Goal: Task Accomplishment & Management: Manage account settings

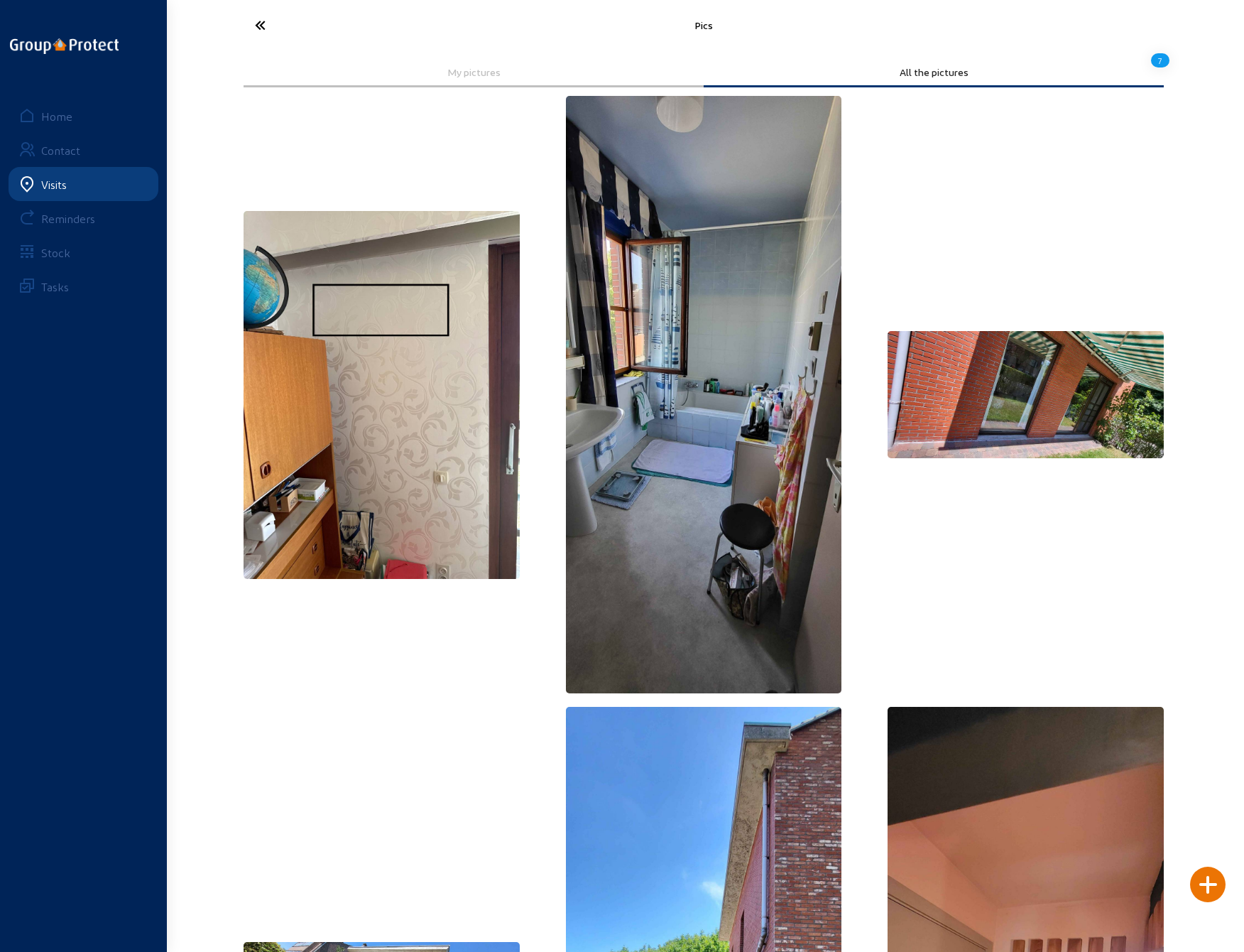
click at [262, 25] on icon at bounding box center [313, 25] width 130 height 25
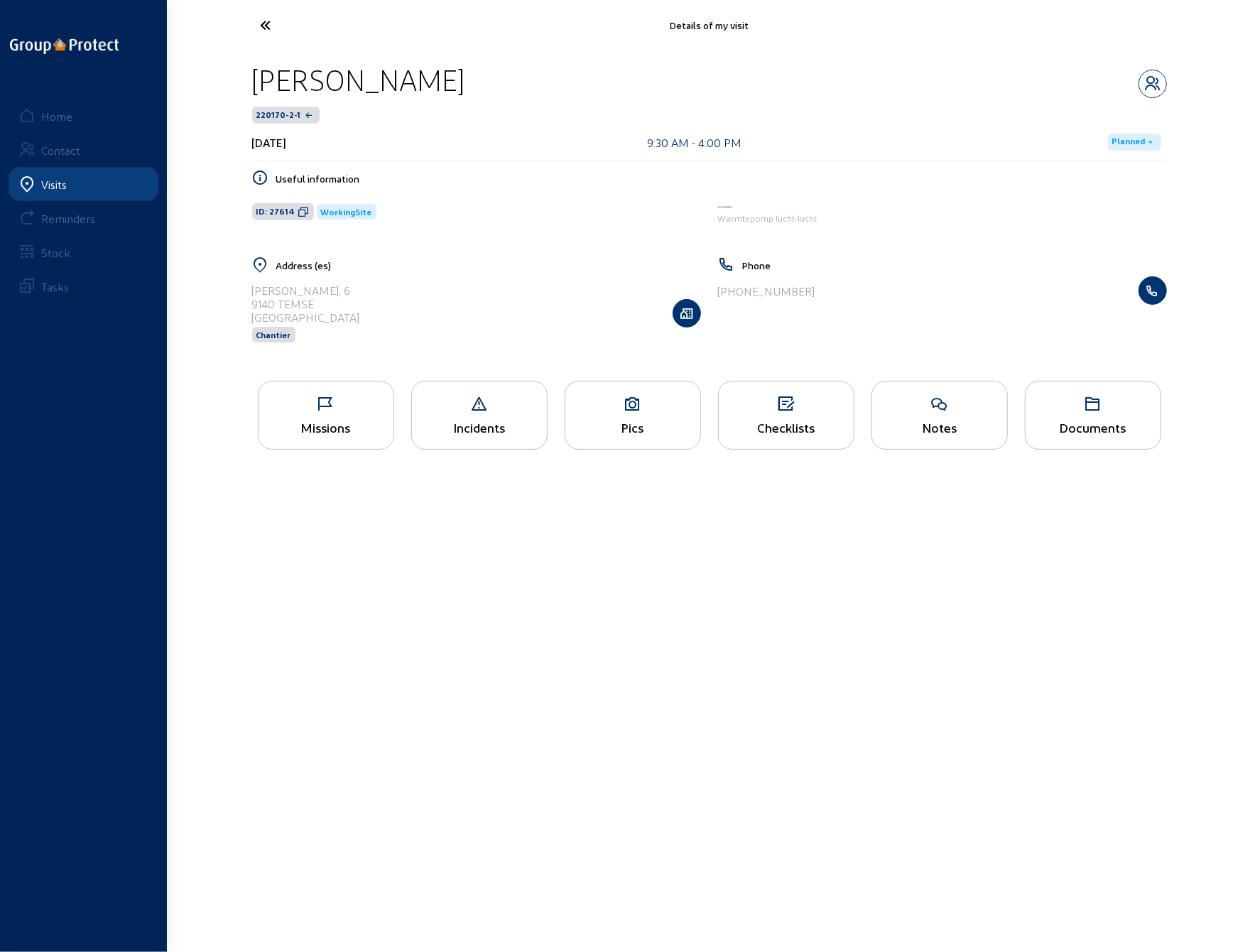
click at [266, 20] on icon at bounding box center [319, 25] width 130 height 25
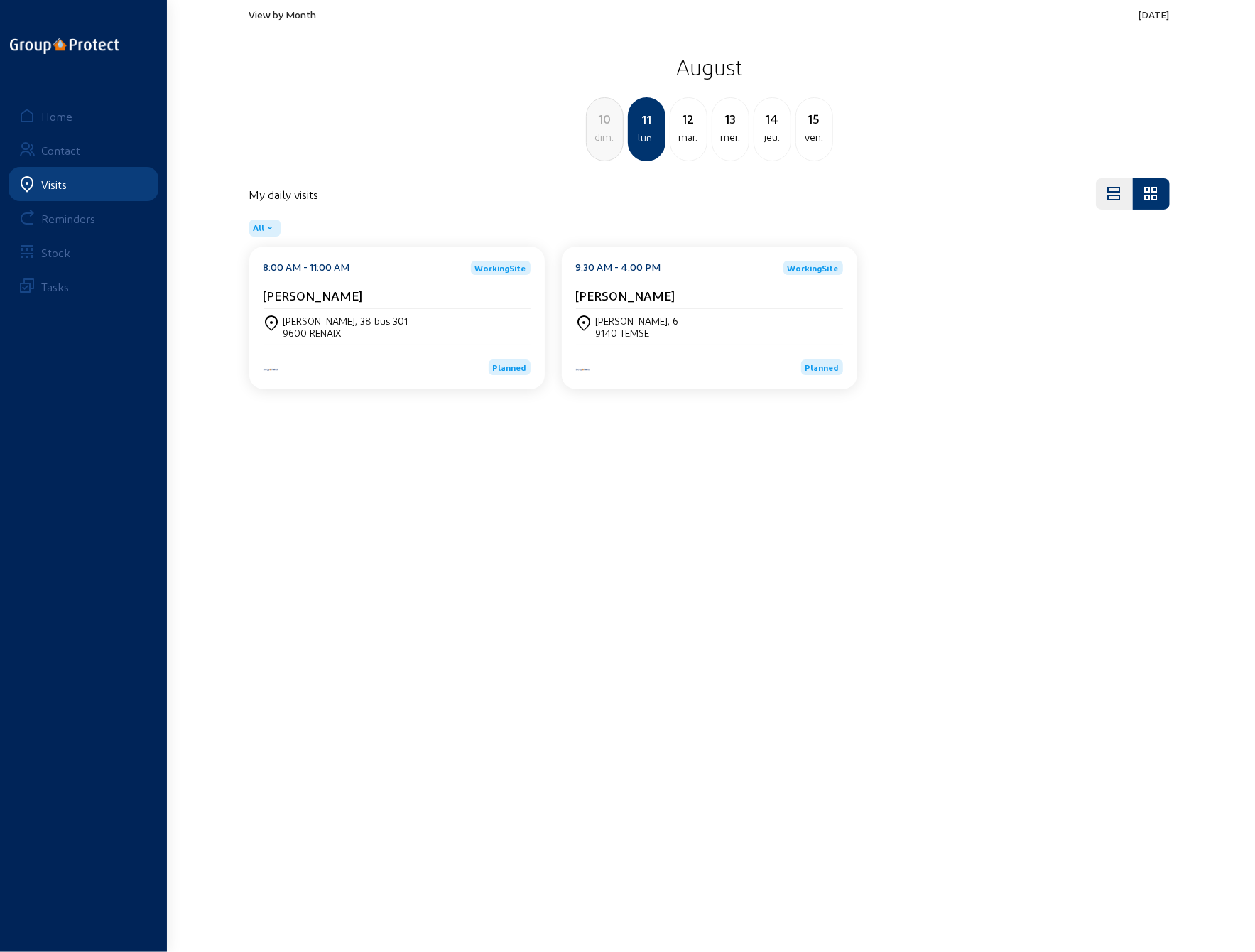
click at [324, 327] on div "9600 RENAIX" at bounding box center [346, 332] width 126 height 12
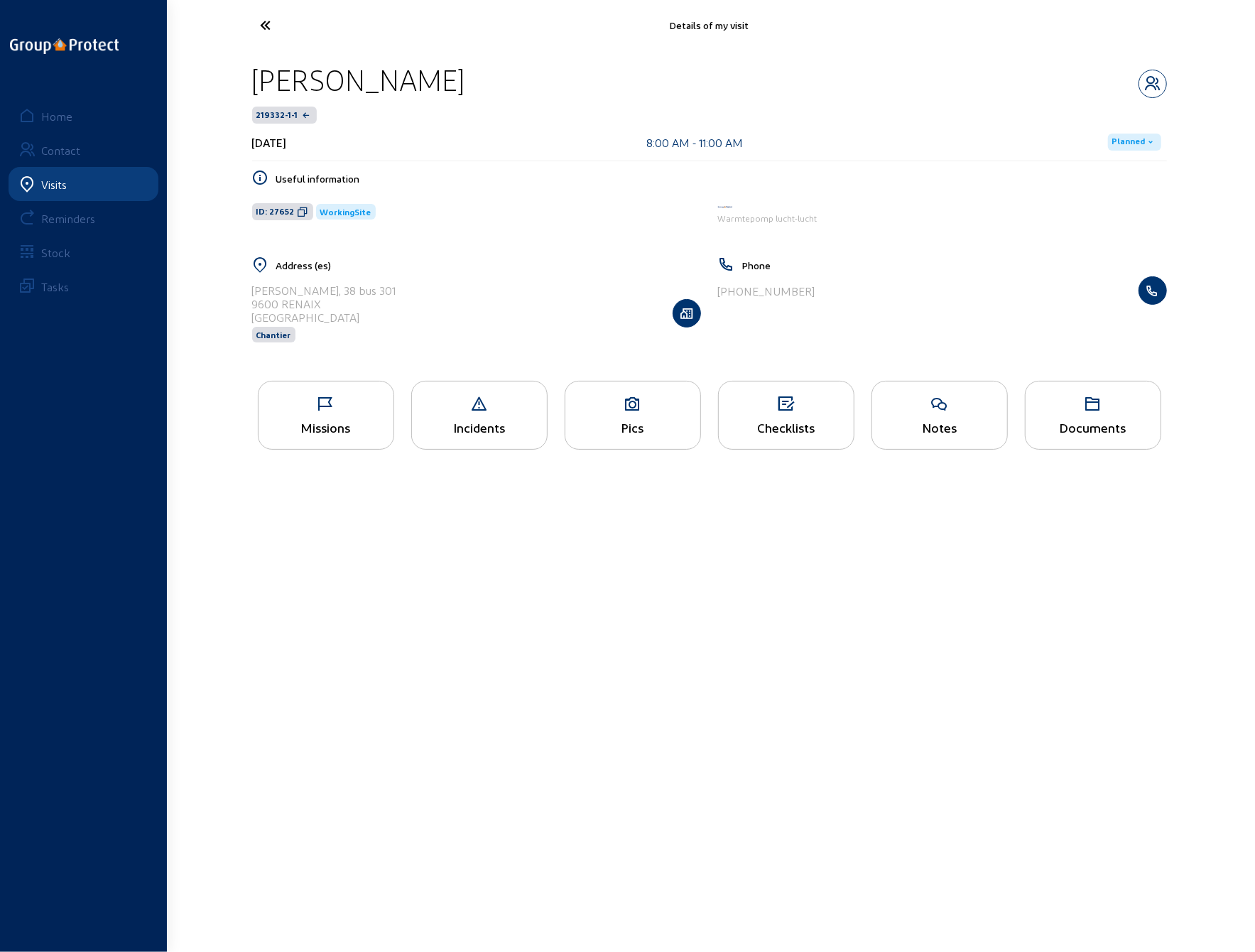
click at [328, 400] on icon at bounding box center [326, 404] width 135 height 17
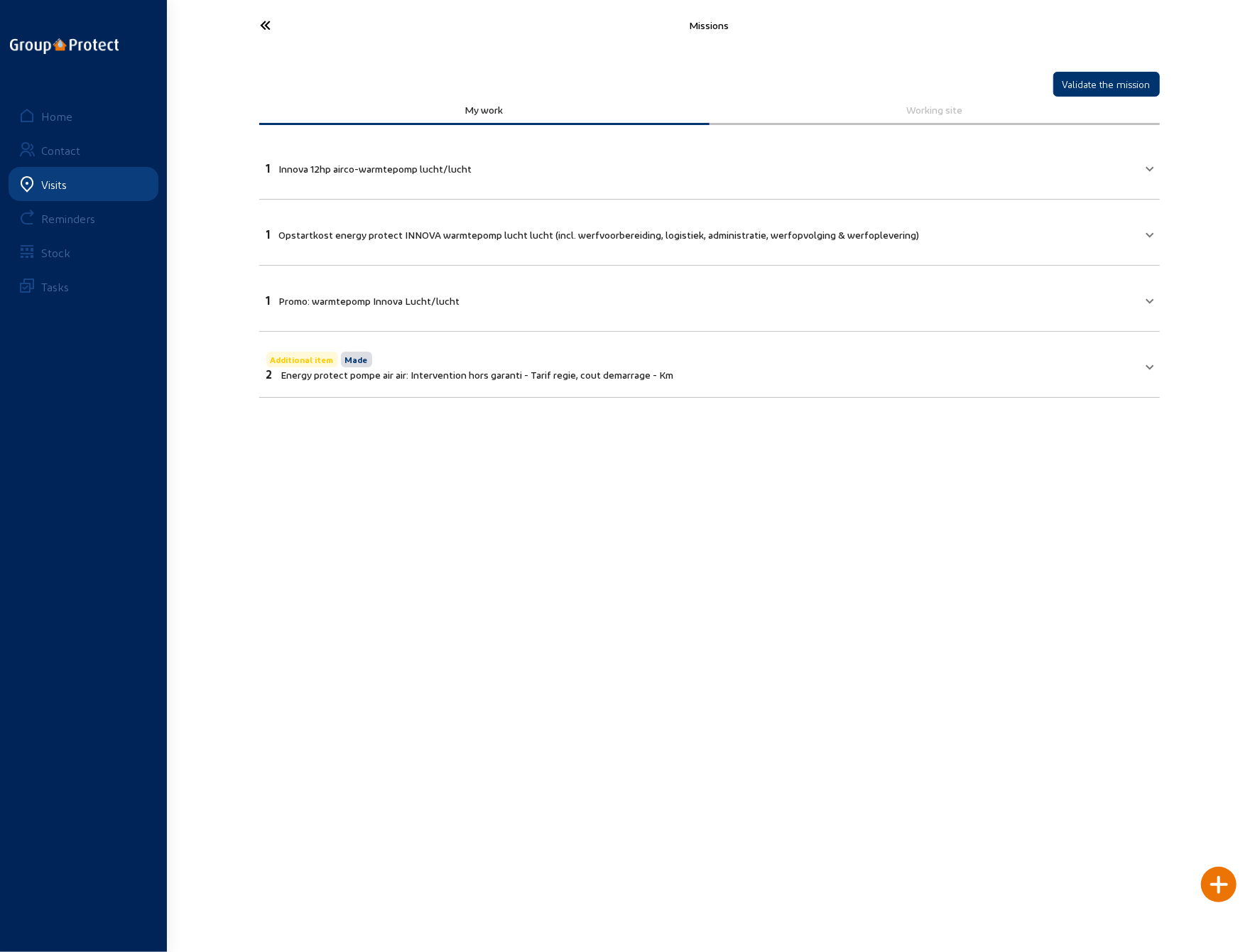
click at [1092, 160] on mat-panel-title "1 Innova 12hp airco-warmtepomp [PERSON_NAME]/[PERSON_NAME]" at bounding box center [701, 167] width 870 height 17
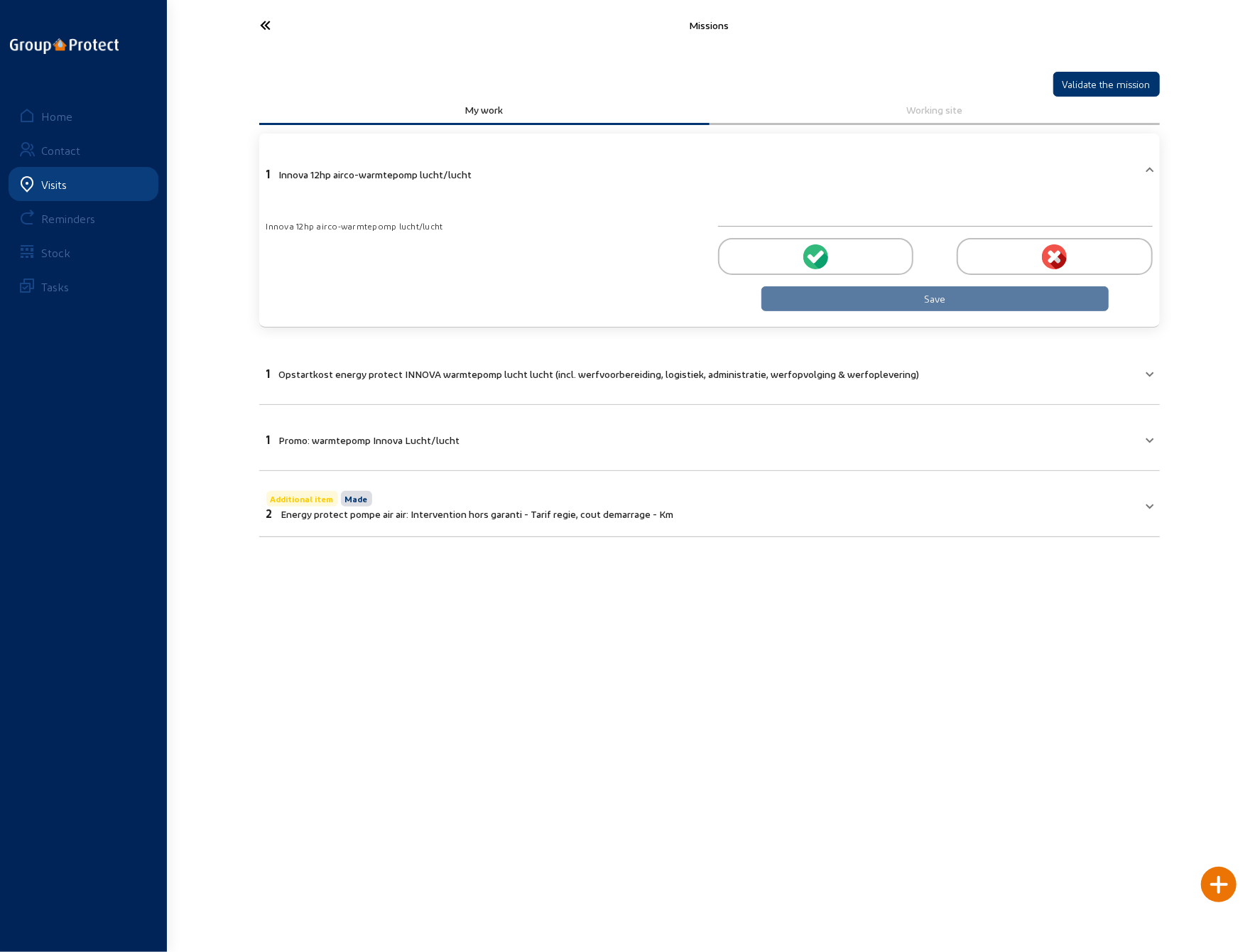
click at [832, 248] on div at bounding box center [815, 257] width 195 height 37
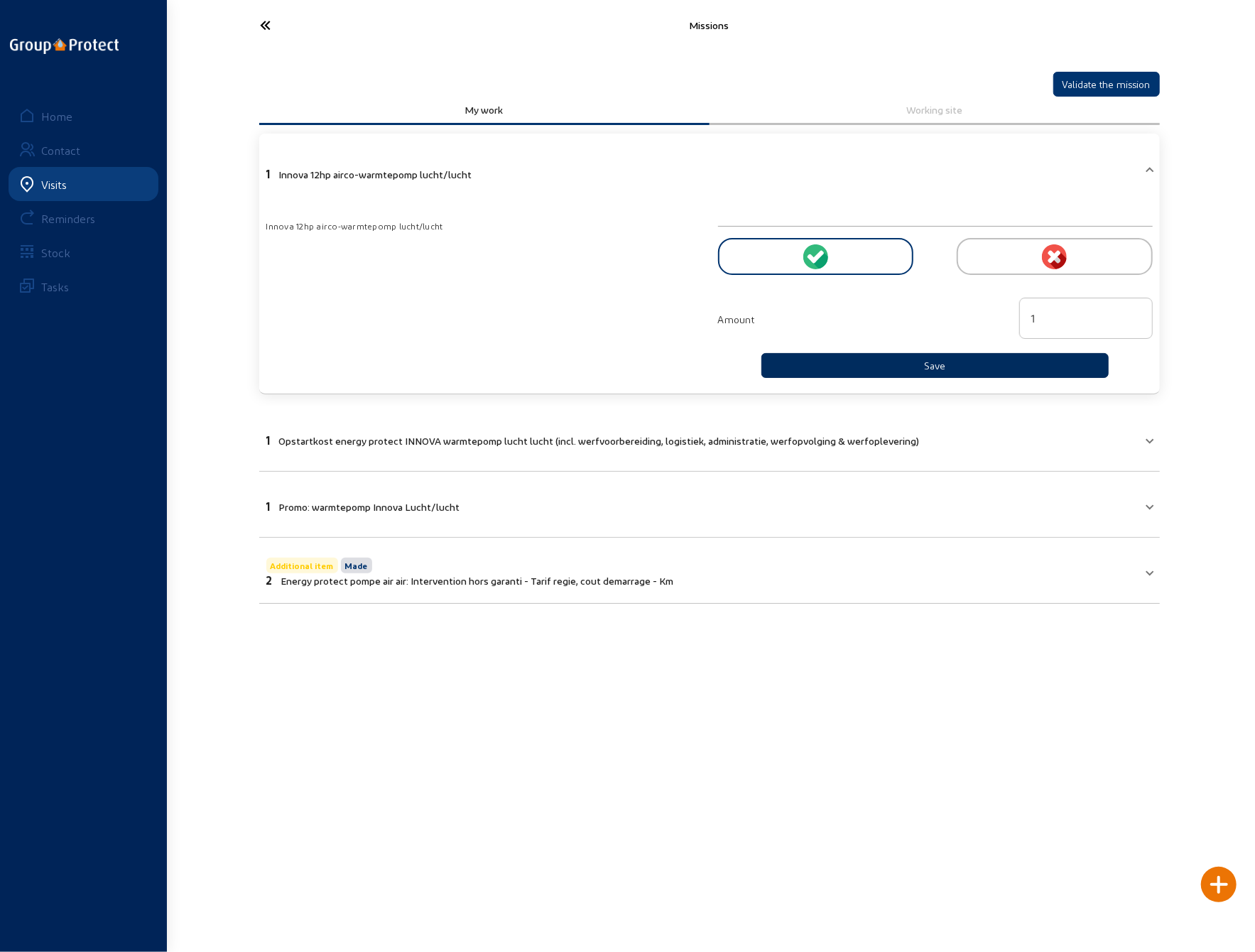
click at [873, 360] on button "Save" at bounding box center [935, 365] width 348 height 25
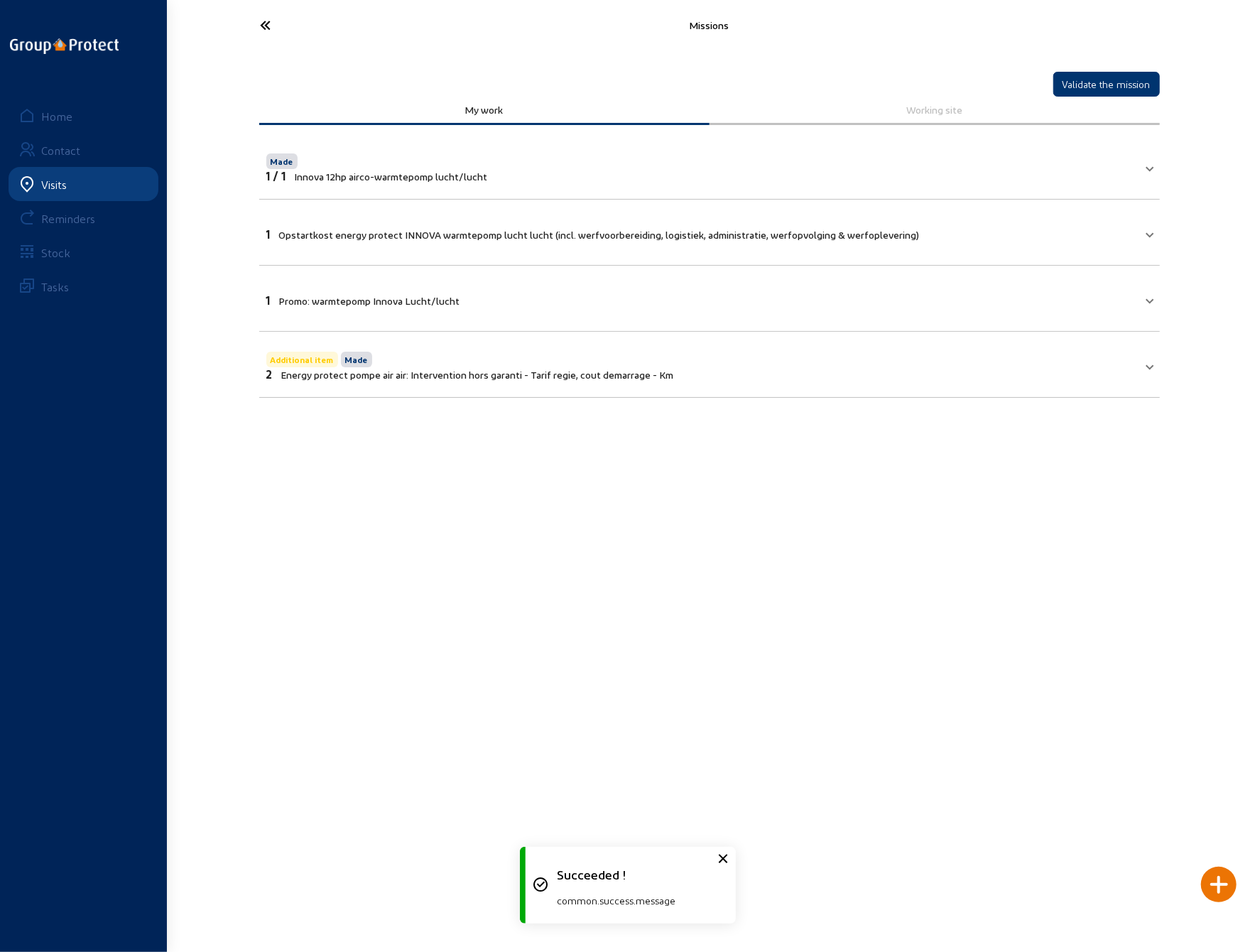
click at [619, 243] on mat-expansion-panel-header "1 Opstartkost energy protect INNOVA warmtepomp [PERSON_NAME] [PERSON_NAME] (inc…" at bounding box center [709, 231] width 901 height 48
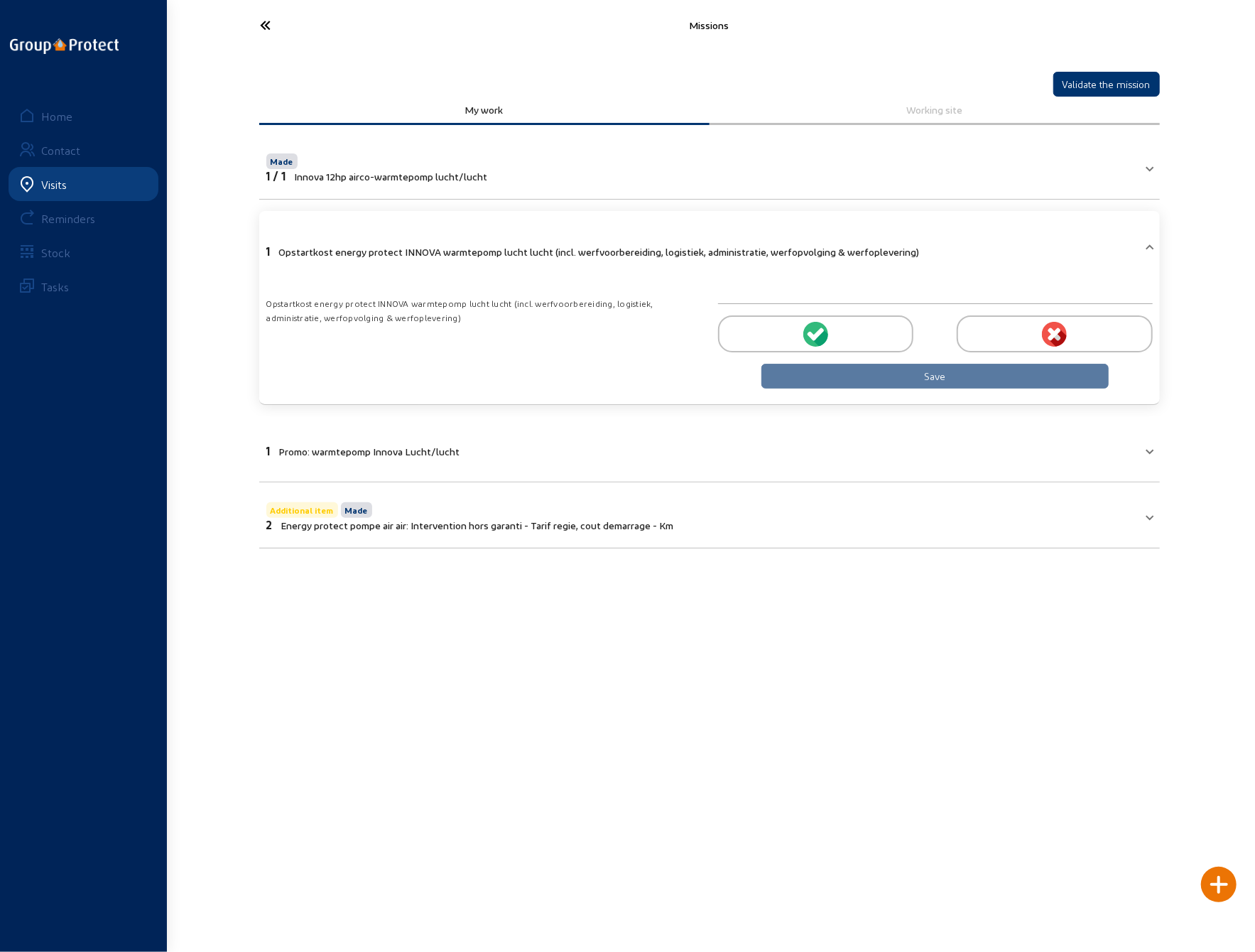
click at [835, 329] on div at bounding box center [815, 334] width 195 height 37
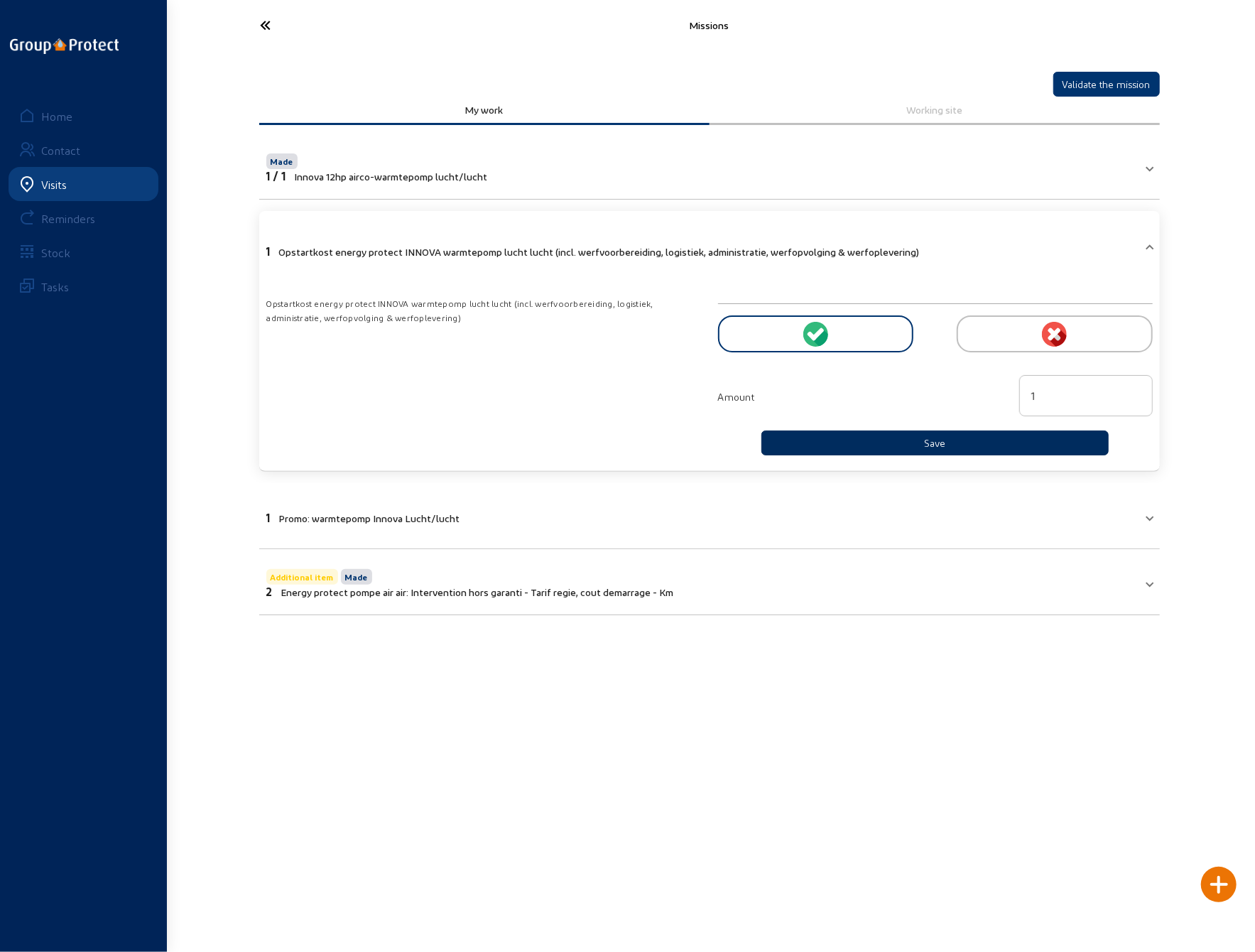
click at [875, 437] on button "Save" at bounding box center [935, 442] width 348 height 25
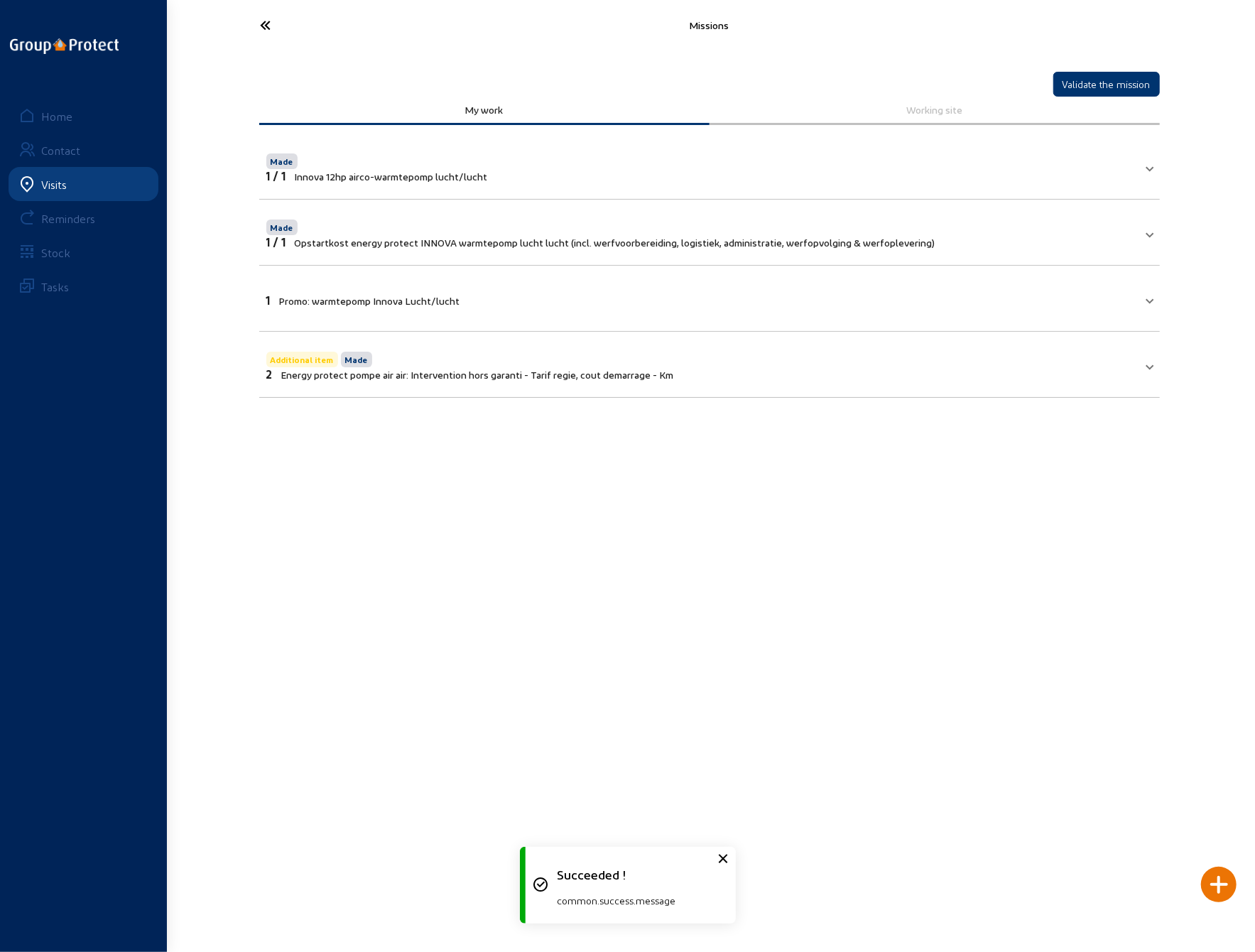
click at [523, 300] on mat-panel-title "1 Promo: warmtepomp Innova [PERSON_NAME]/[PERSON_NAME]" at bounding box center [701, 298] width 870 height 17
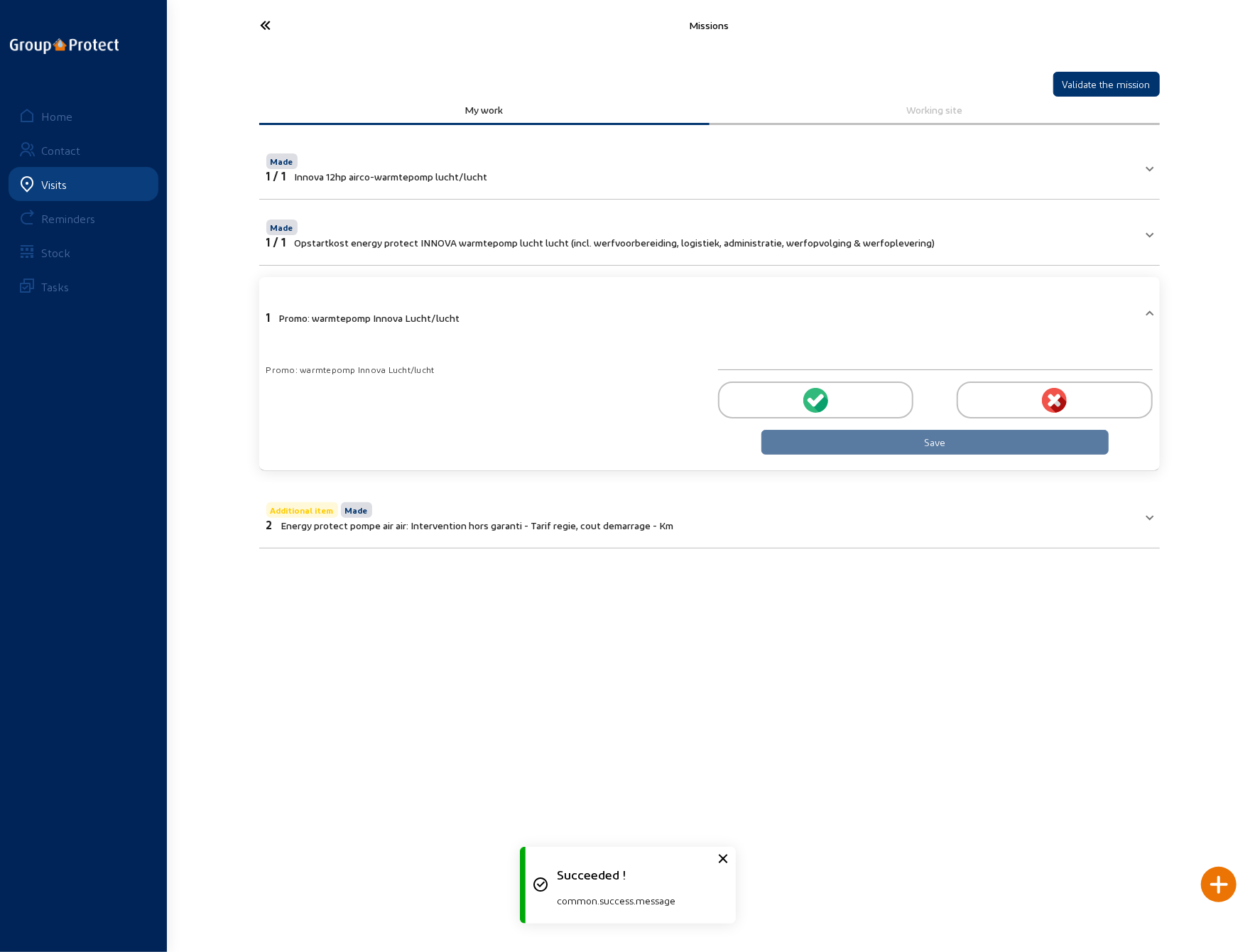
click at [801, 397] on div at bounding box center [815, 400] width 195 height 37
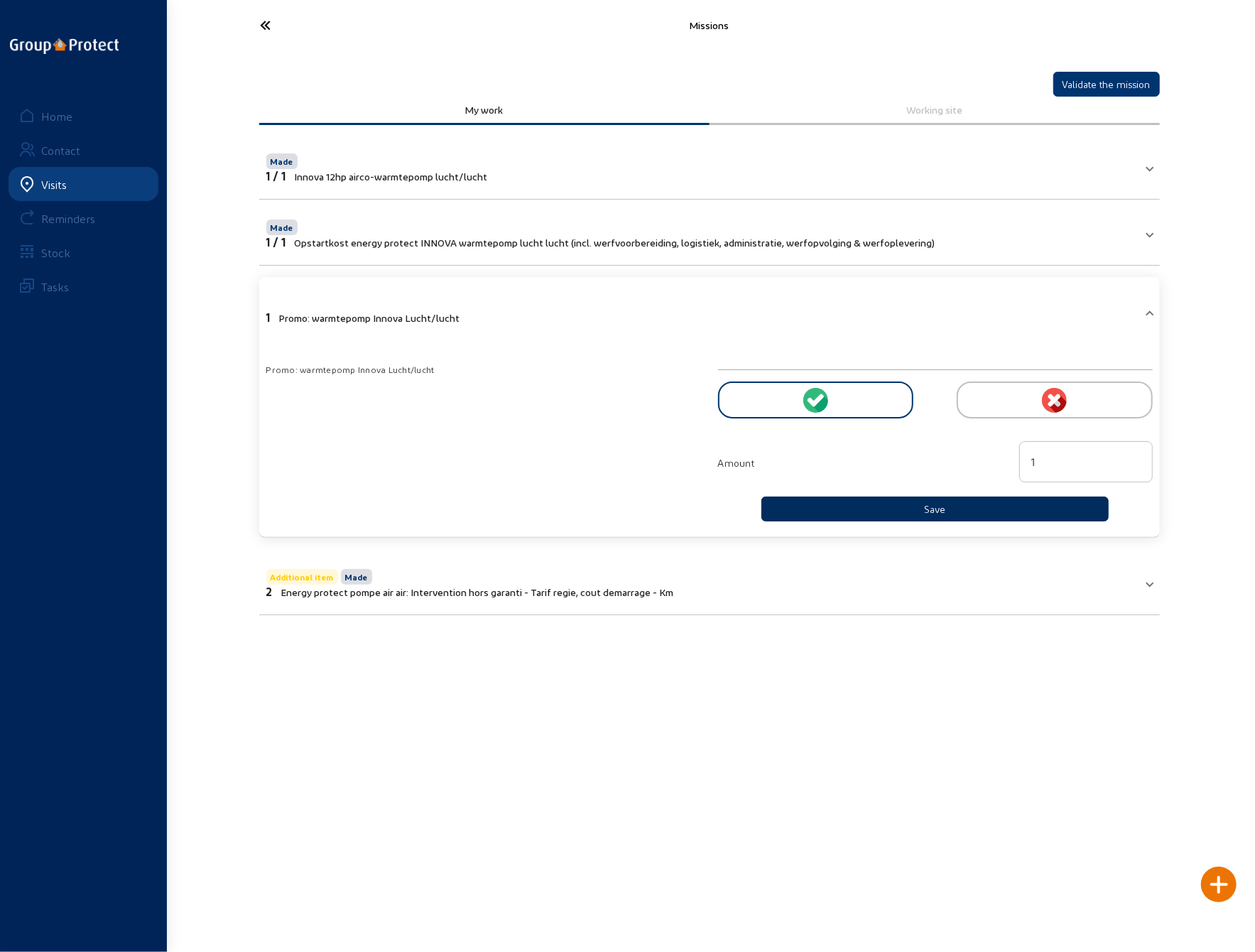
click at [845, 501] on button "Save" at bounding box center [935, 508] width 348 height 25
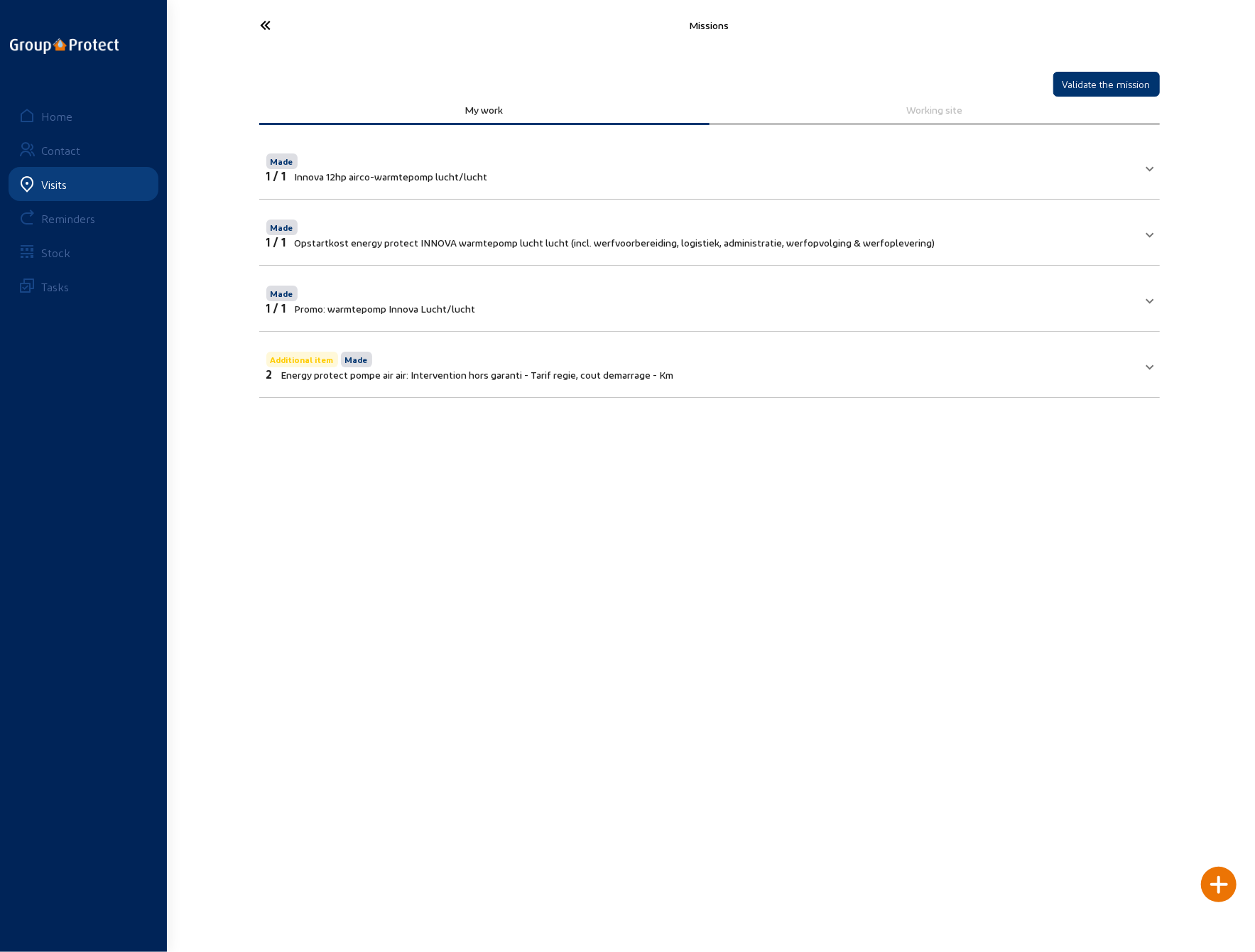
click at [768, 365] on mat-panel-title "Additional item Made 2 Energy protect pompe air air: Intervention hors garanti …" at bounding box center [701, 365] width 870 height 32
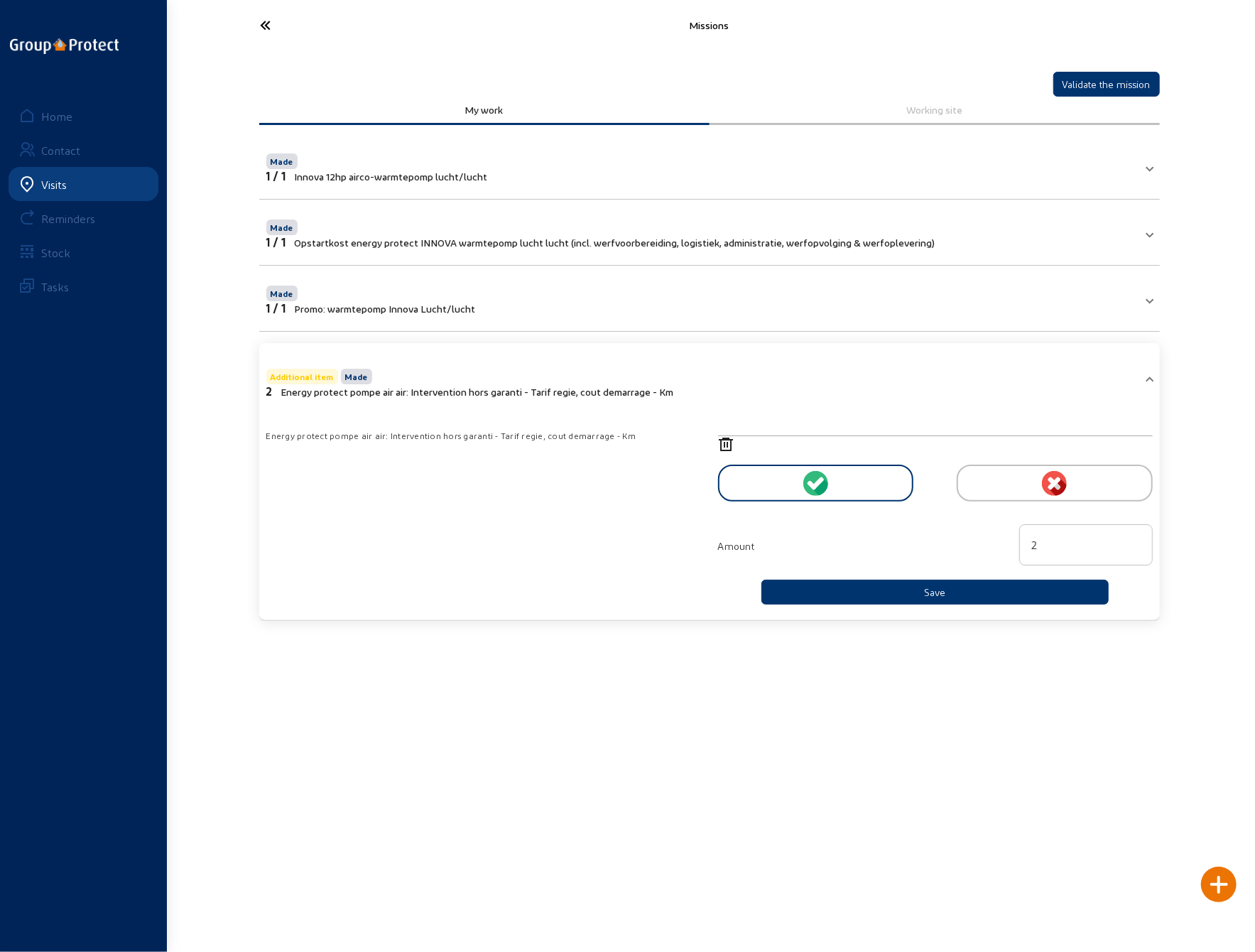
click at [835, 477] on div at bounding box center [815, 483] width 195 height 37
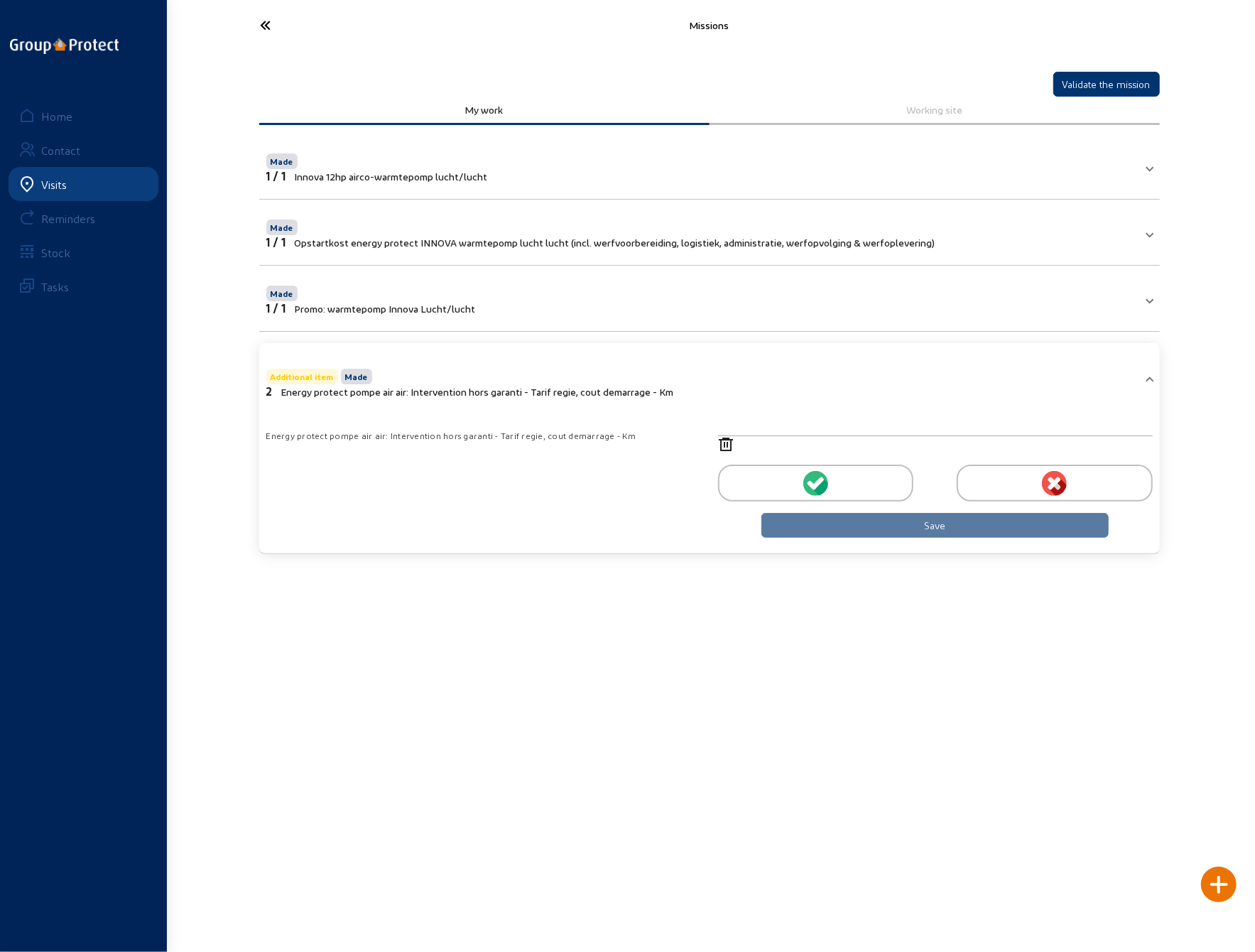
click at [821, 478] on icon at bounding box center [817, 482] width 13 height 13
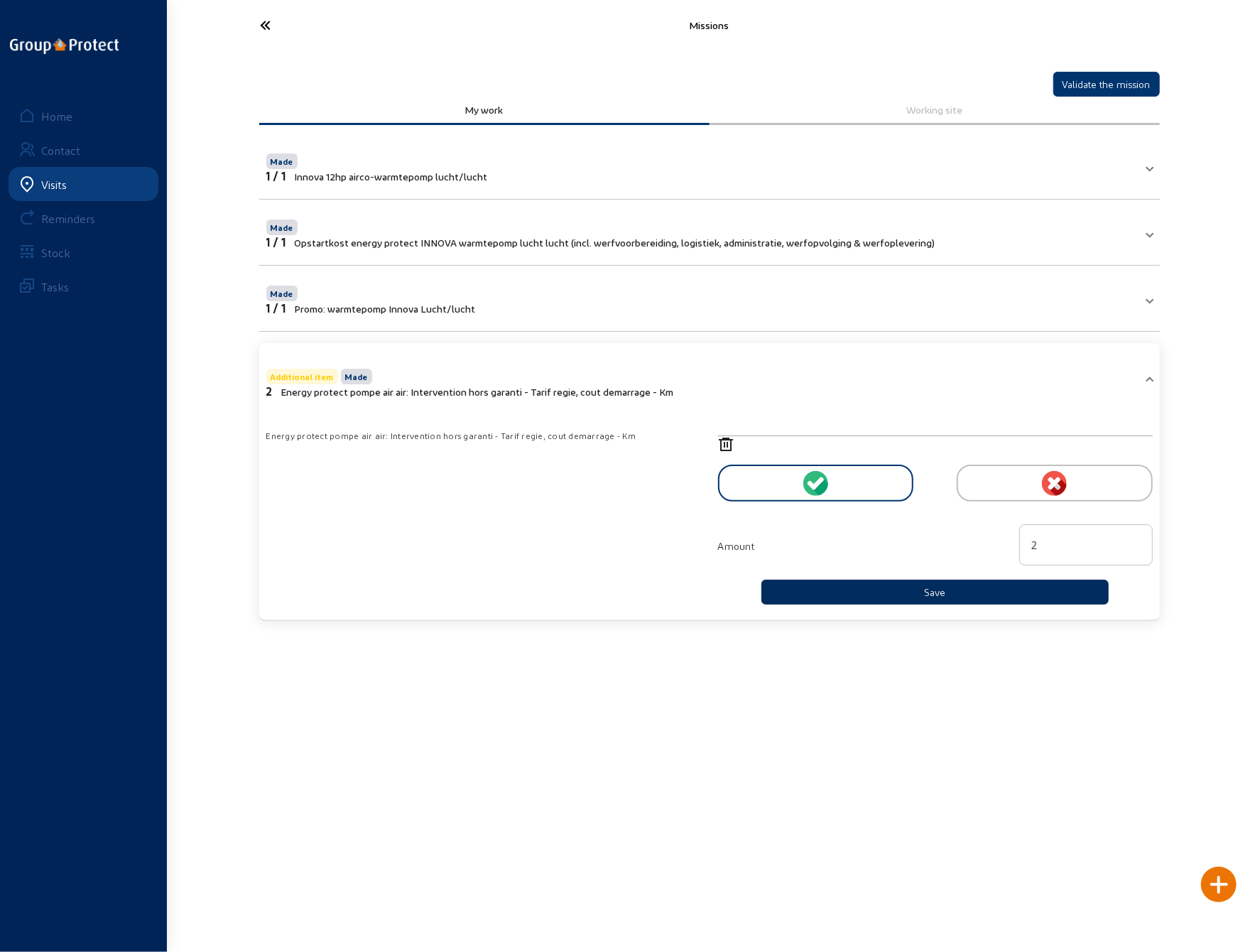
click at [879, 587] on button "Save" at bounding box center [935, 591] width 348 height 25
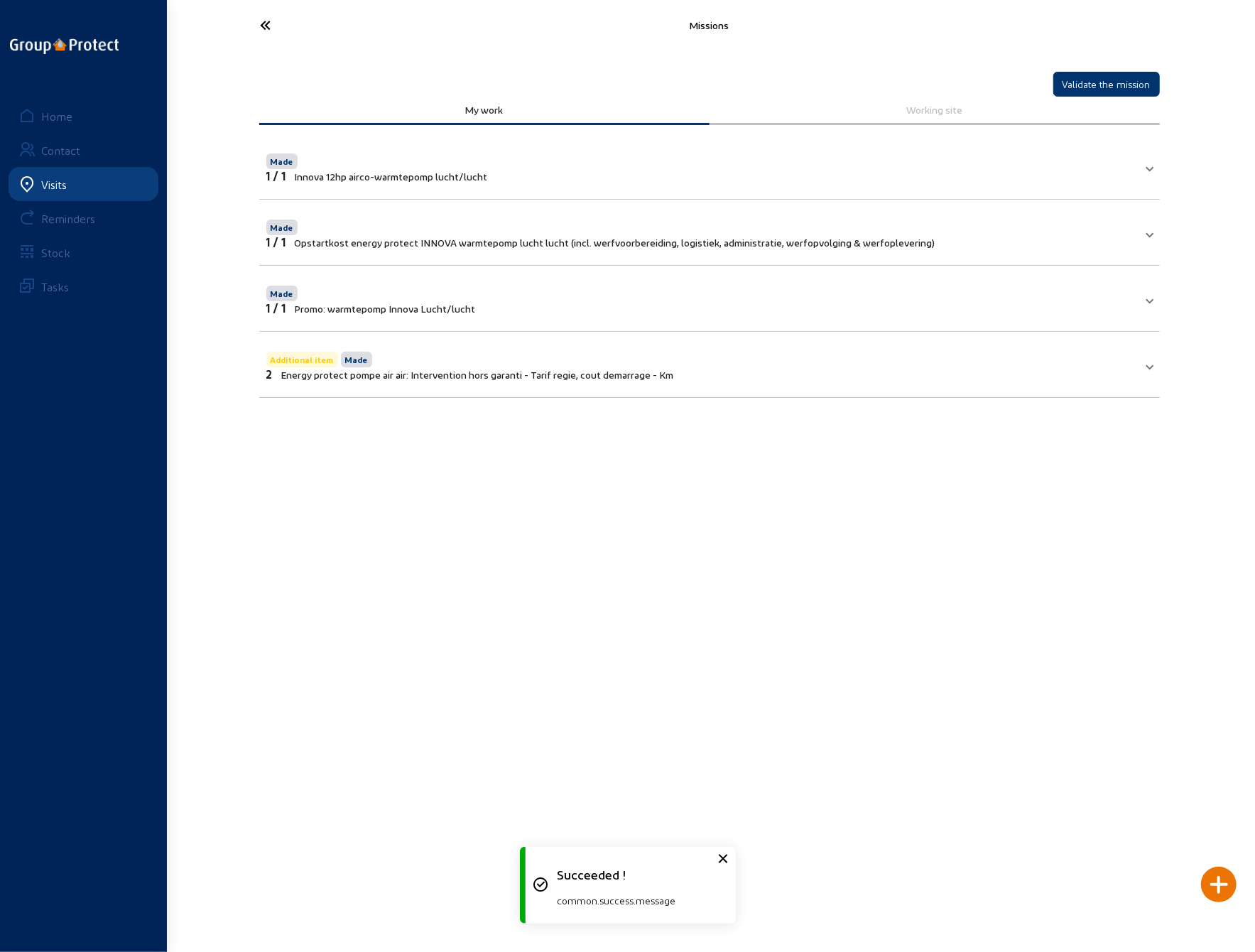
click at [265, 20] on icon at bounding box center [319, 25] width 130 height 25
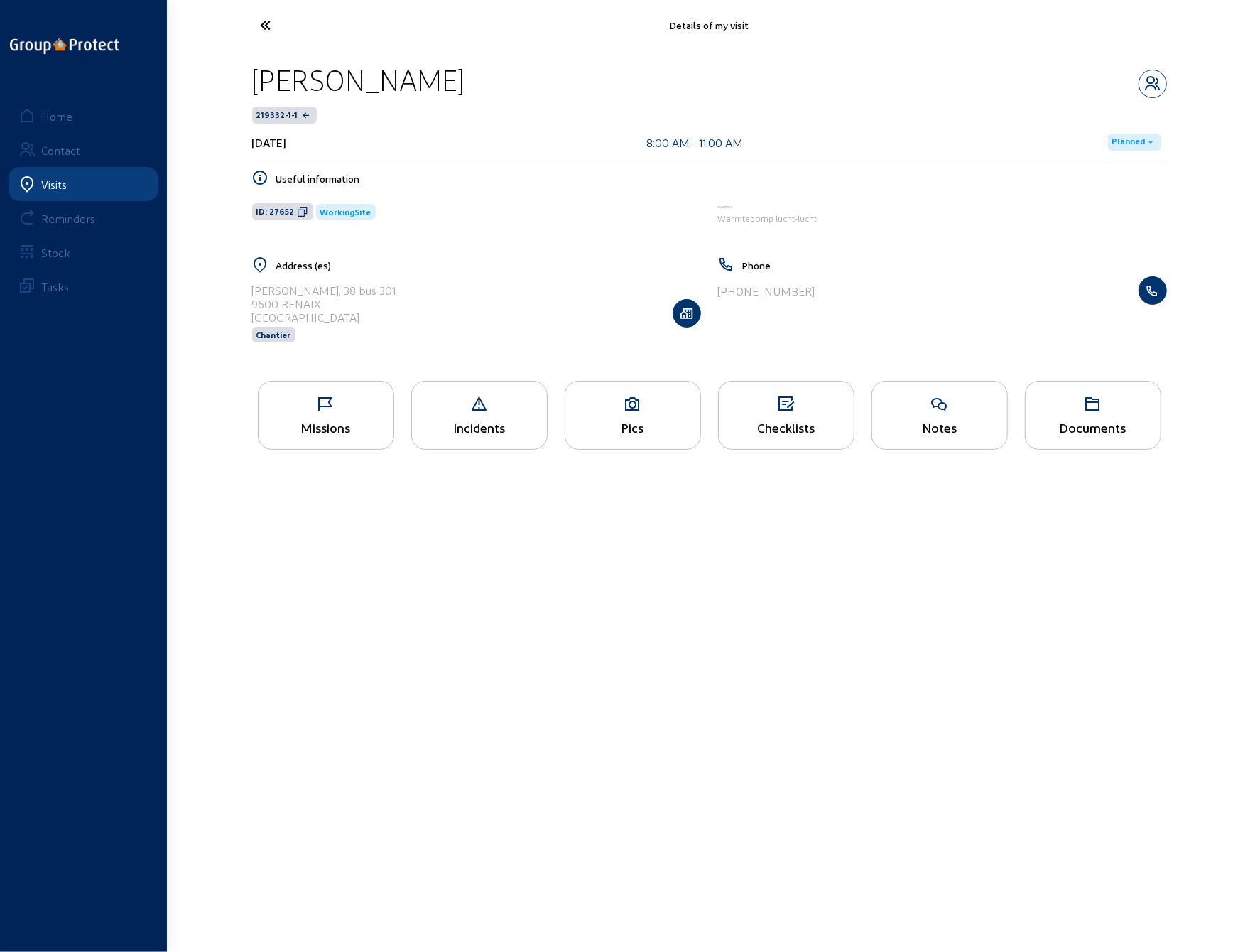
click at [319, 421] on div "Missions" at bounding box center [326, 426] width 135 height 15
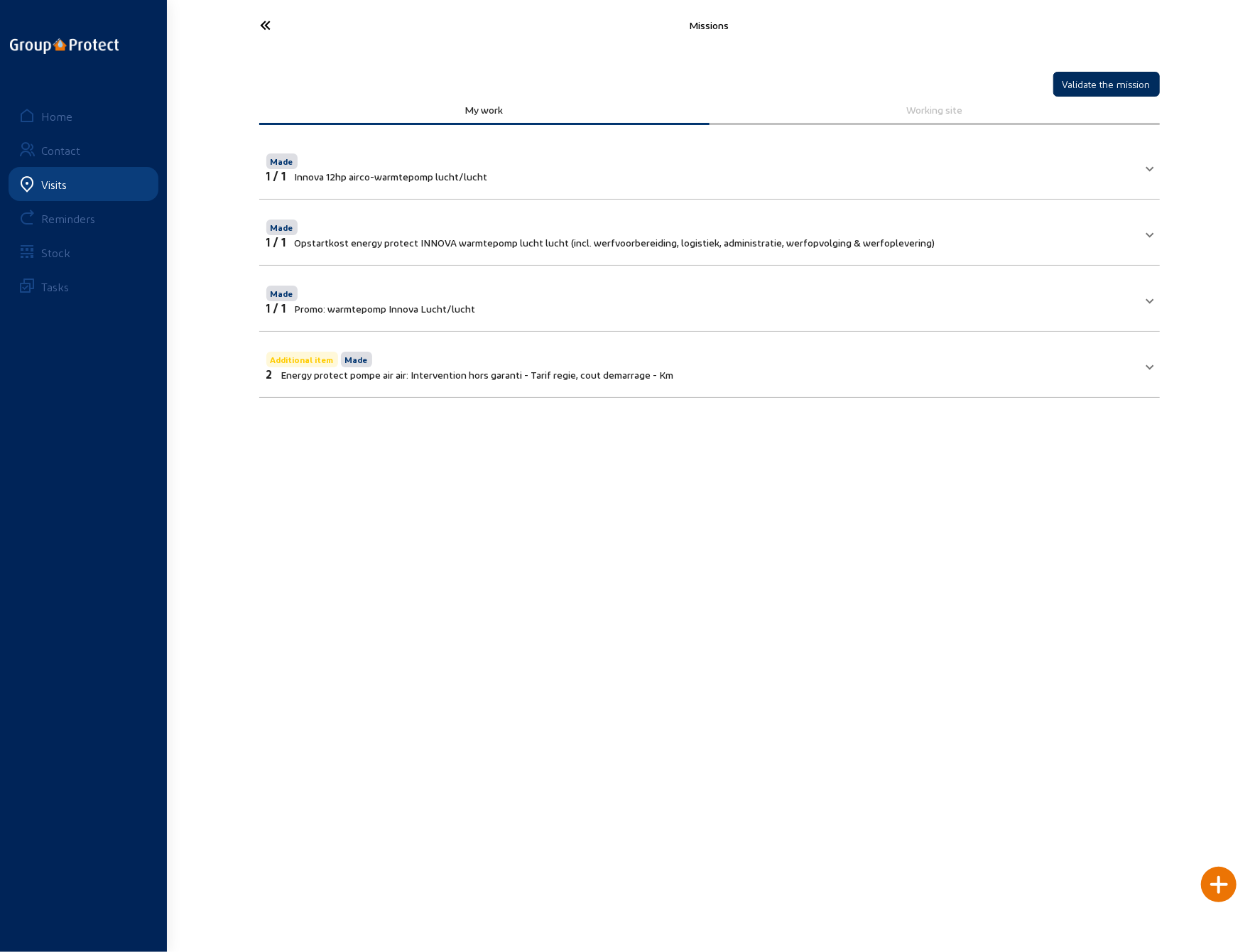
click at [1101, 86] on button "Validate the mission" at bounding box center [1106, 83] width 107 height 25
click at [267, 19] on icon at bounding box center [319, 25] width 130 height 25
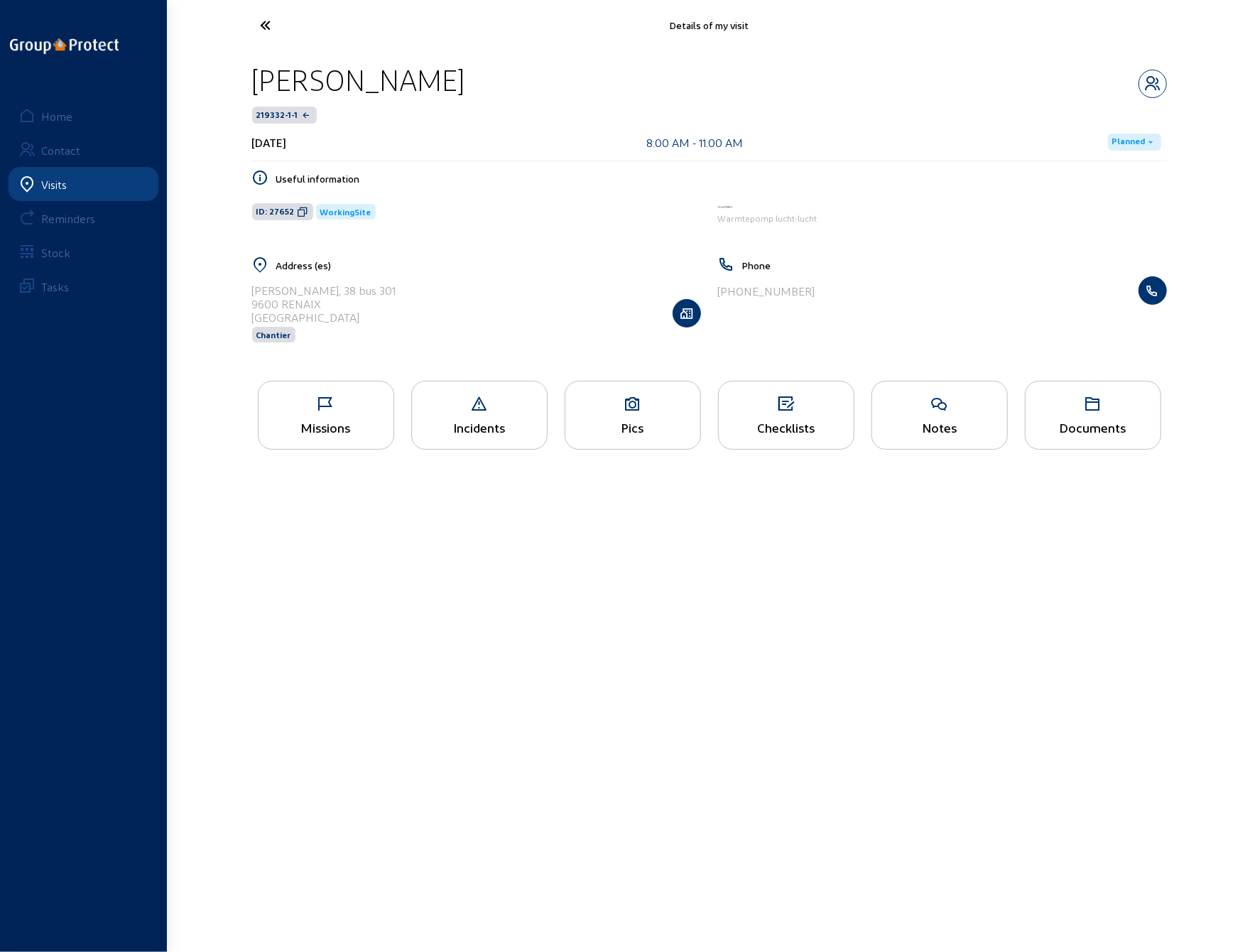
click at [633, 406] on icon at bounding box center [633, 404] width 135 height 17
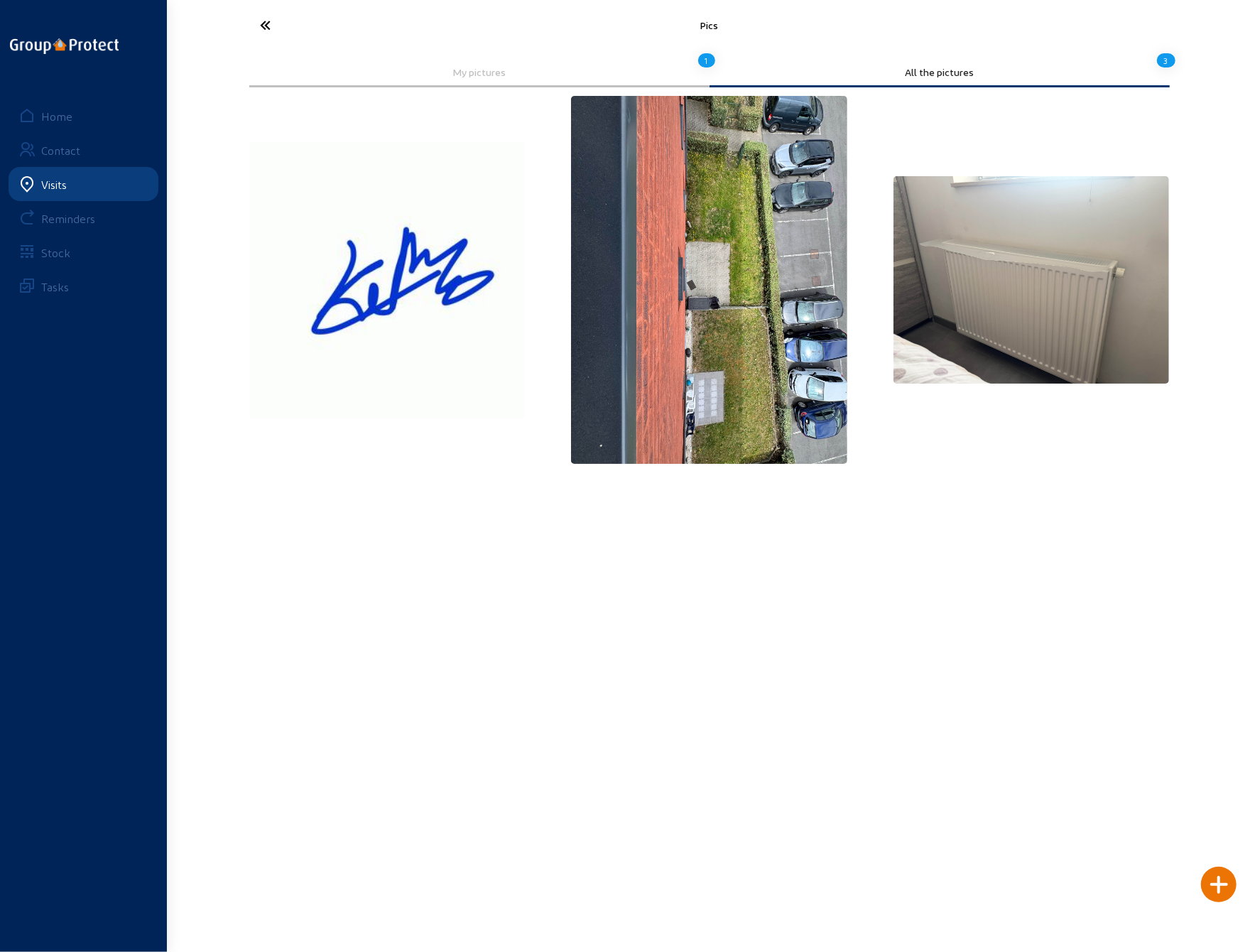
click at [267, 22] on icon at bounding box center [319, 25] width 130 height 25
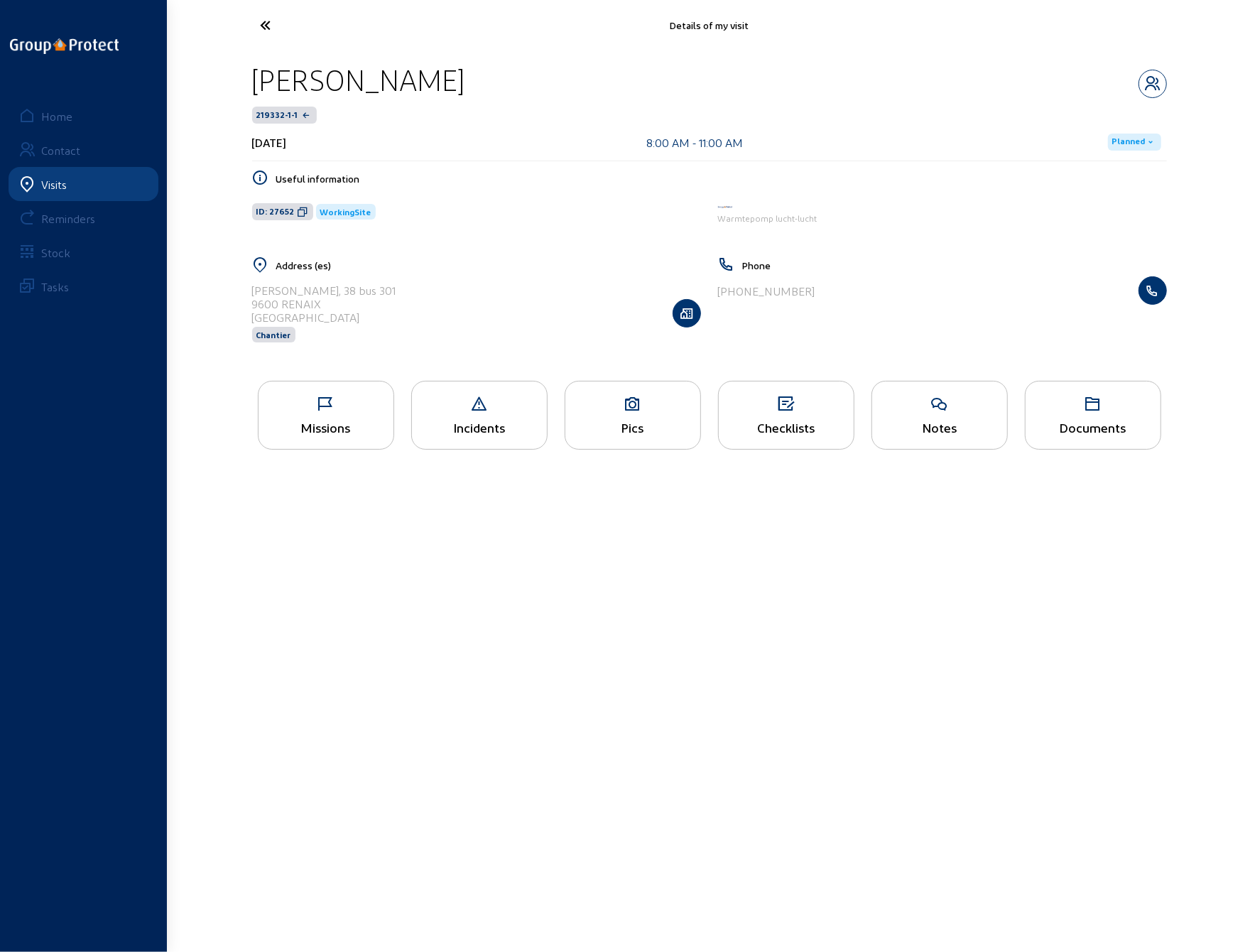
click at [767, 415] on div "Checklists" at bounding box center [785, 415] width 136 height 69
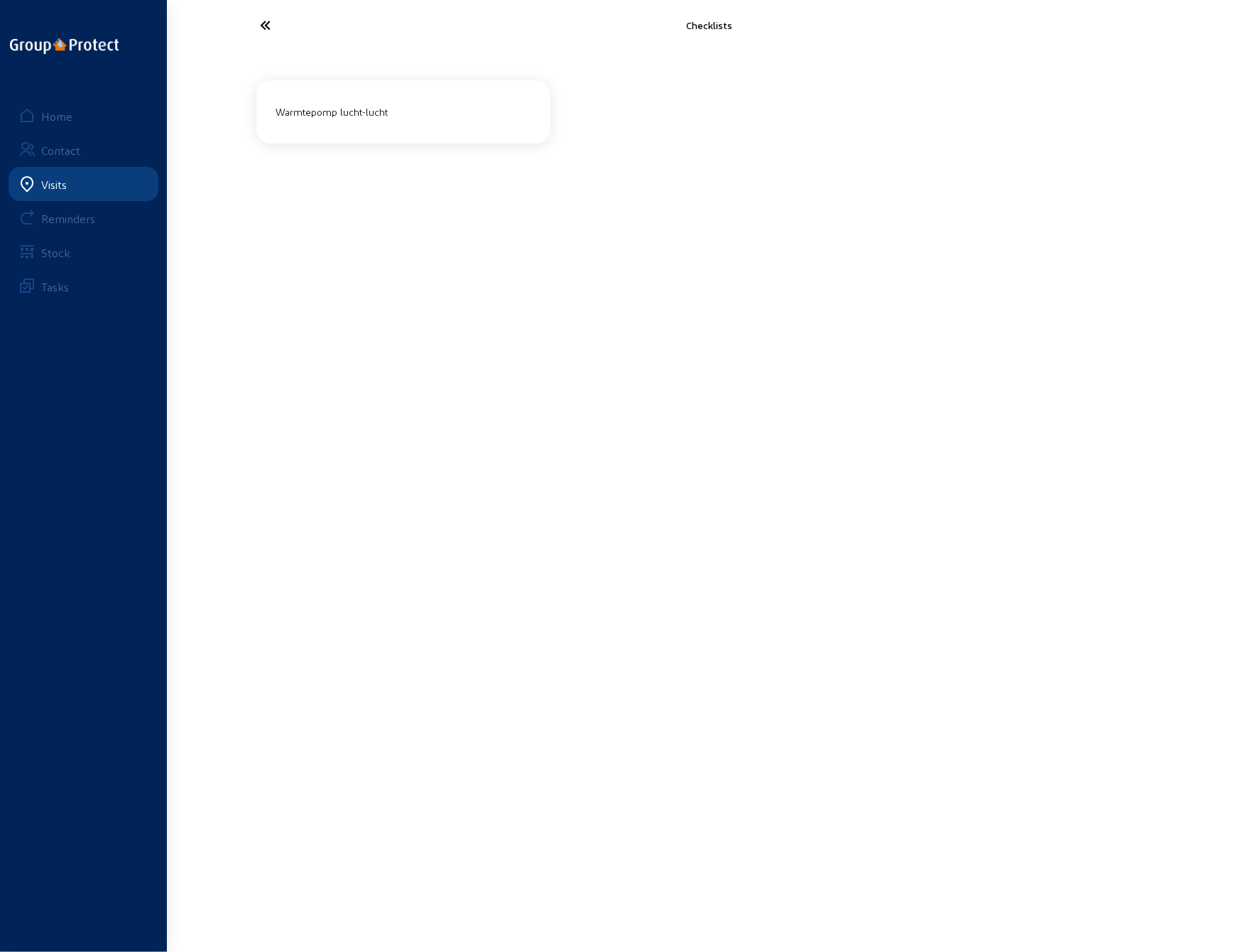
click at [349, 119] on div "Warmtepomp lucht-lucht" at bounding box center [404, 112] width 267 height 24
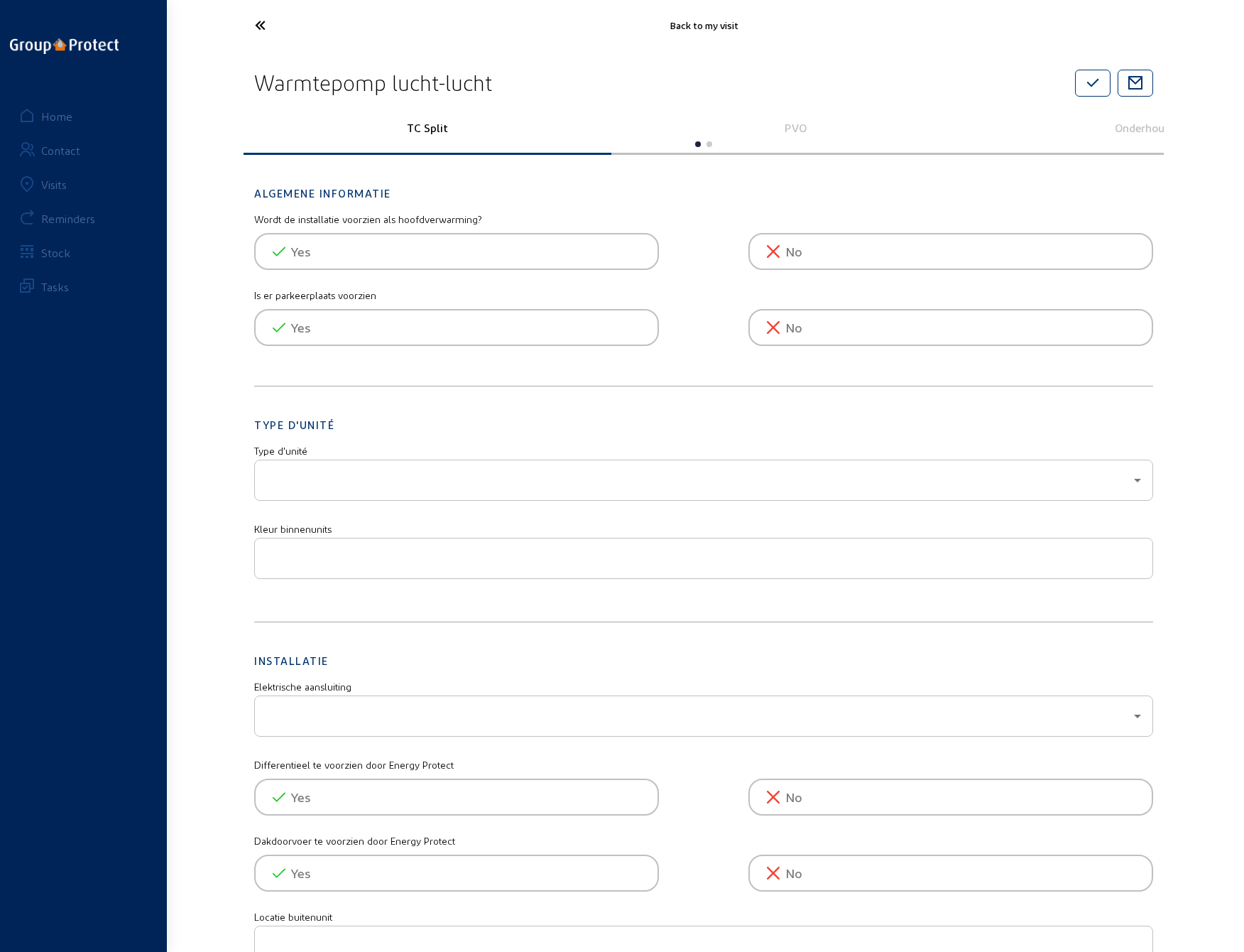
click at [791, 127] on p "PVO" at bounding box center [795, 127] width 348 height 14
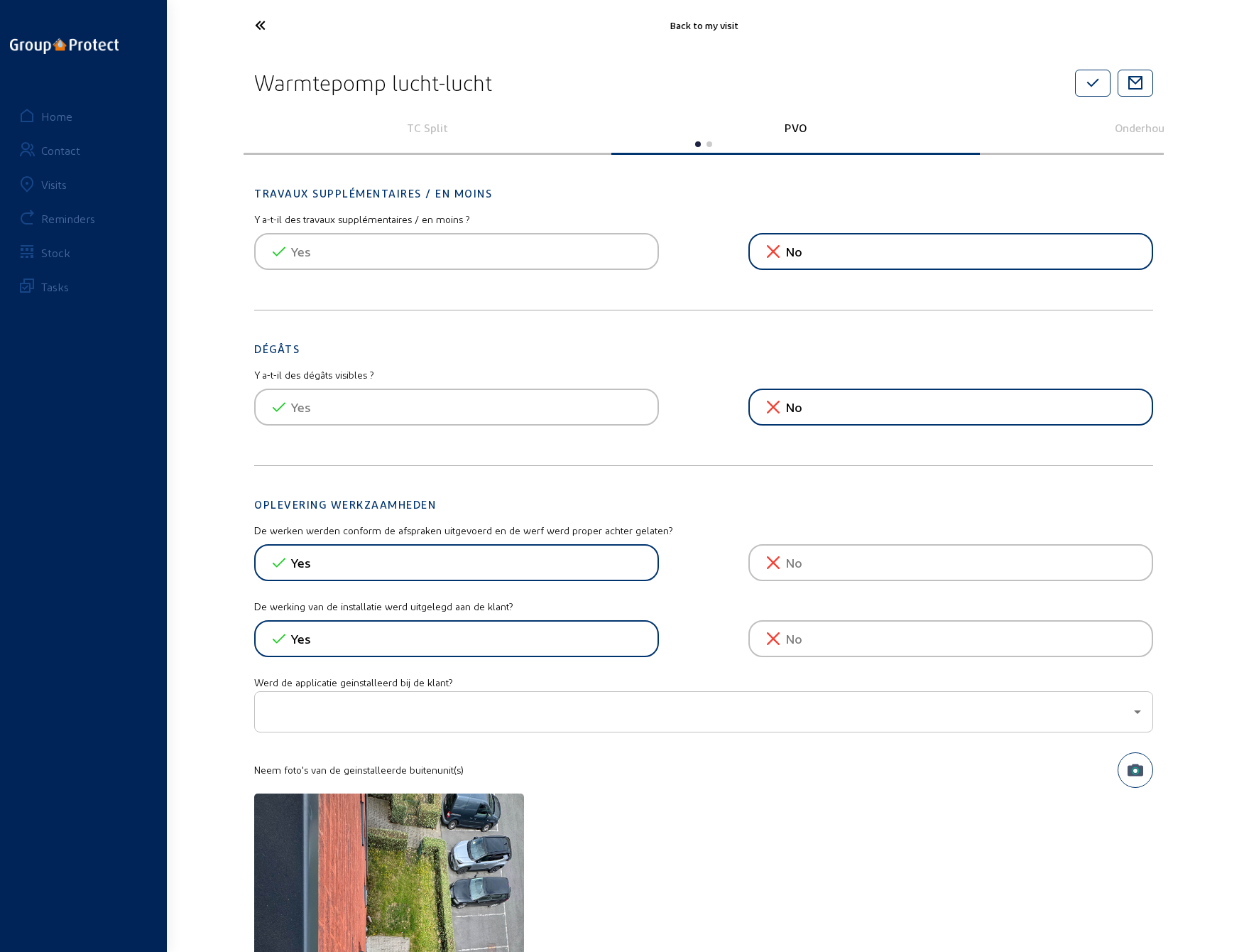
click at [782, 126] on p "PVO" at bounding box center [795, 127] width 348 height 14
click at [436, 125] on p "TC Split" at bounding box center [427, 127] width 348 height 14
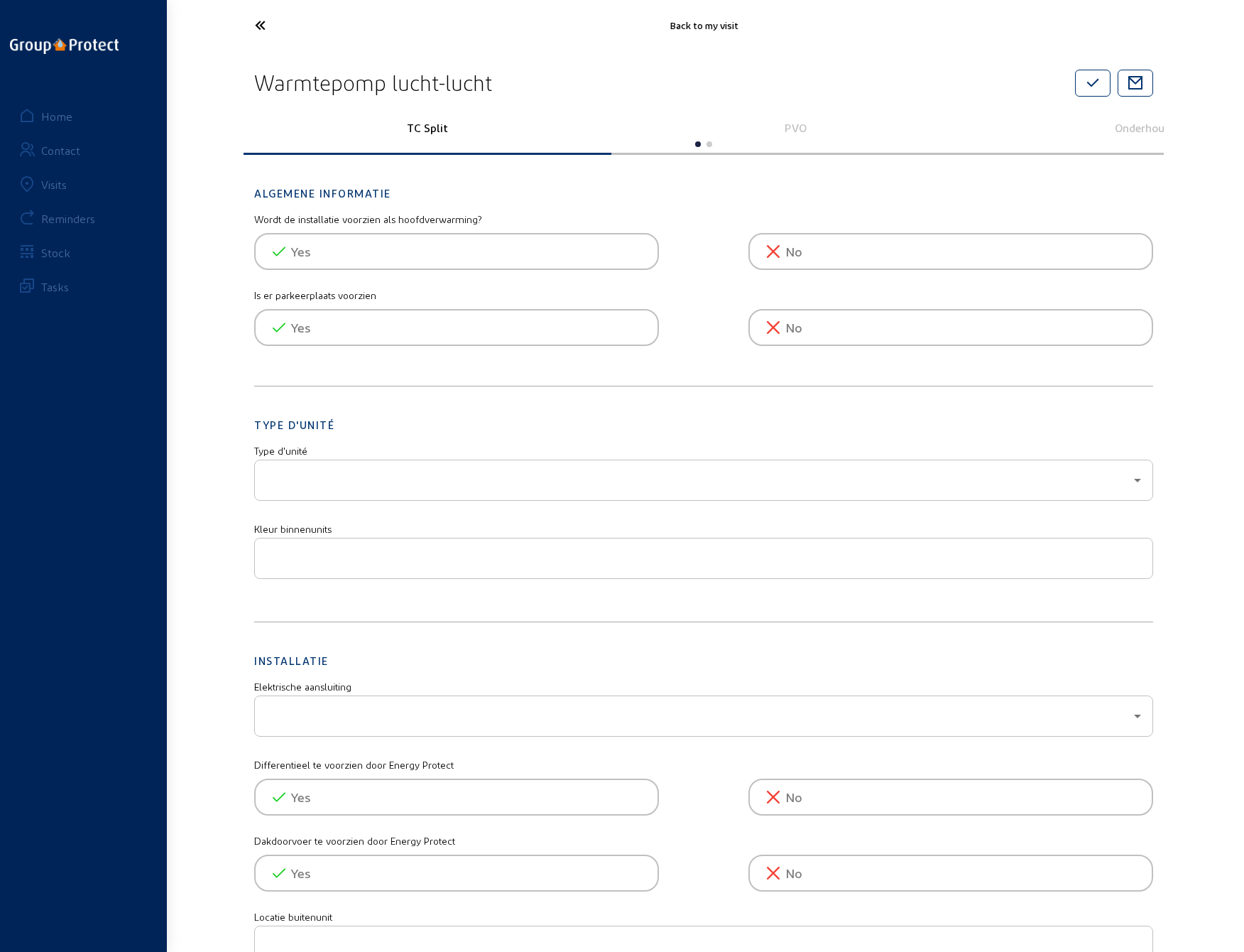
click at [778, 130] on p "PVO" at bounding box center [795, 127] width 348 height 14
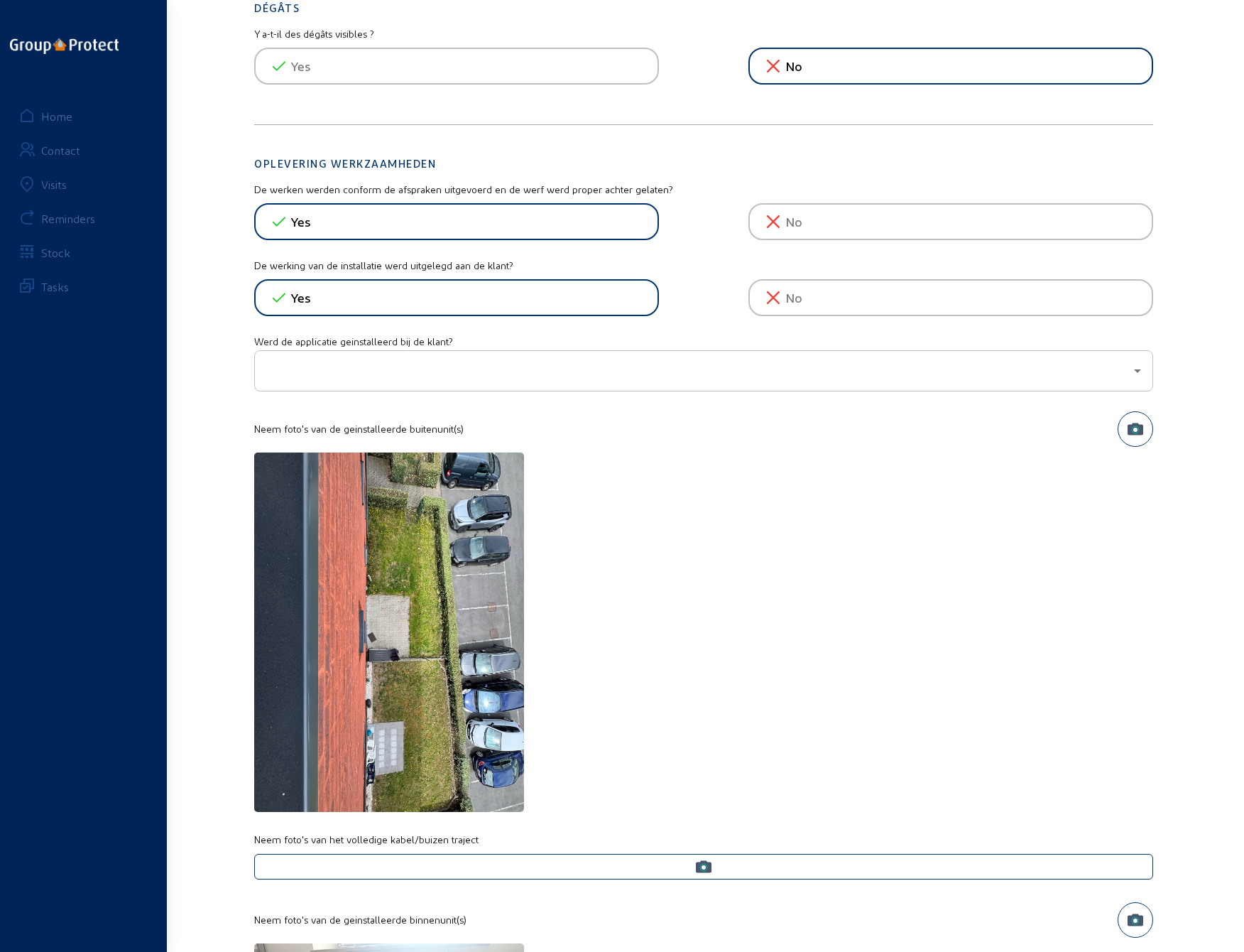
scroll to position [355, 0]
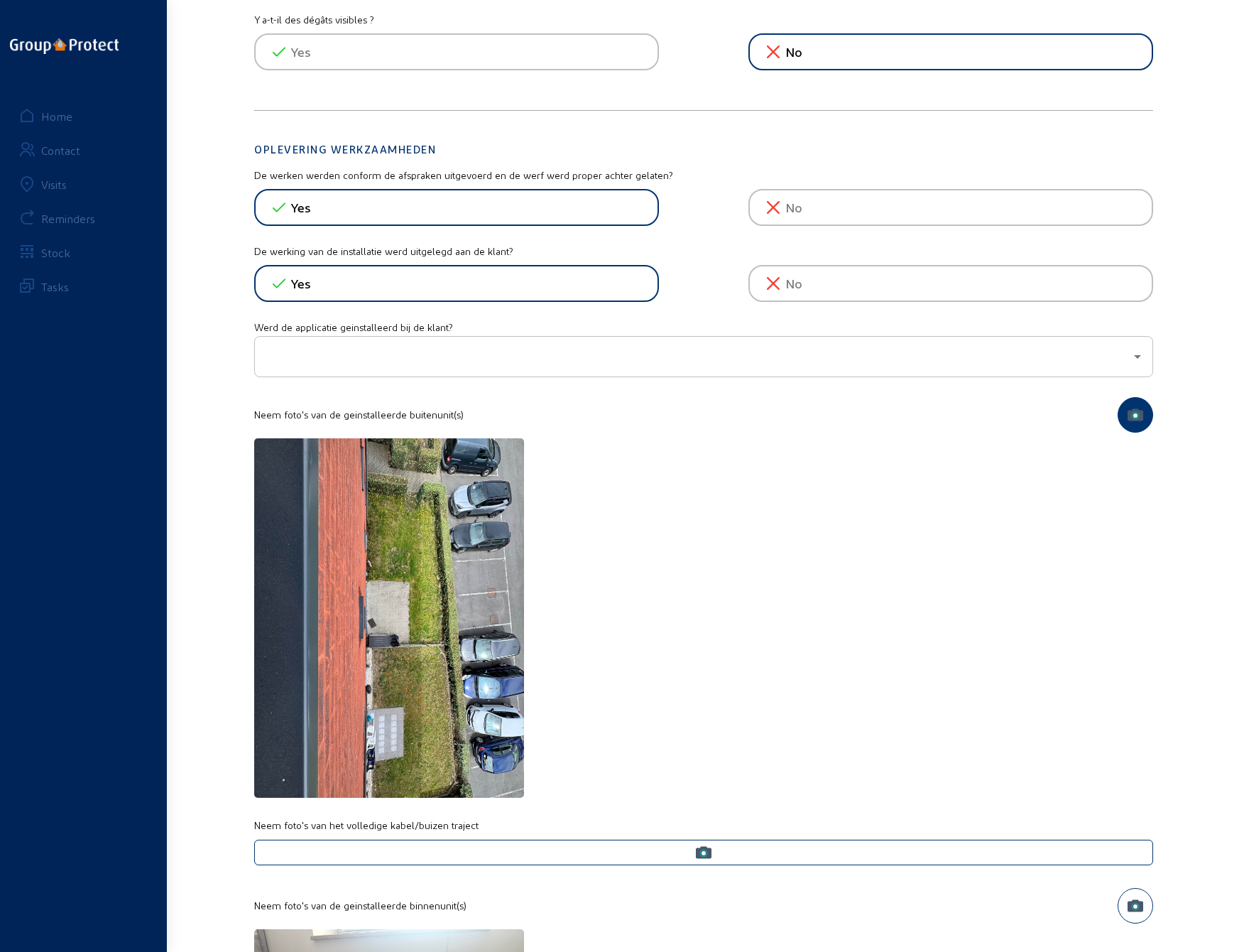
click at [1136, 411] on icon "button" at bounding box center [1135, 415] width 16 height 12
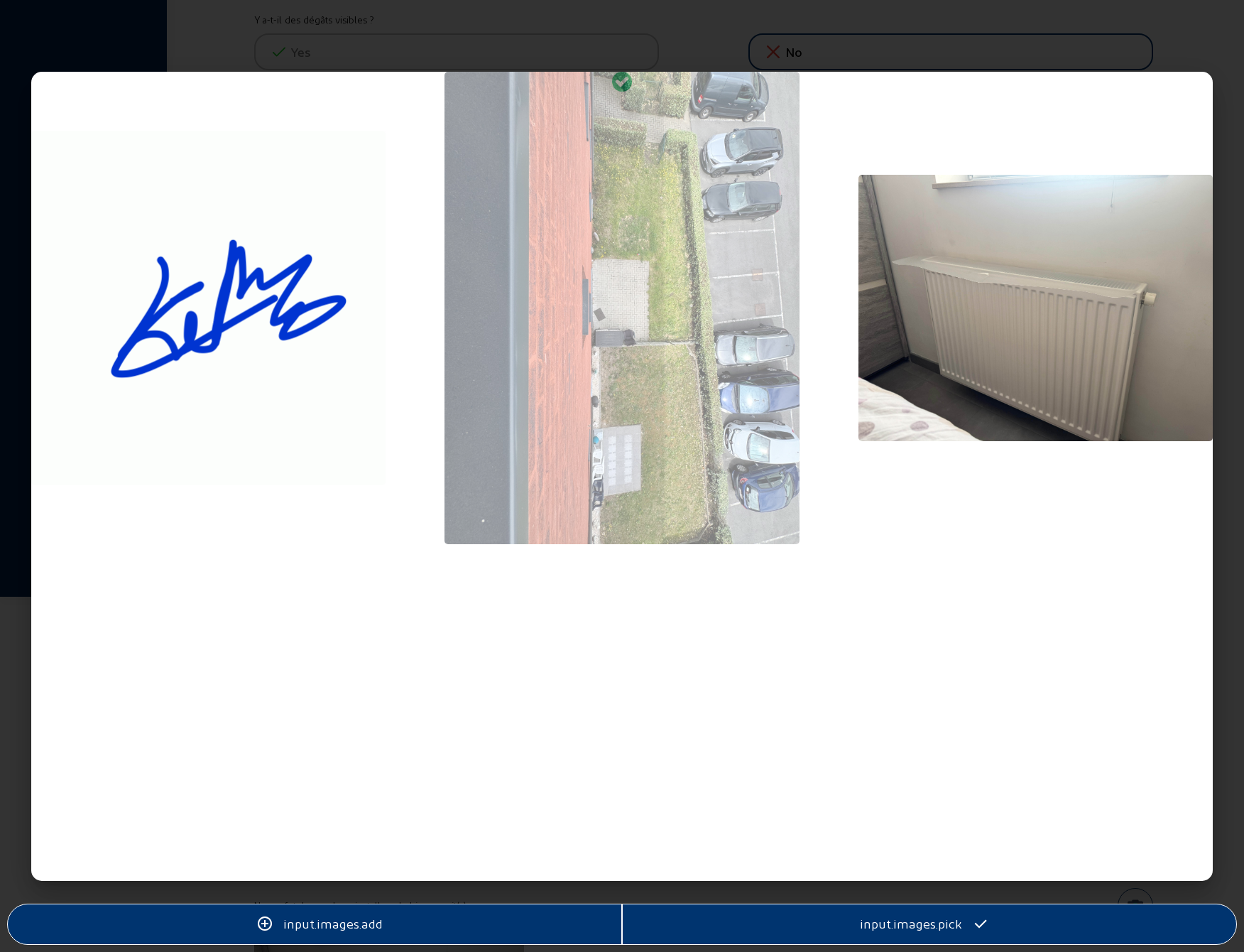
click at [1020, 25] on div at bounding box center [622, 476] width 1244 height 952
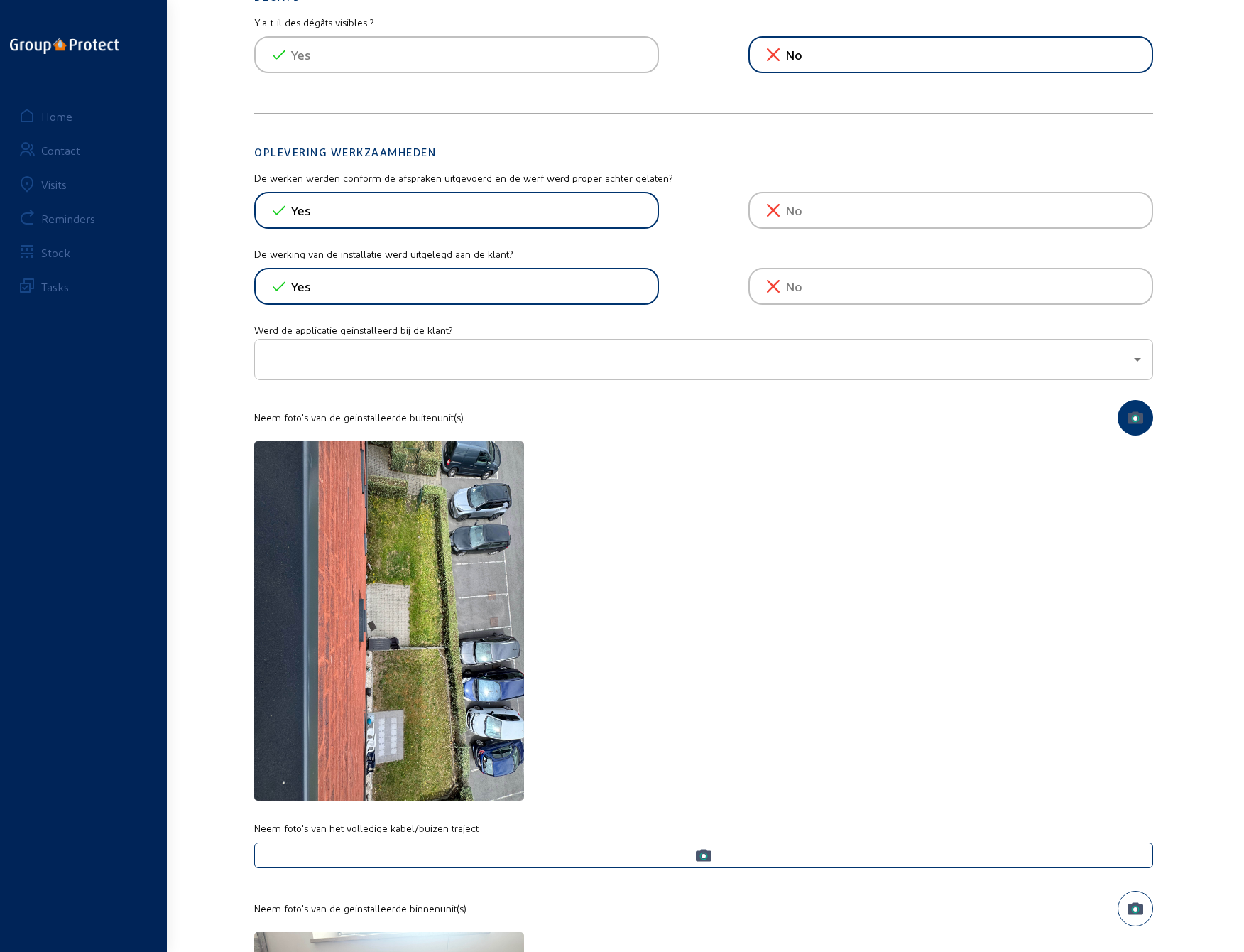
scroll to position [355, 0]
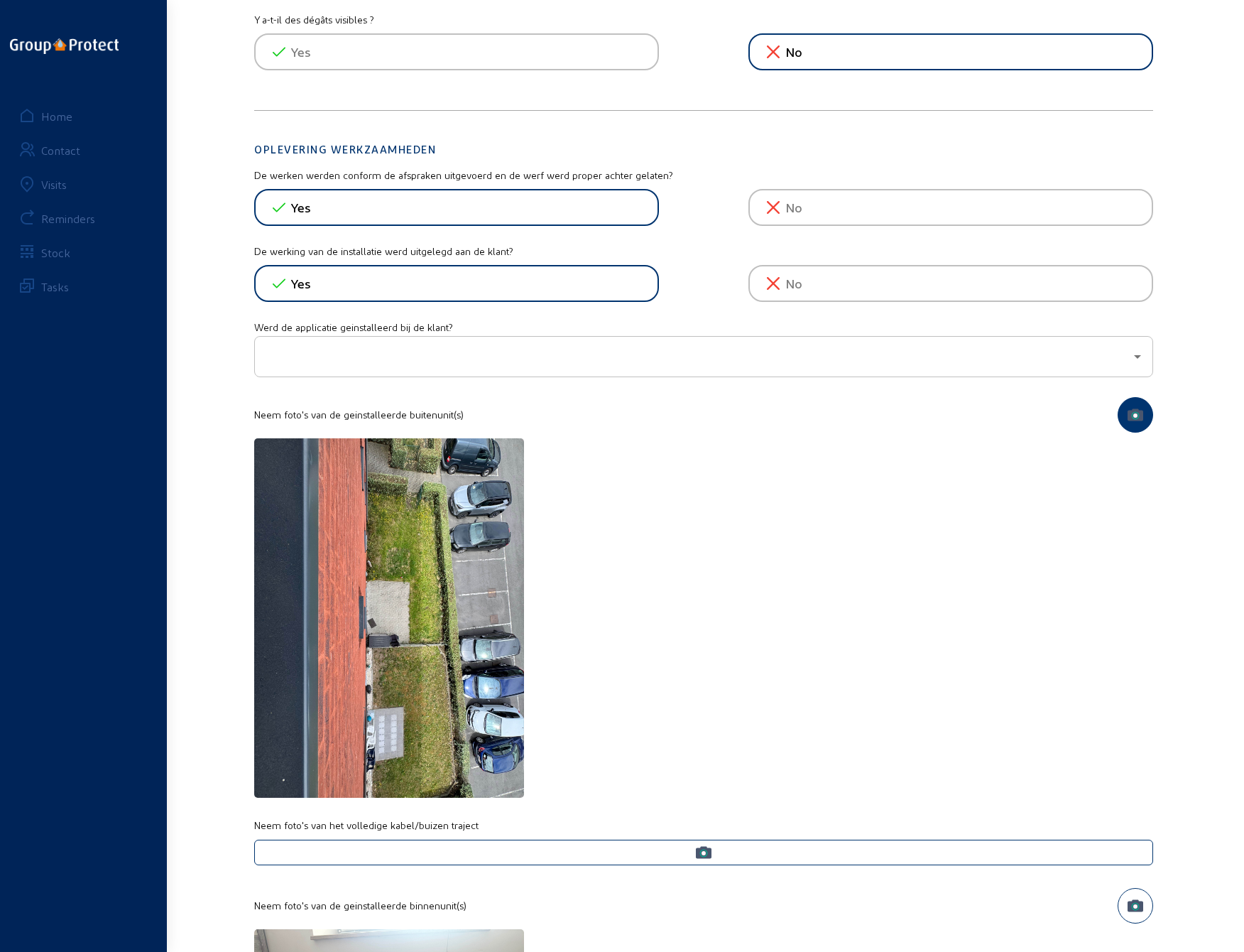
click at [396, 351] on div at bounding box center [700, 356] width 868 height 17
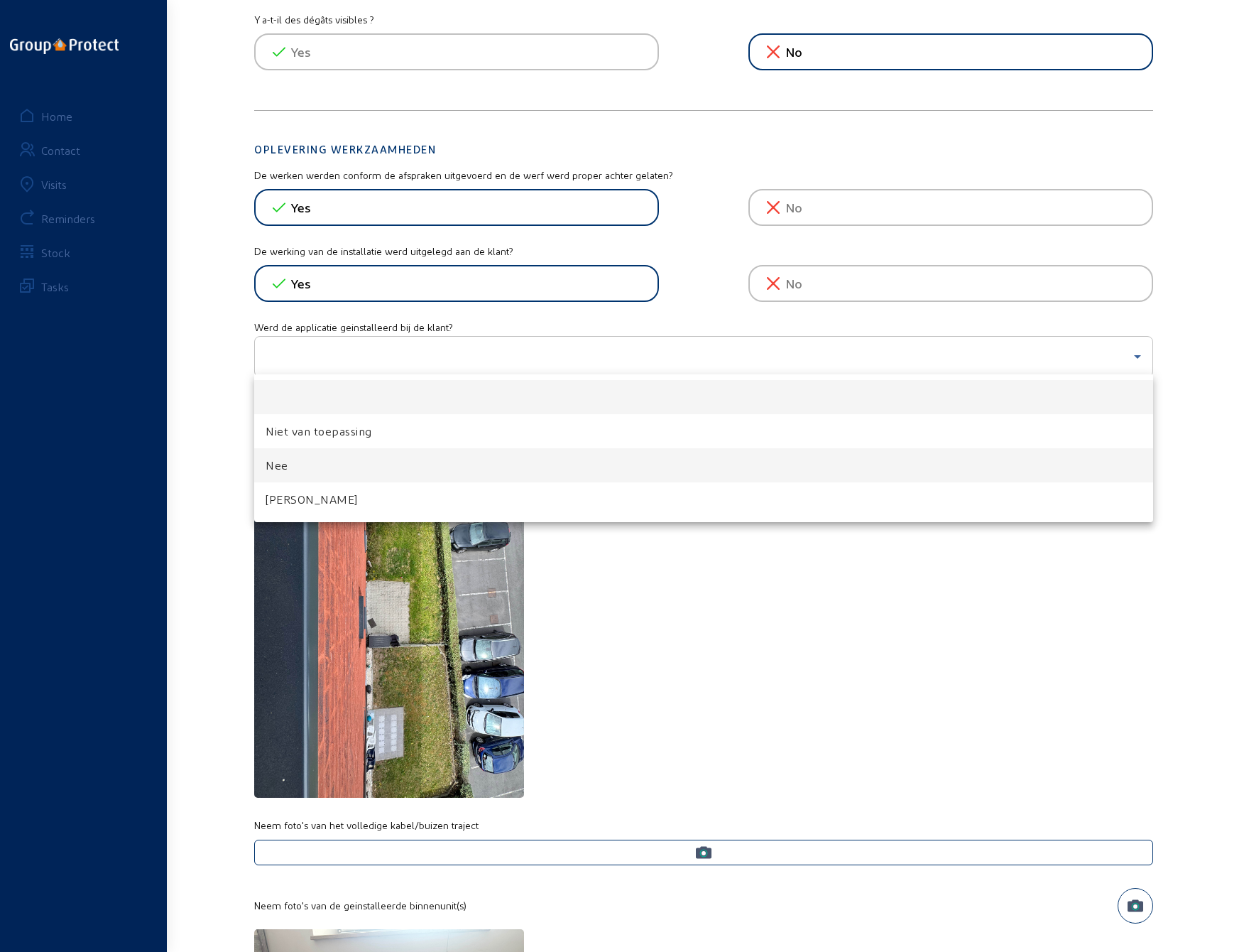
click at [303, 463] on mat-option "Nee" at bounding box center [703, 465] width 899 height 34
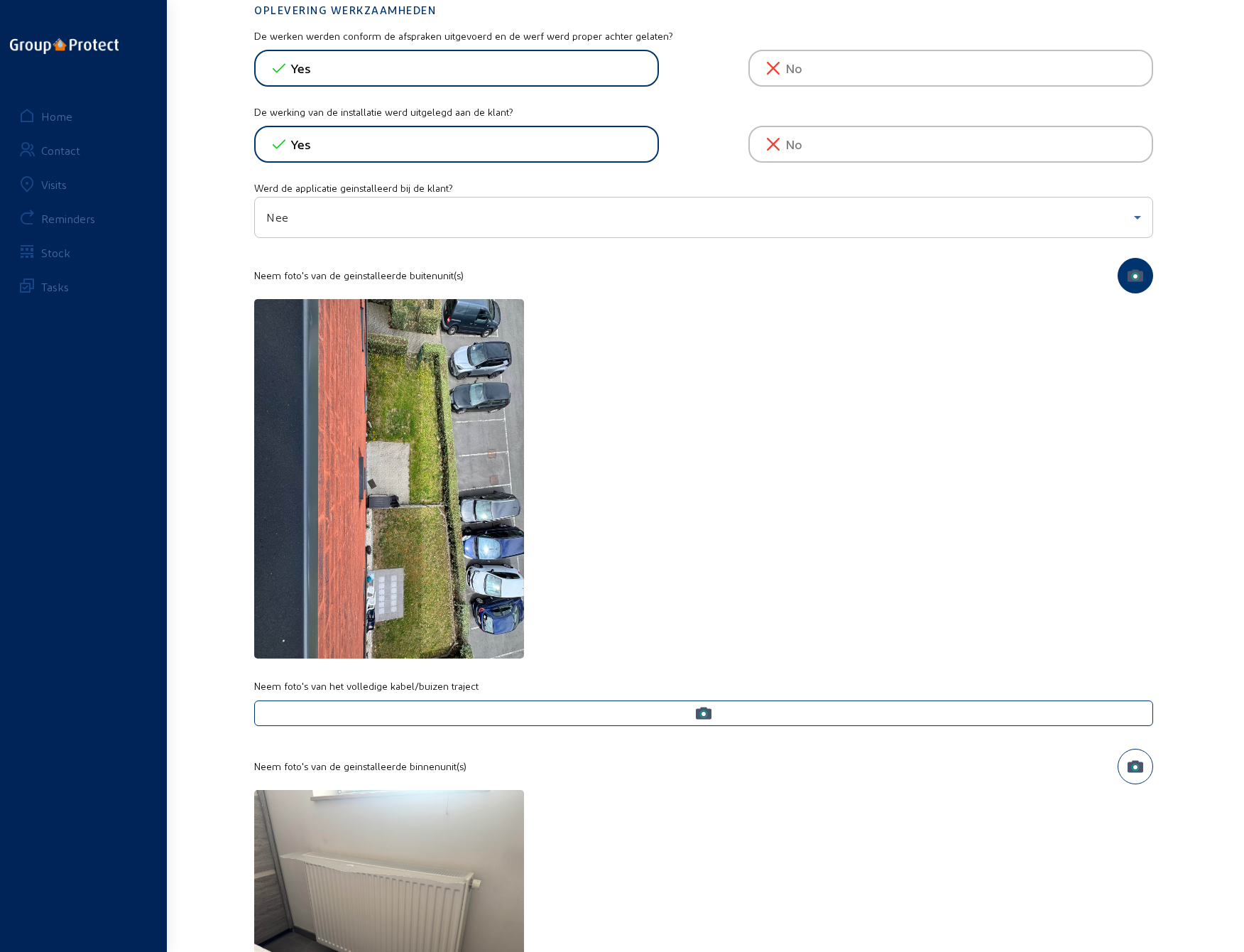
scroll to position [497, 0]
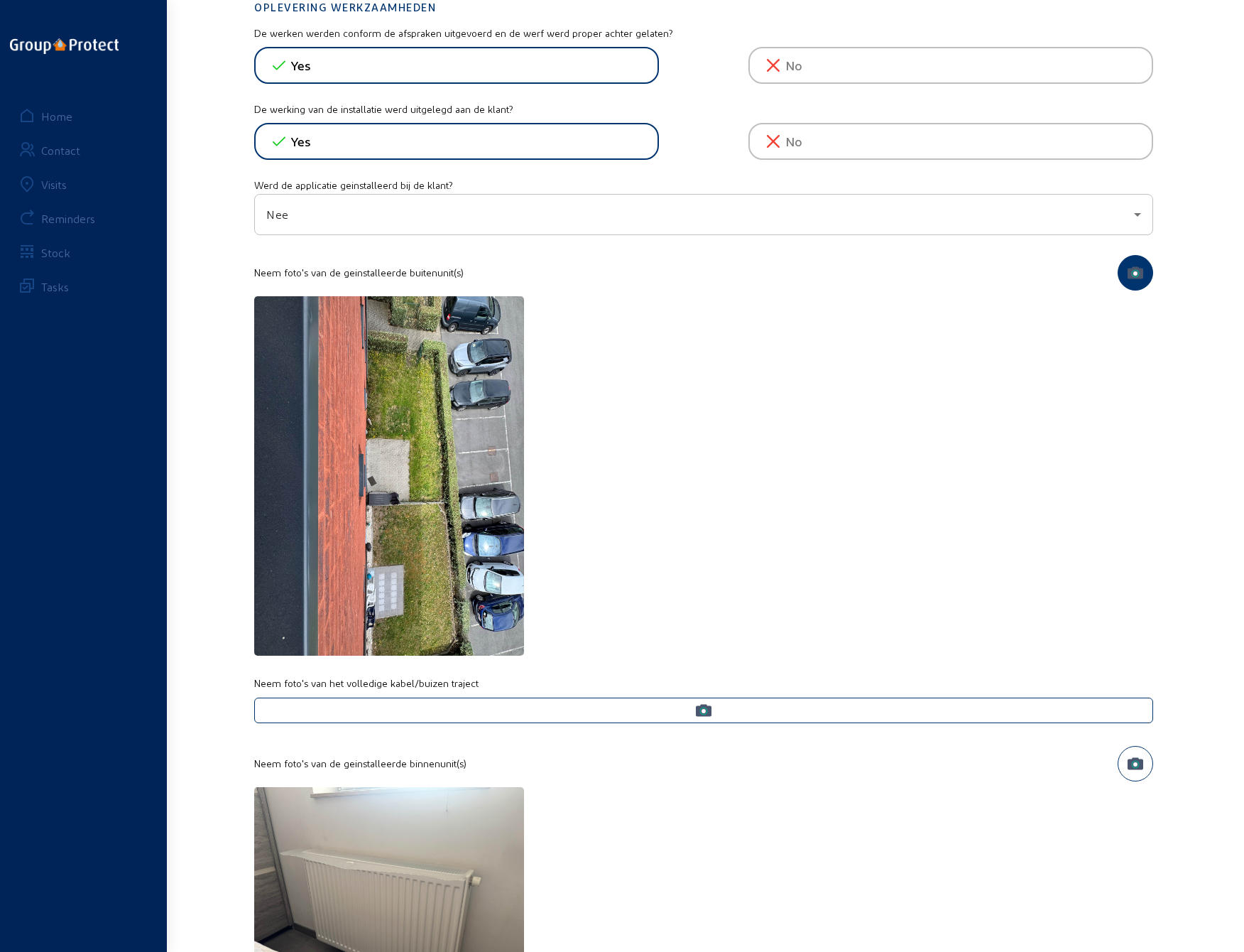
click at [1139, 270] on icon "button" at bounding box center [1135, 273] width 16 height 12
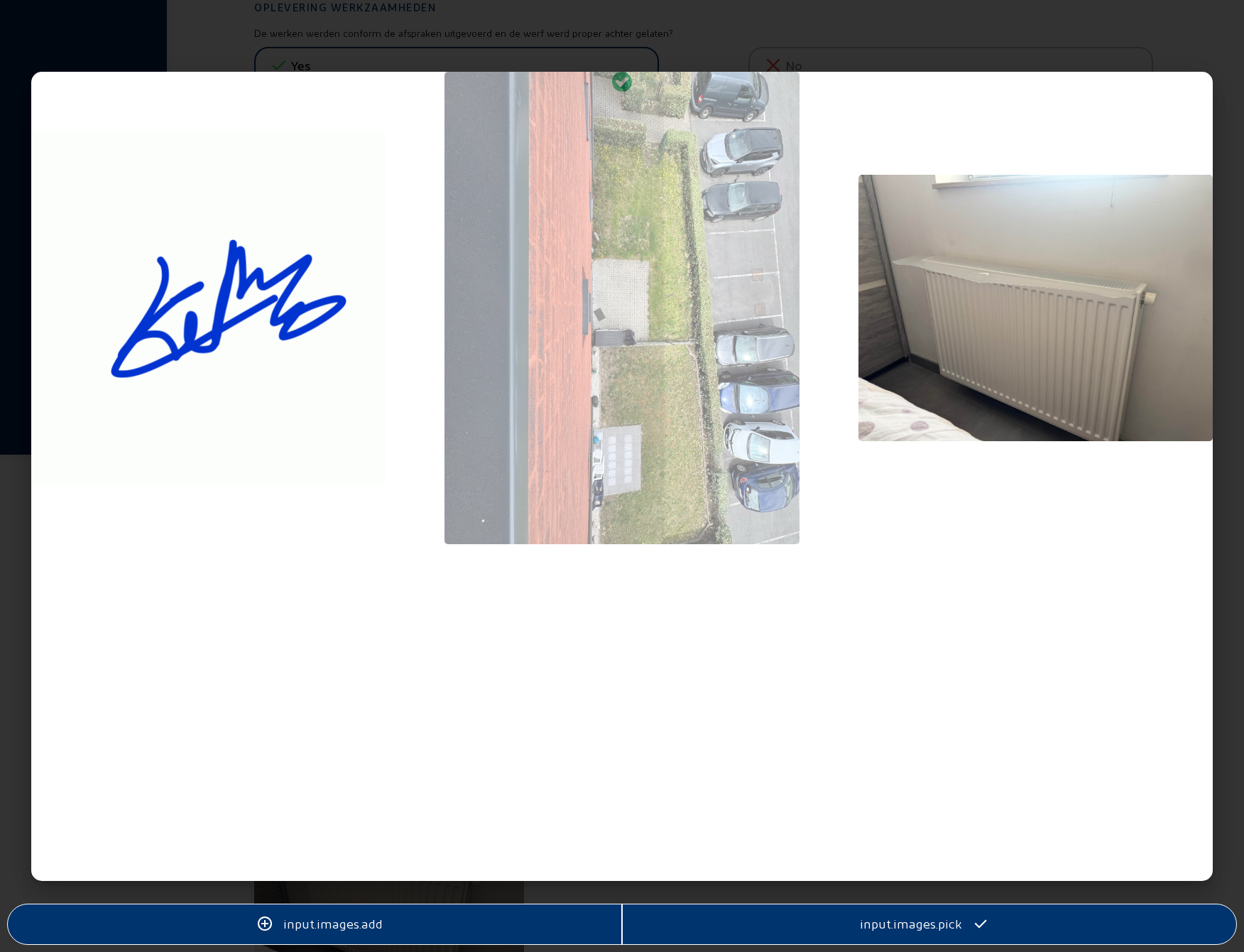
scroll to position [0, 0]
click at [347, 924] on span "input.images.add" at bounding box center [332, 924] width 99 height 17
click at [883, 62] on div at bounding box center [622, 476] width 1244 height 952
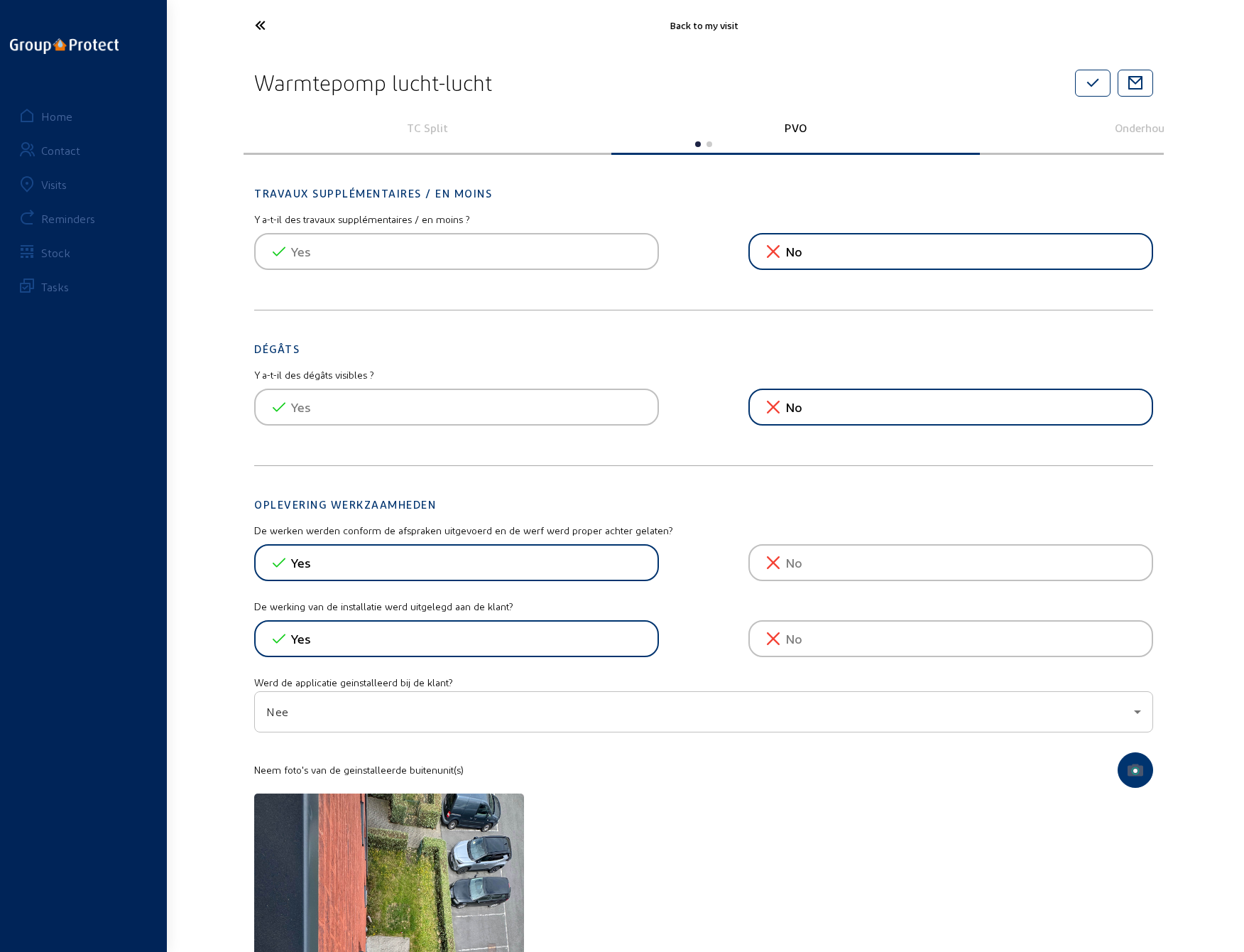
click at [262, 25] on icon at bounding box center [313, 25] width 130 height 25
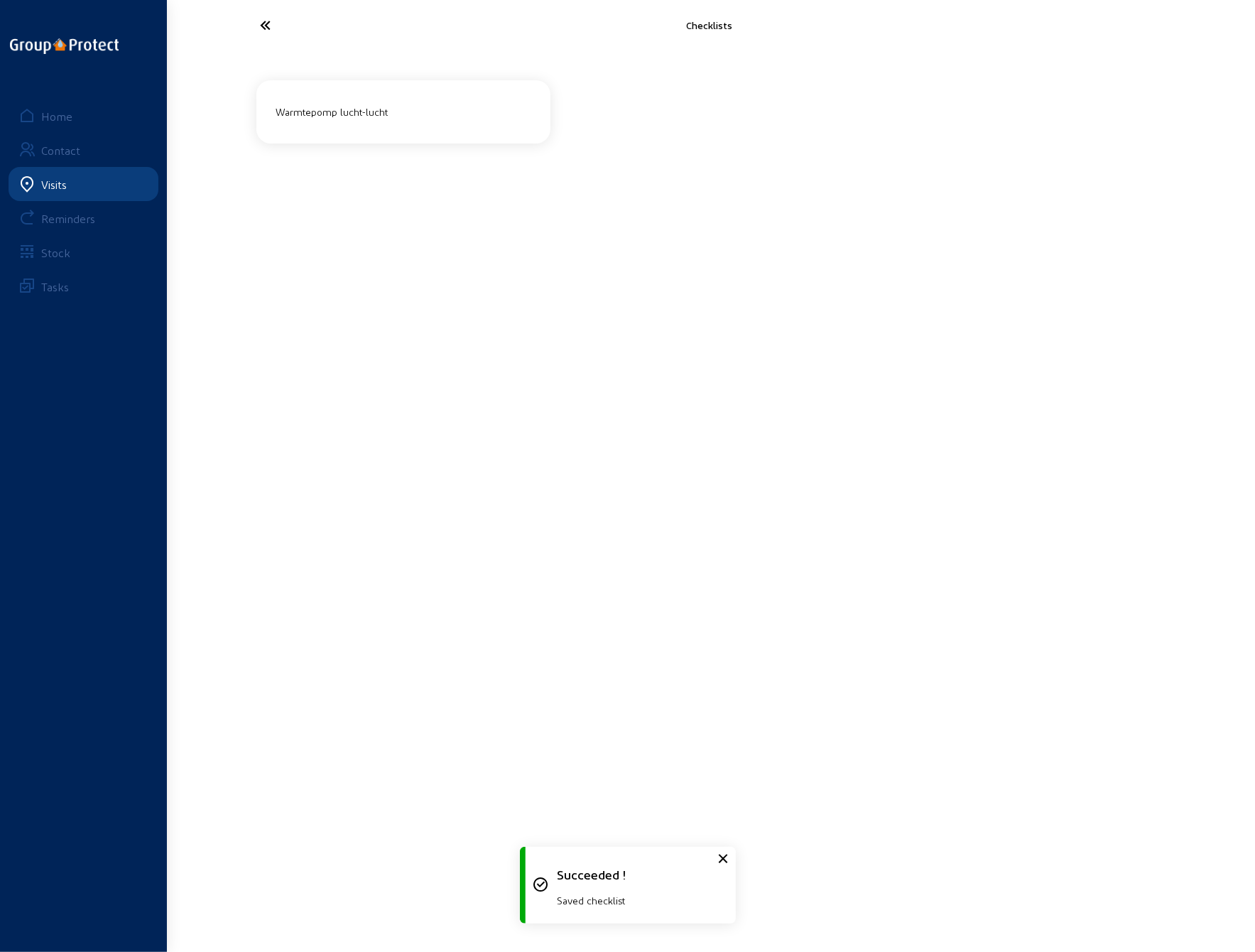
click at [262, 25] on icon at bounding box center [319, 25] width 130 height 25
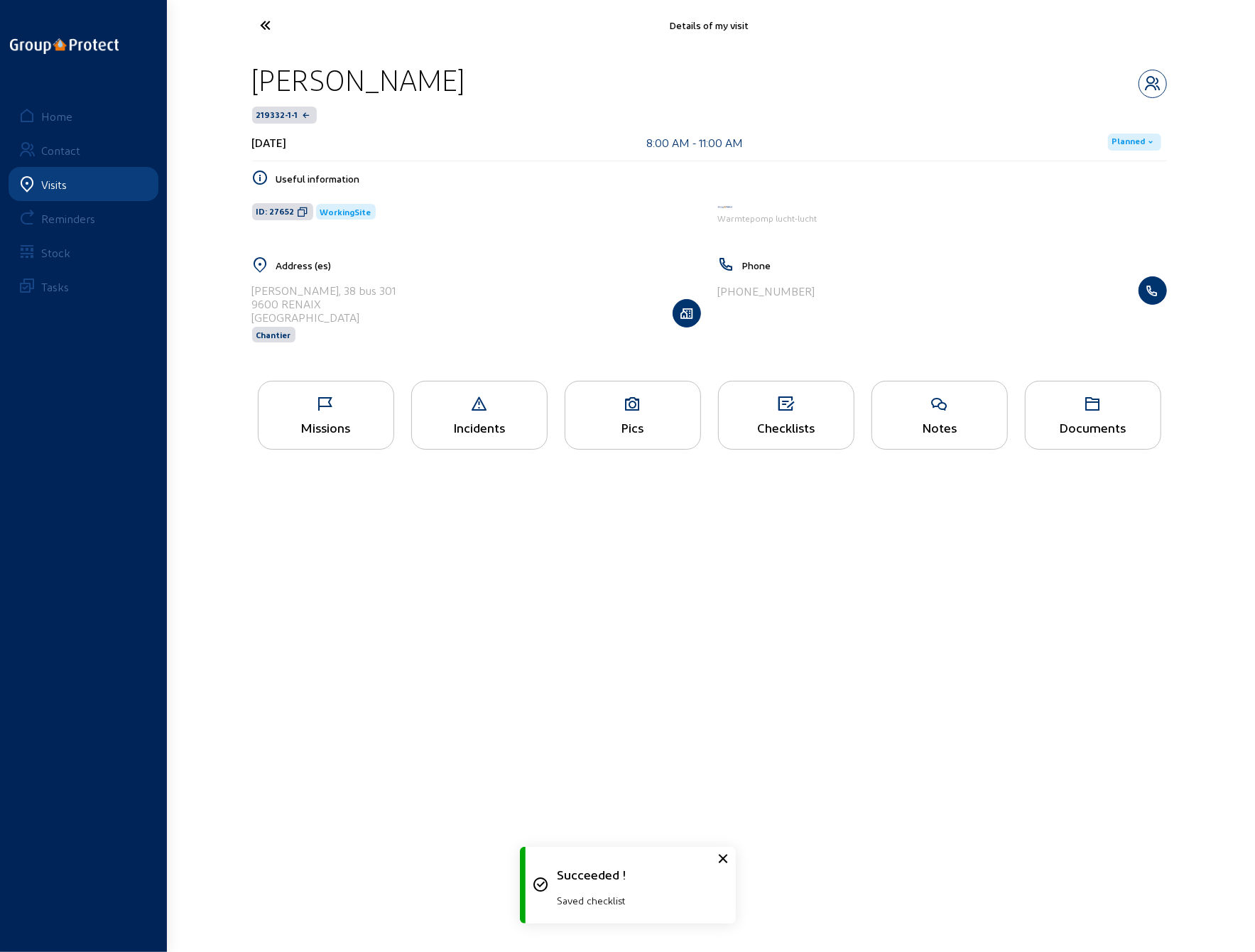
click at [614, 404] on icon at bounding box center [633, 404] width 135 height 17
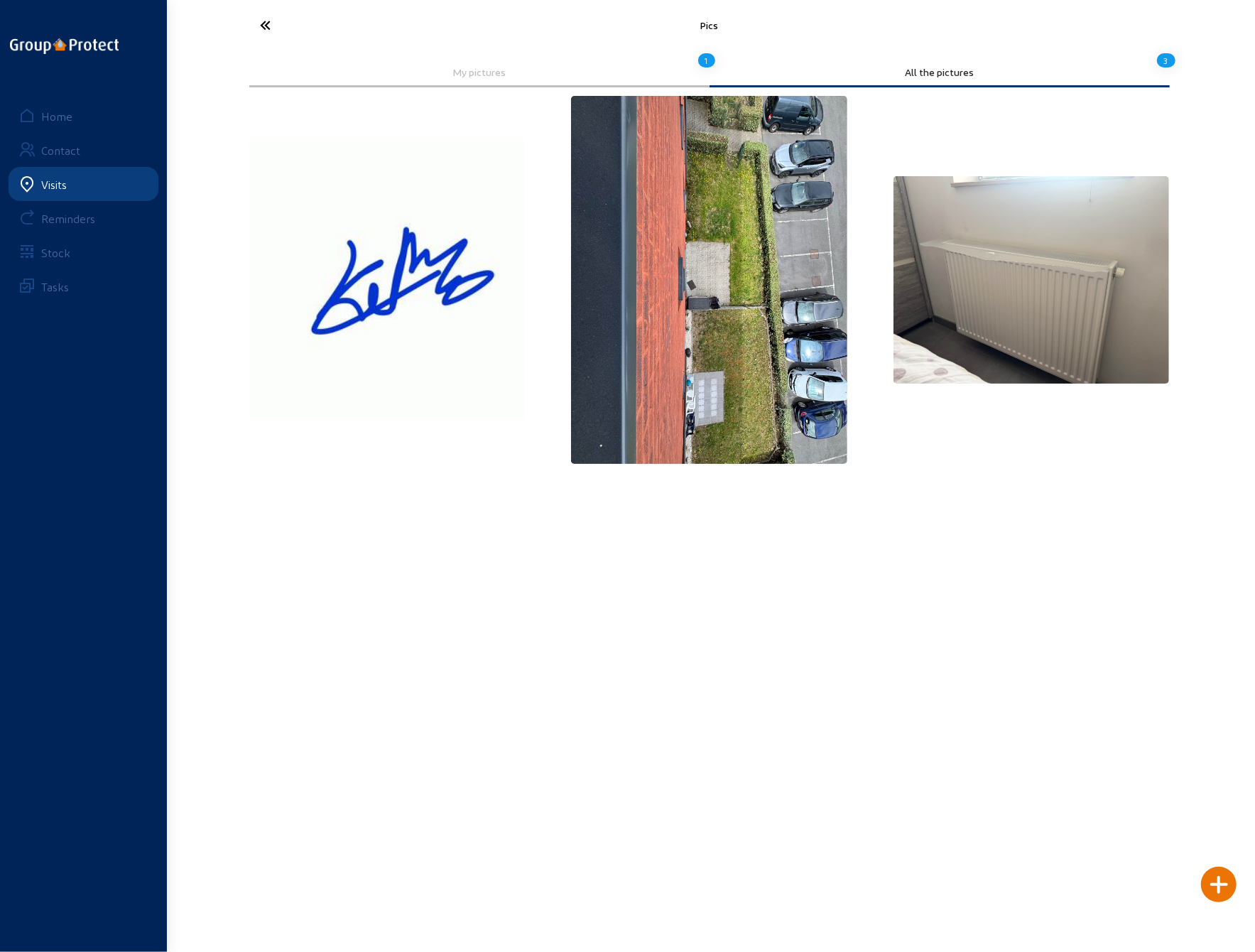
click at [268, 32] on icon at bounding box center [319, 25] width 130 height 25
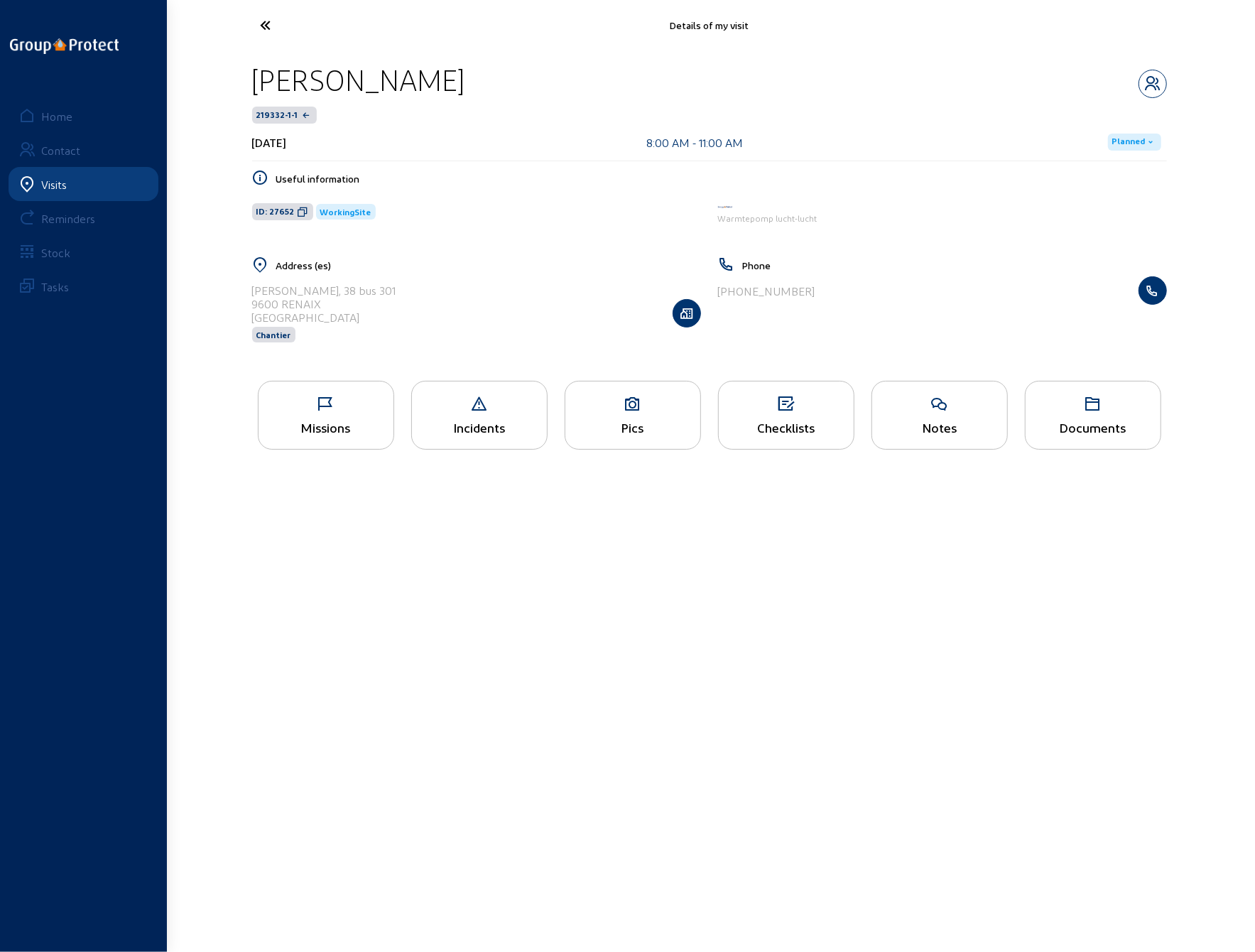
click at [271, 21] on icon at bounding box center [319, 25] width 130 height 25
click at [639, 396] on icon at bounding box center [633, 404] width 135 height 17
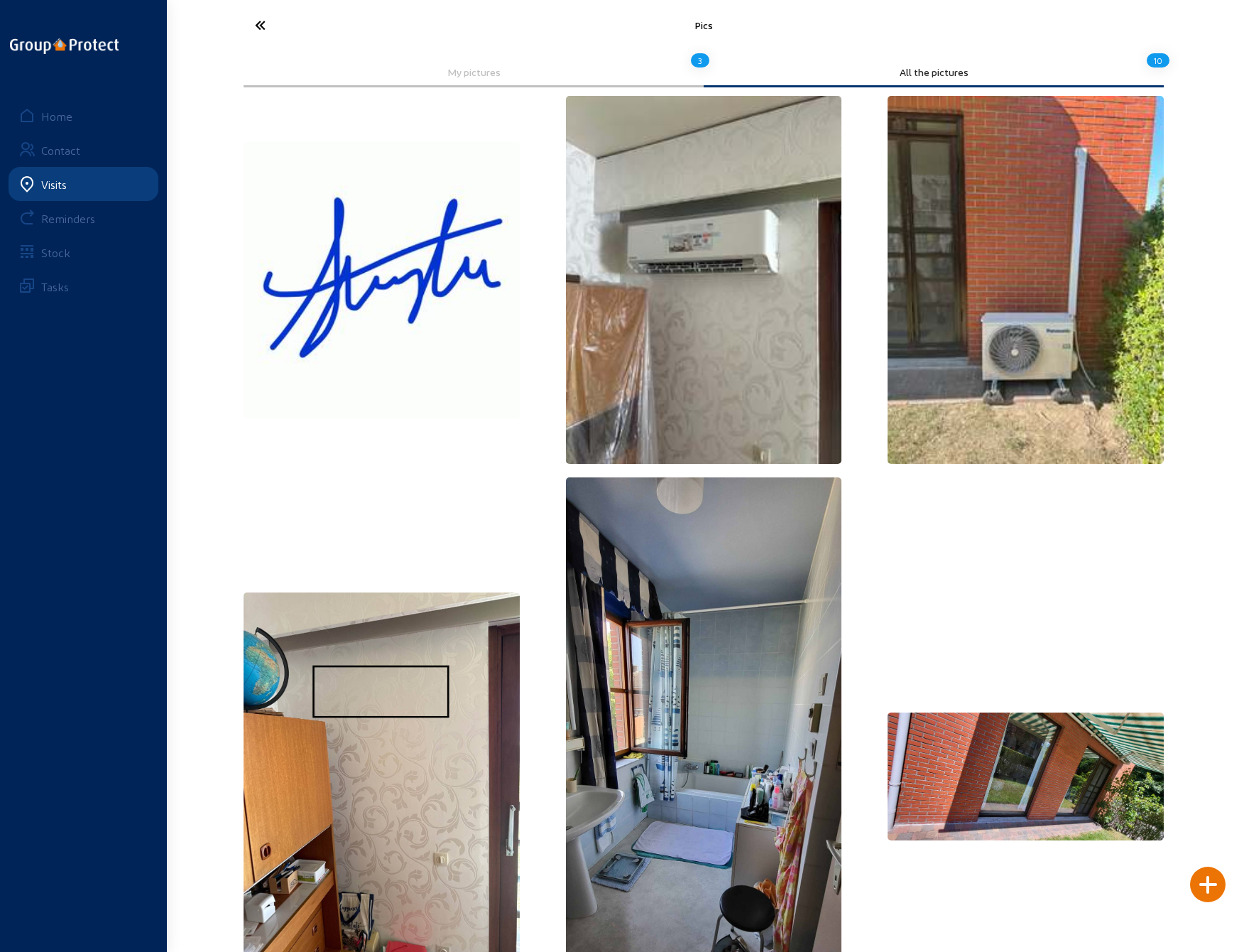
click at [265, 28] on icon at bounding box center [313, 25] width 130 height 25
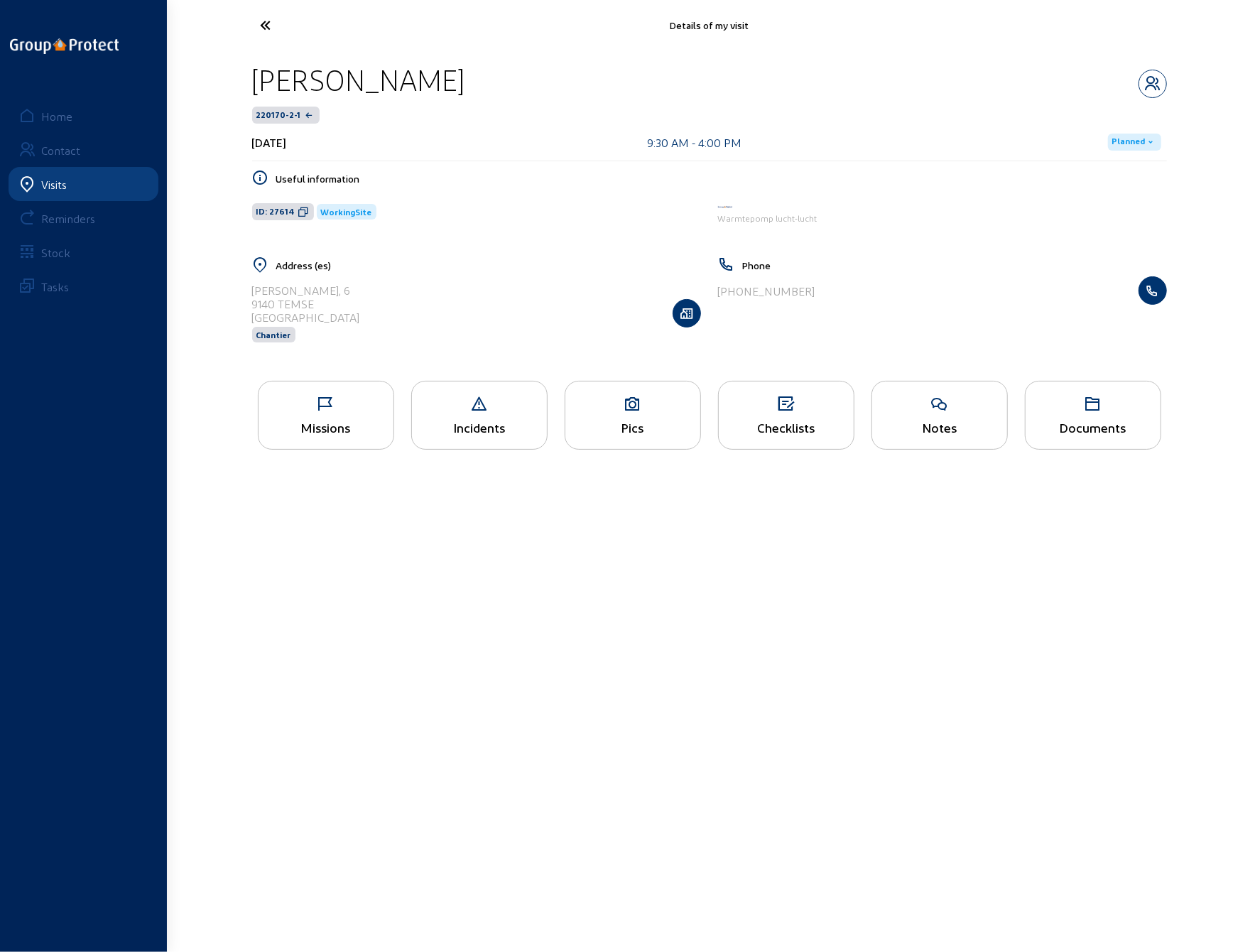
click at [767, 410] on icon at bounding box center [786, 404] width 135 height 17
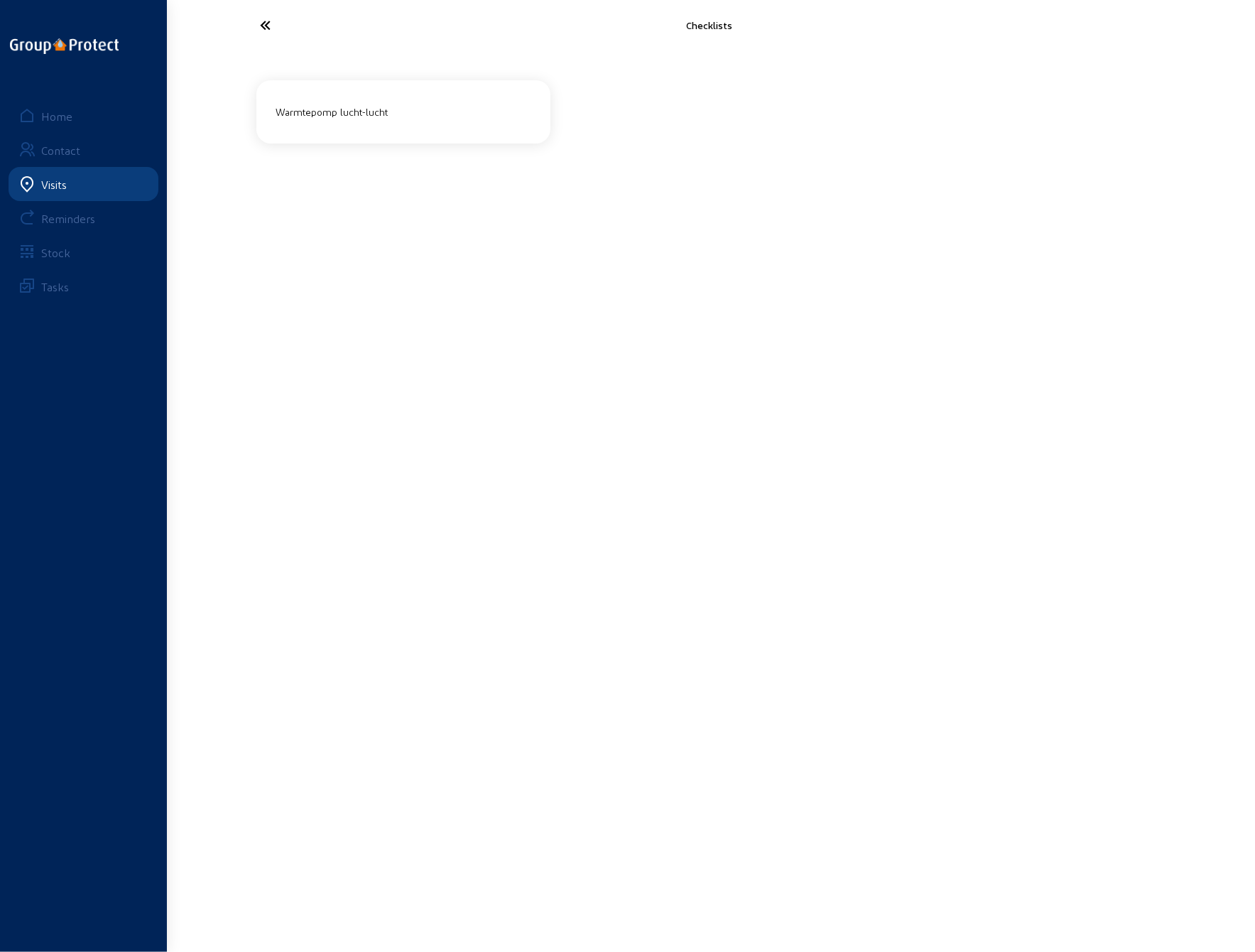
click at [412, 120] on div "Warmtepomp lucht-lucht" at bounding box center [404, 112] width 267 height 24
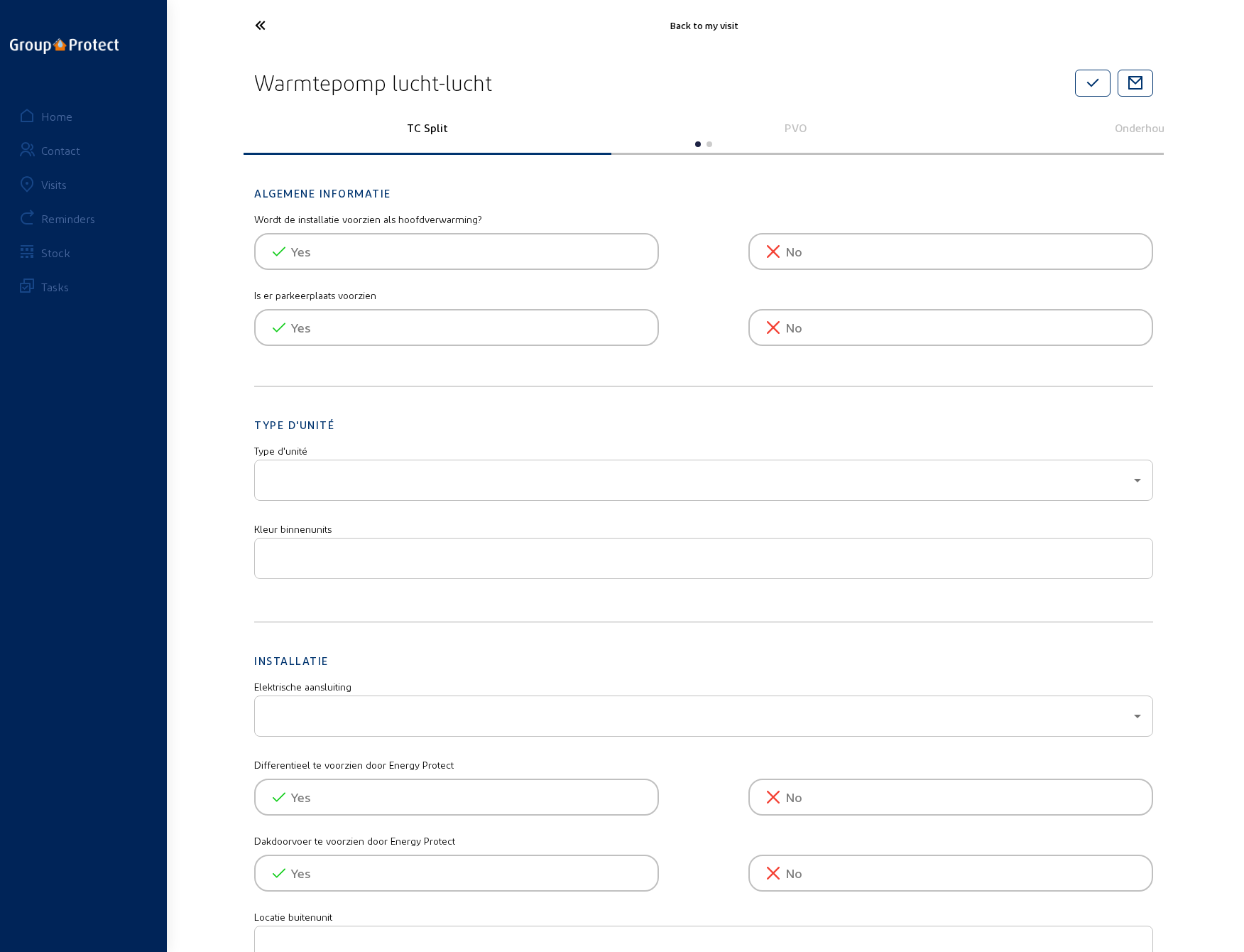
click at [794, 122] on p "PVO" at bounding box center [795, 127] width 348 height 14
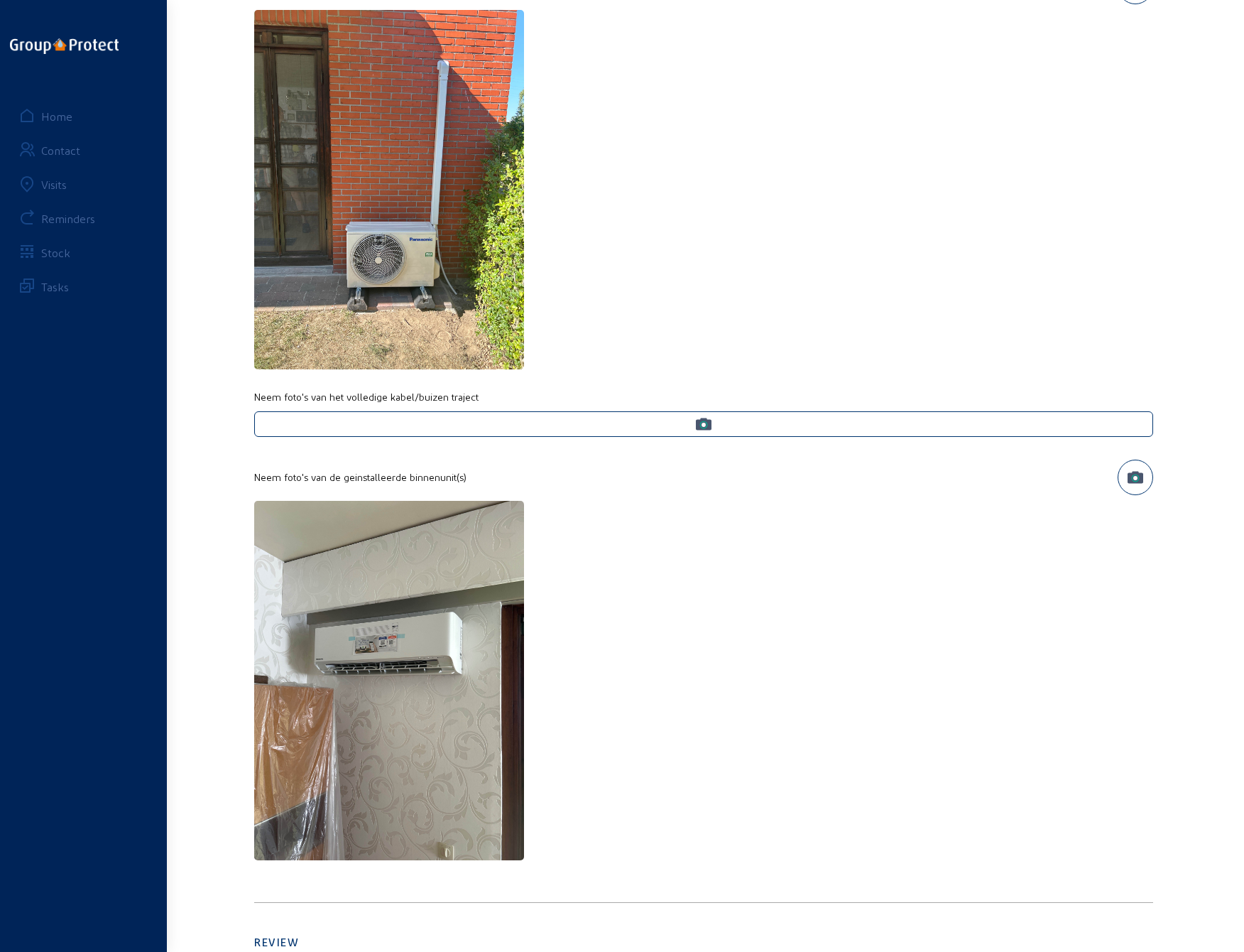
scroll to position [781, 0]
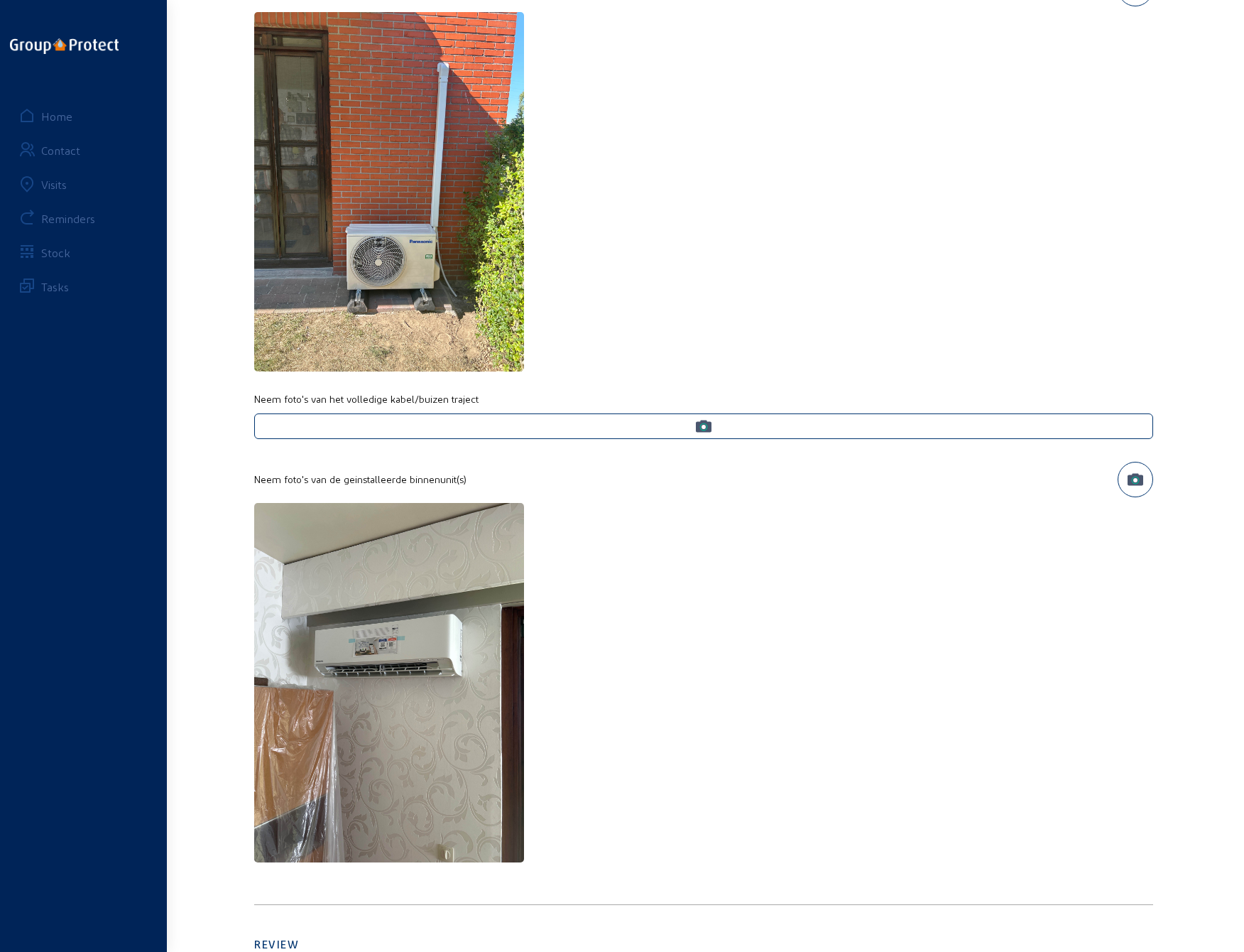
drag, startPoint x: 588, startPoint y: 154, endPoint x: 586, endPoint y: 144, distance: 10.2
click at [588, 153] on div at bounding box center [703, 192] width 899 height 362
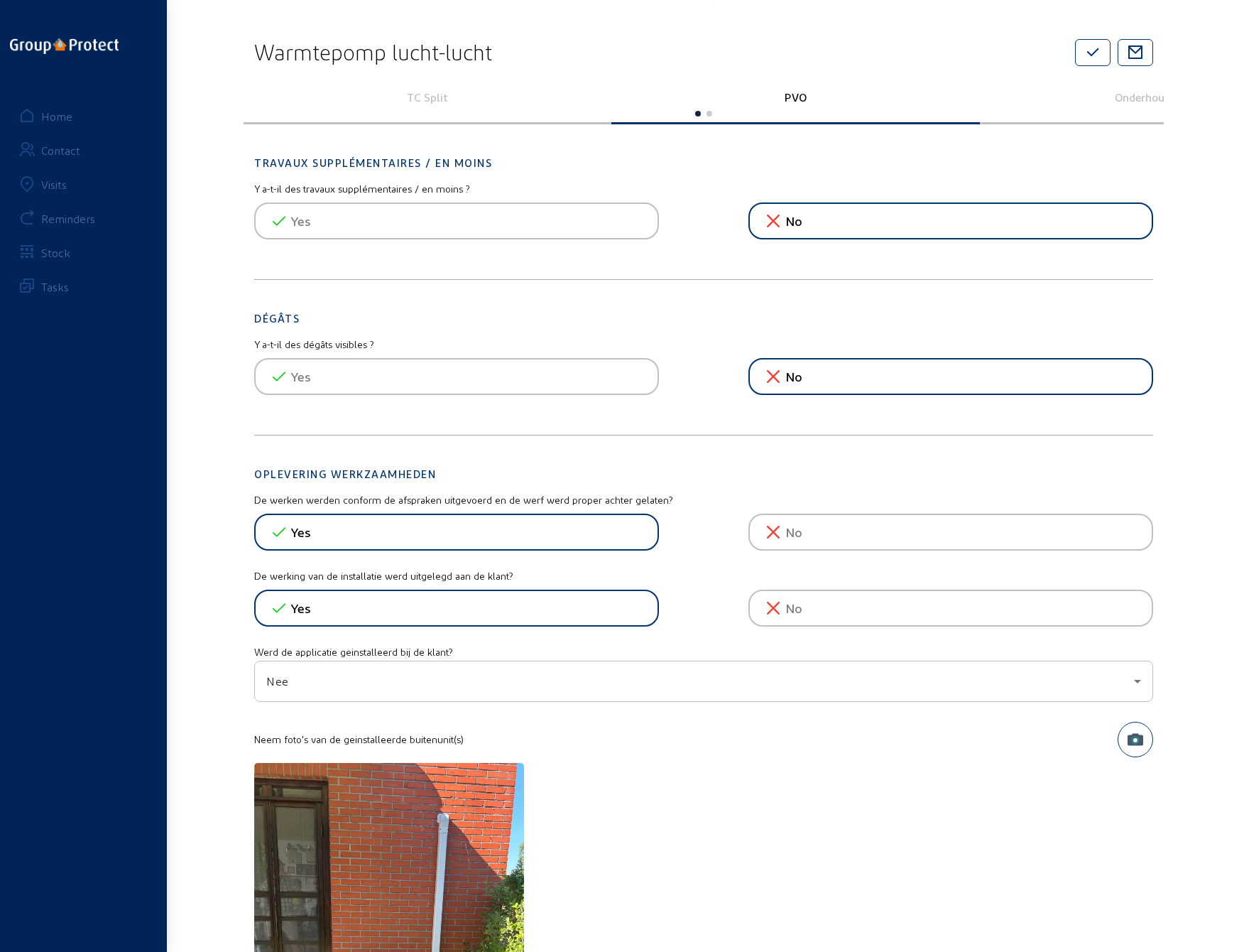
scroll to position [0, 0]
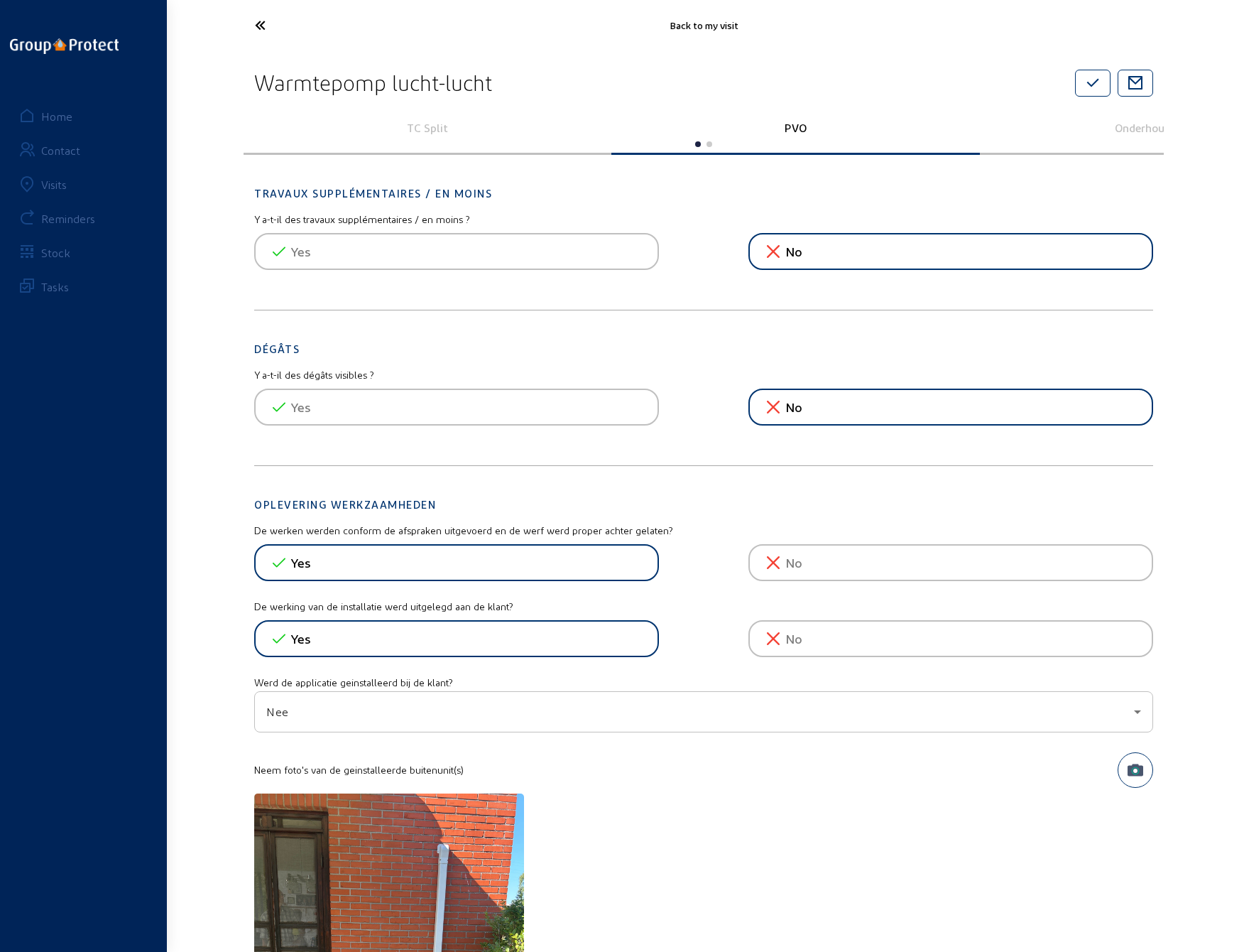
click at [261, 28] on icon at bounding box center [313, 25] width 130 height 25
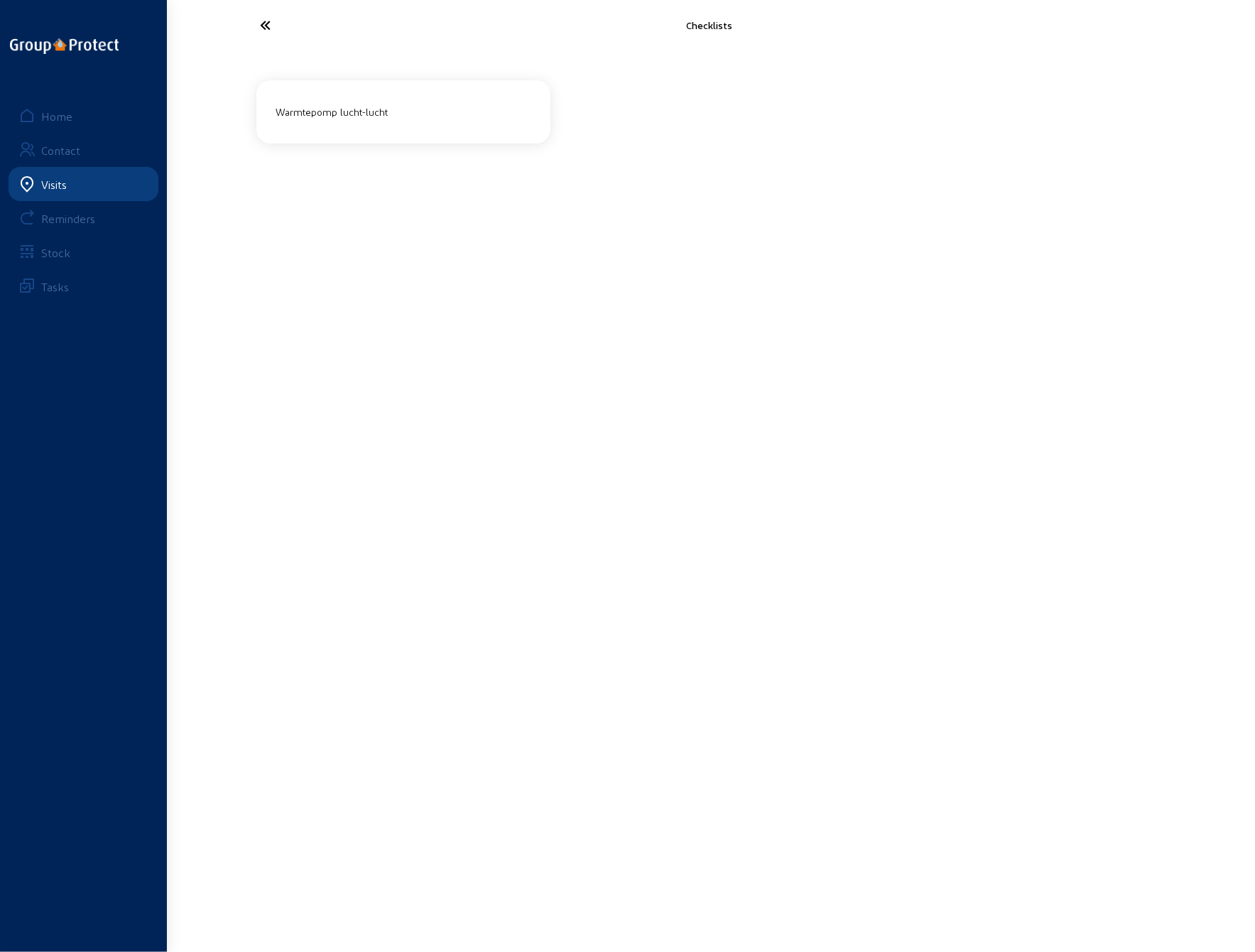
click at [258, 18] on icon at bounding box center [319, 25] width 130 height 25
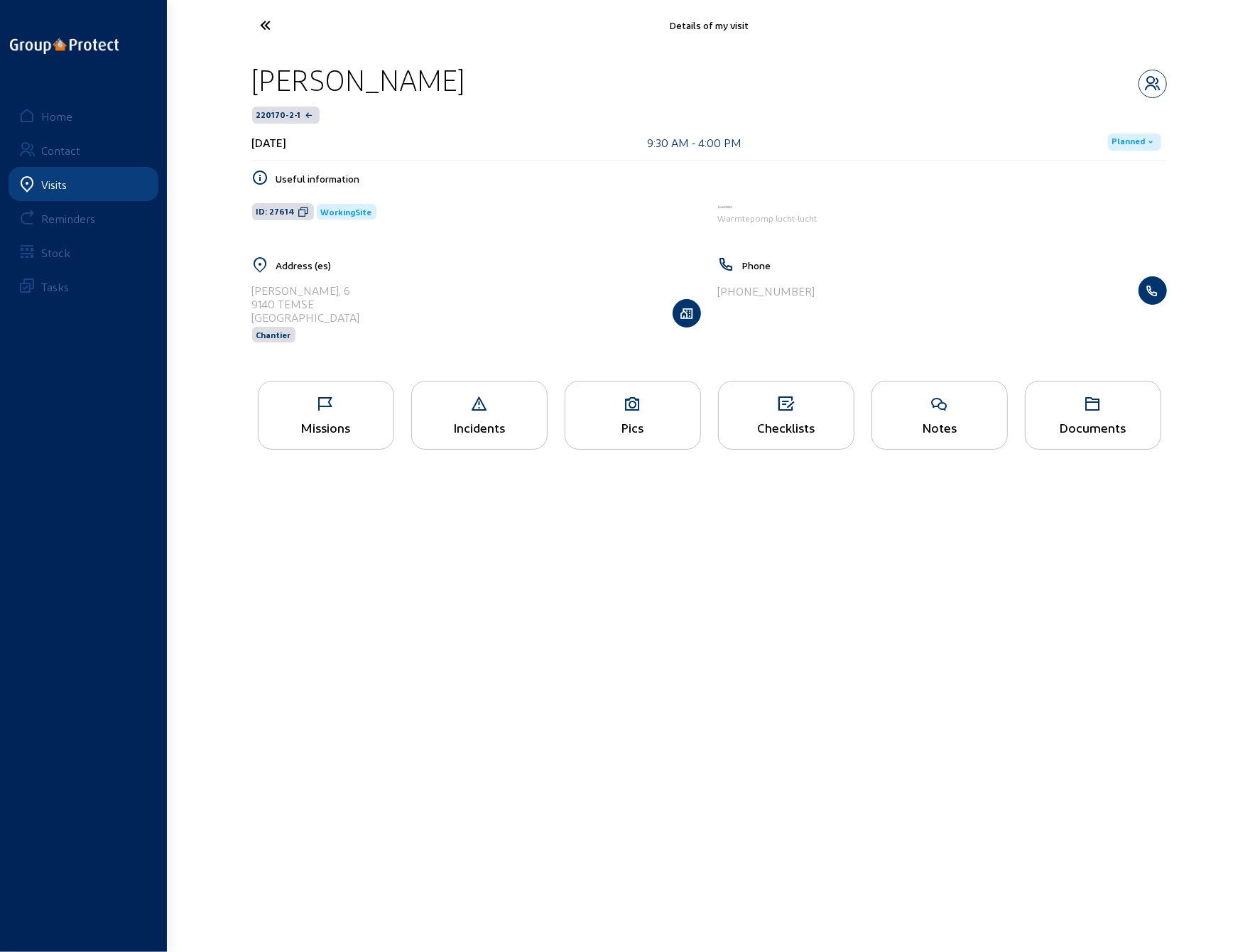
click at [319, 401] on icon at bounding box center [326, 404] width 135 height 17
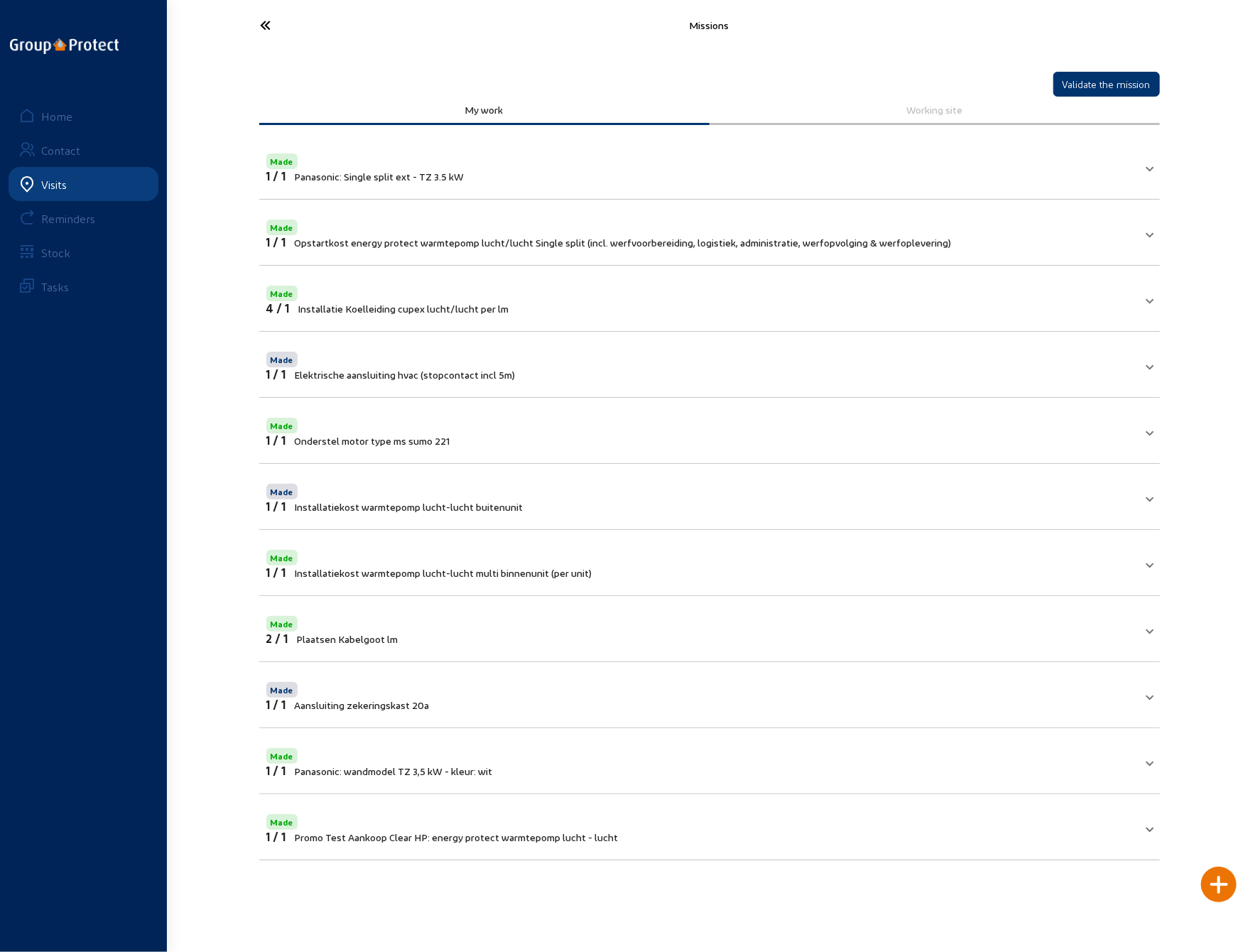
click at [613, 630] on mat-panel-title "Made 2 / 1 Plaatsen Kabelgoot lm" at bounding box center [701, 628] width 870 height 32
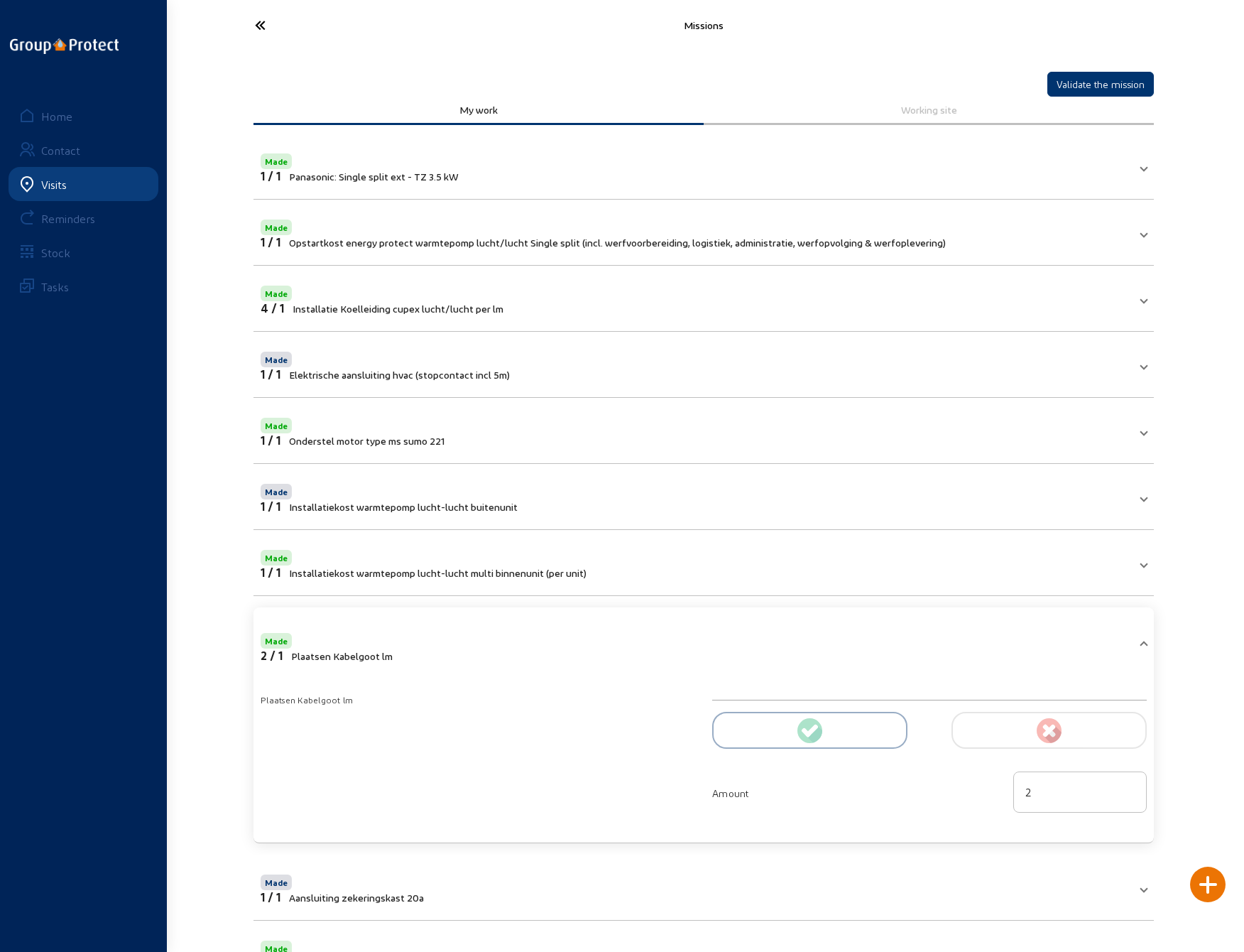
click at [260, 25] on icon at bounding box center [313, 25] width 130 height 25
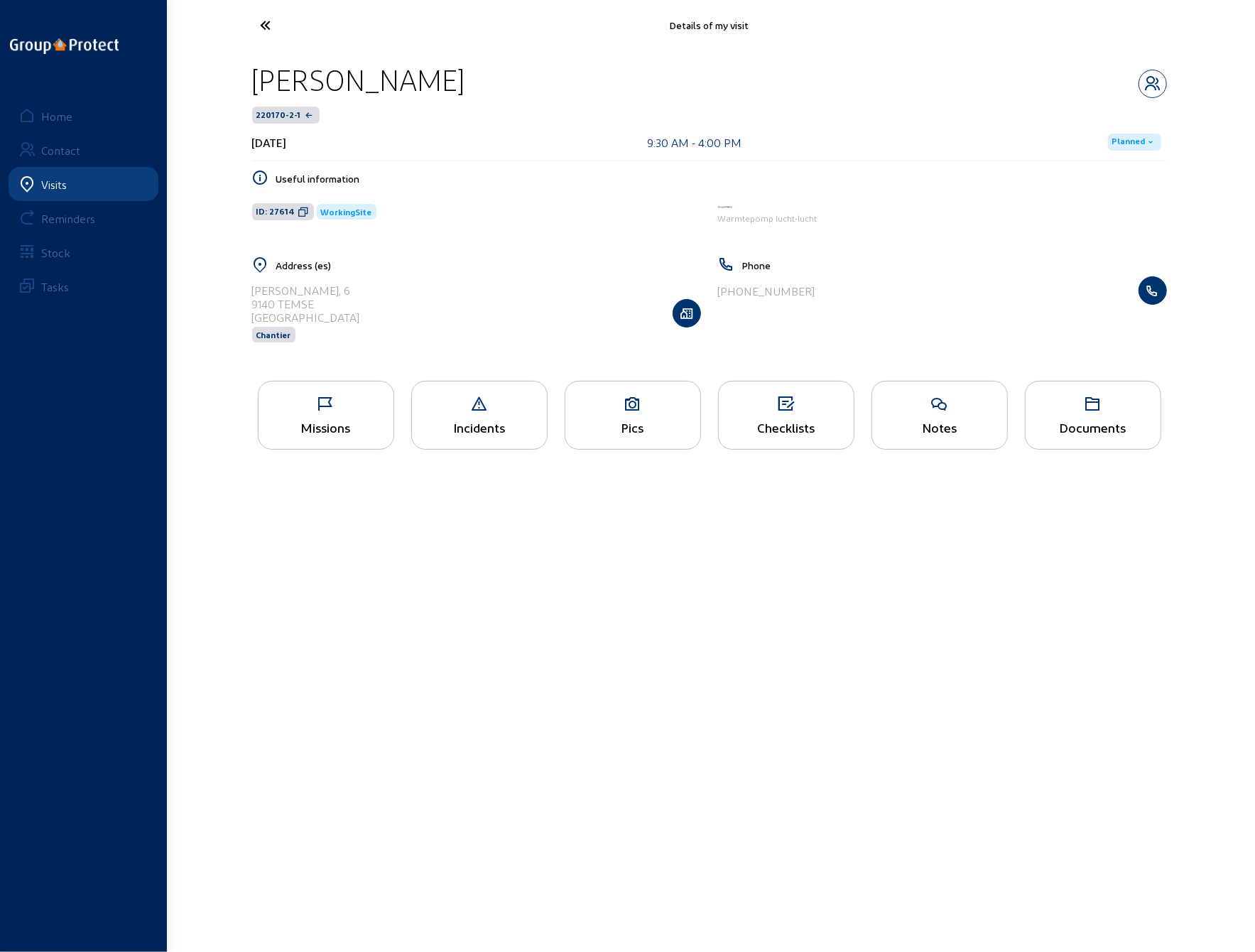
click at [260, 25] on icon at bounding box center [319, 25] width 130 height 25
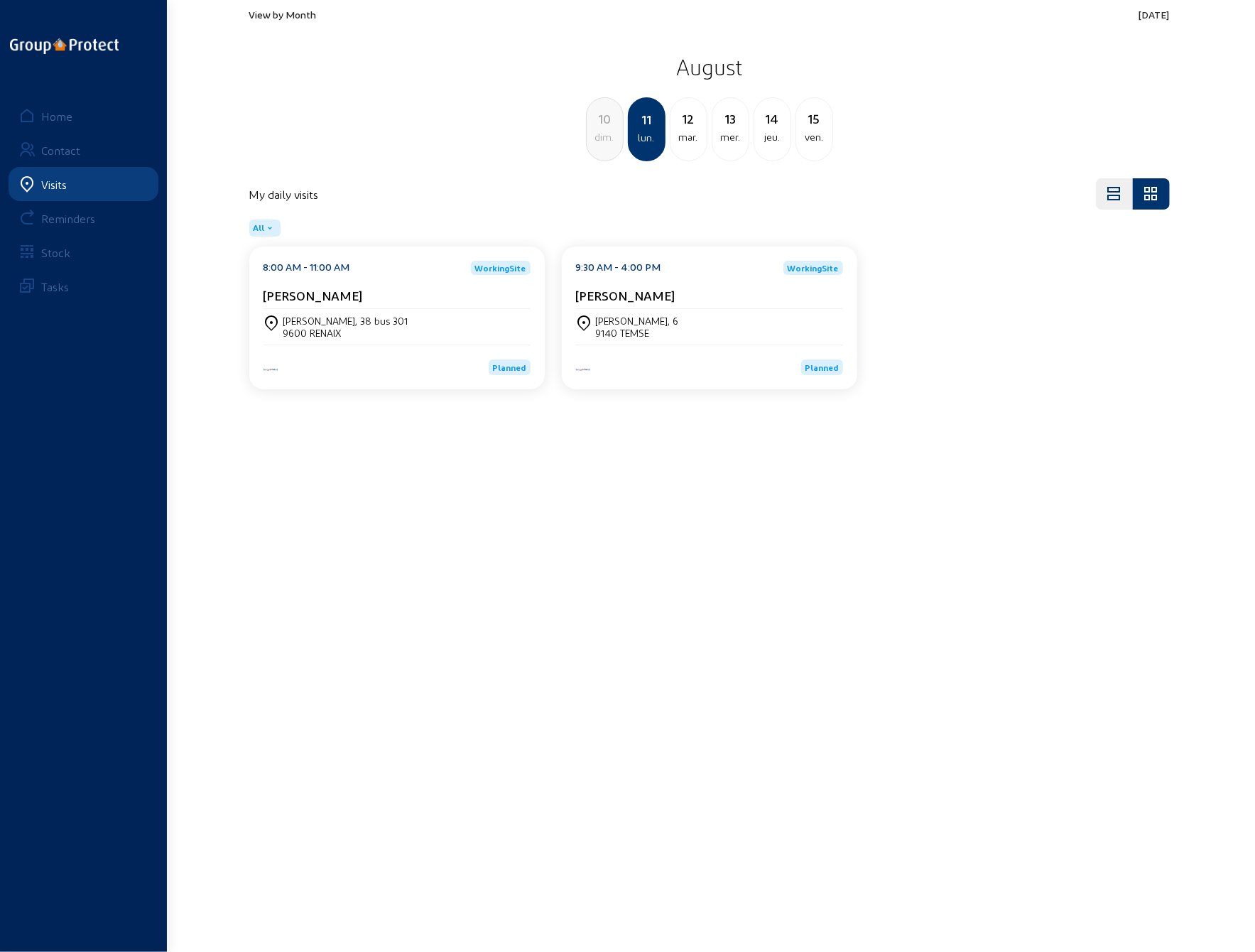
click at [362, 321] on div "[PERSON_NAME], 38 bus 301" at bounding box center [346, 321] width 126 height 12
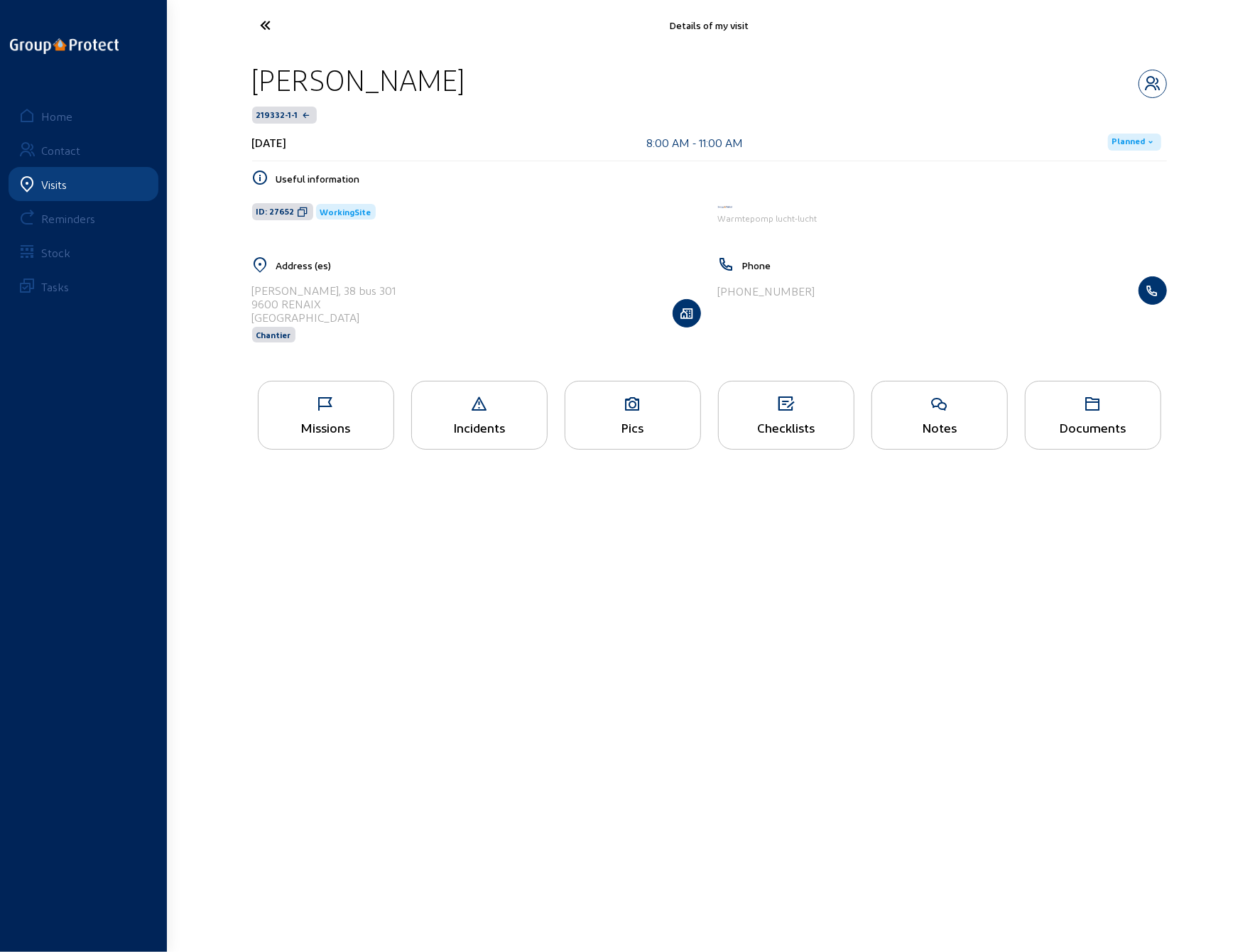
click at [628, 413] on div "Pics" at bounding box center [632, 415] width 136 height 69
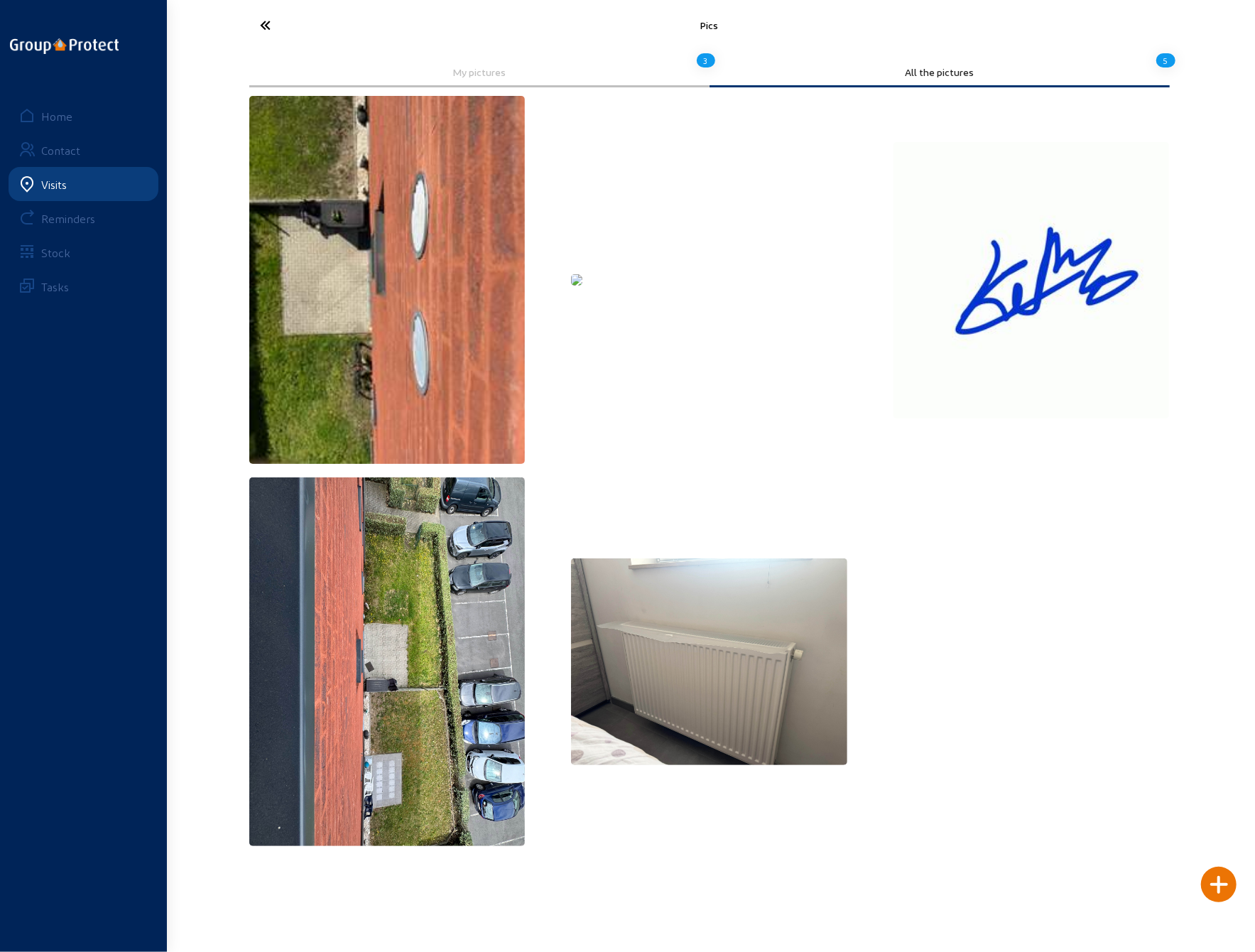
click at [582, 275] on img at bounding box center [577, 280] width 12 height 12
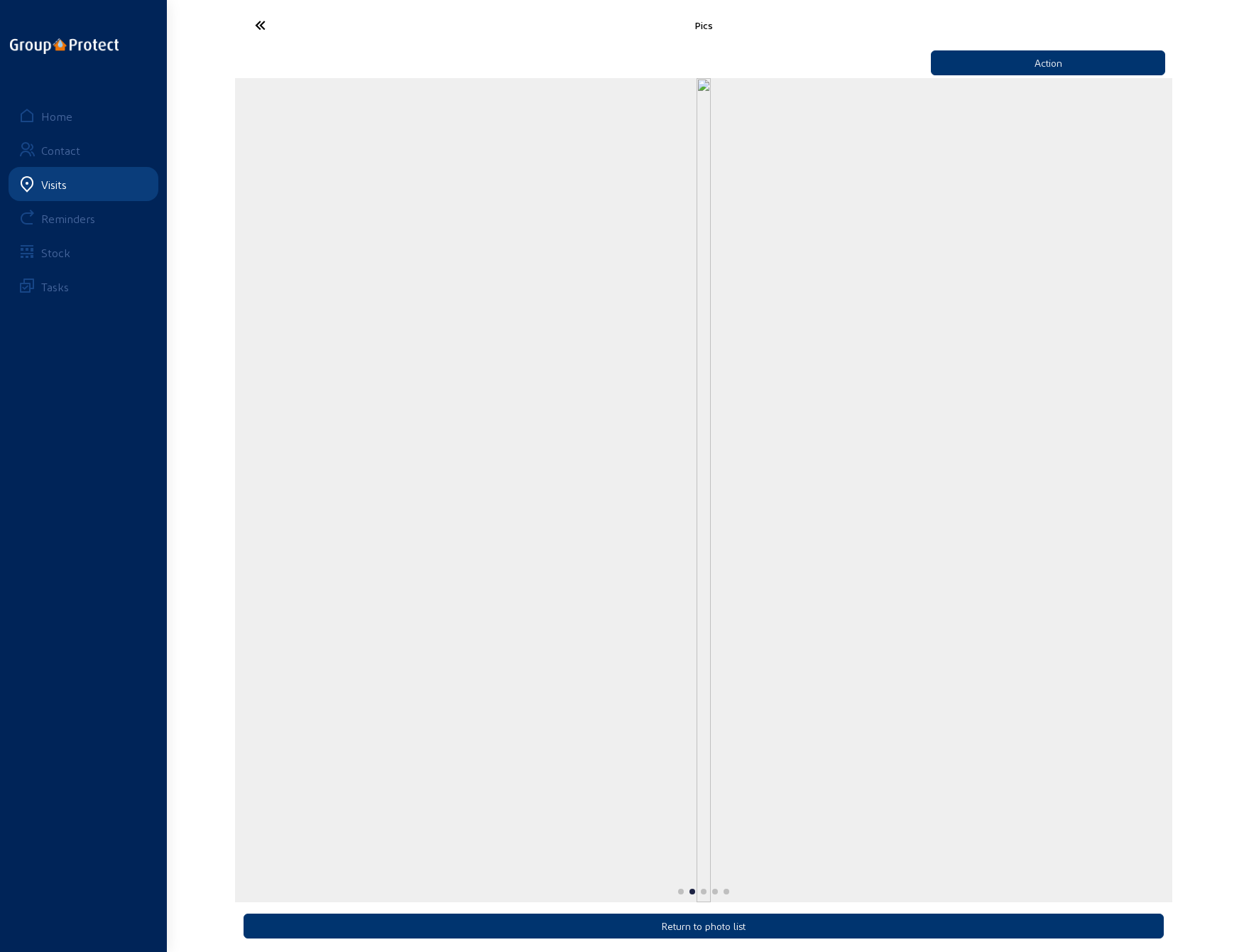
click at [264, 26] on icon at bounding box center [313, 25] width 130 height 25
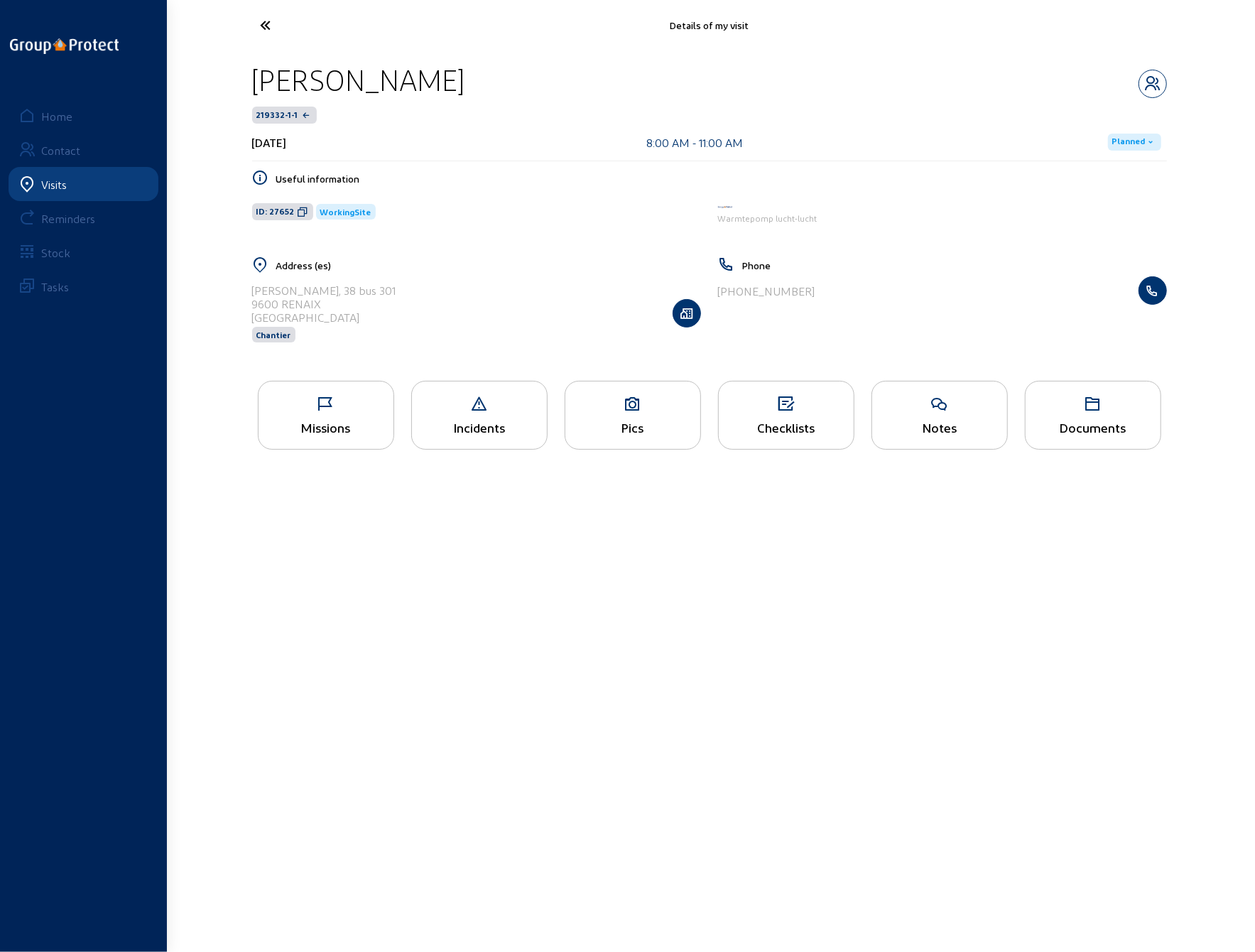
click at [628, 407] on icon at bounding box center [633, 404] width 135 height 17
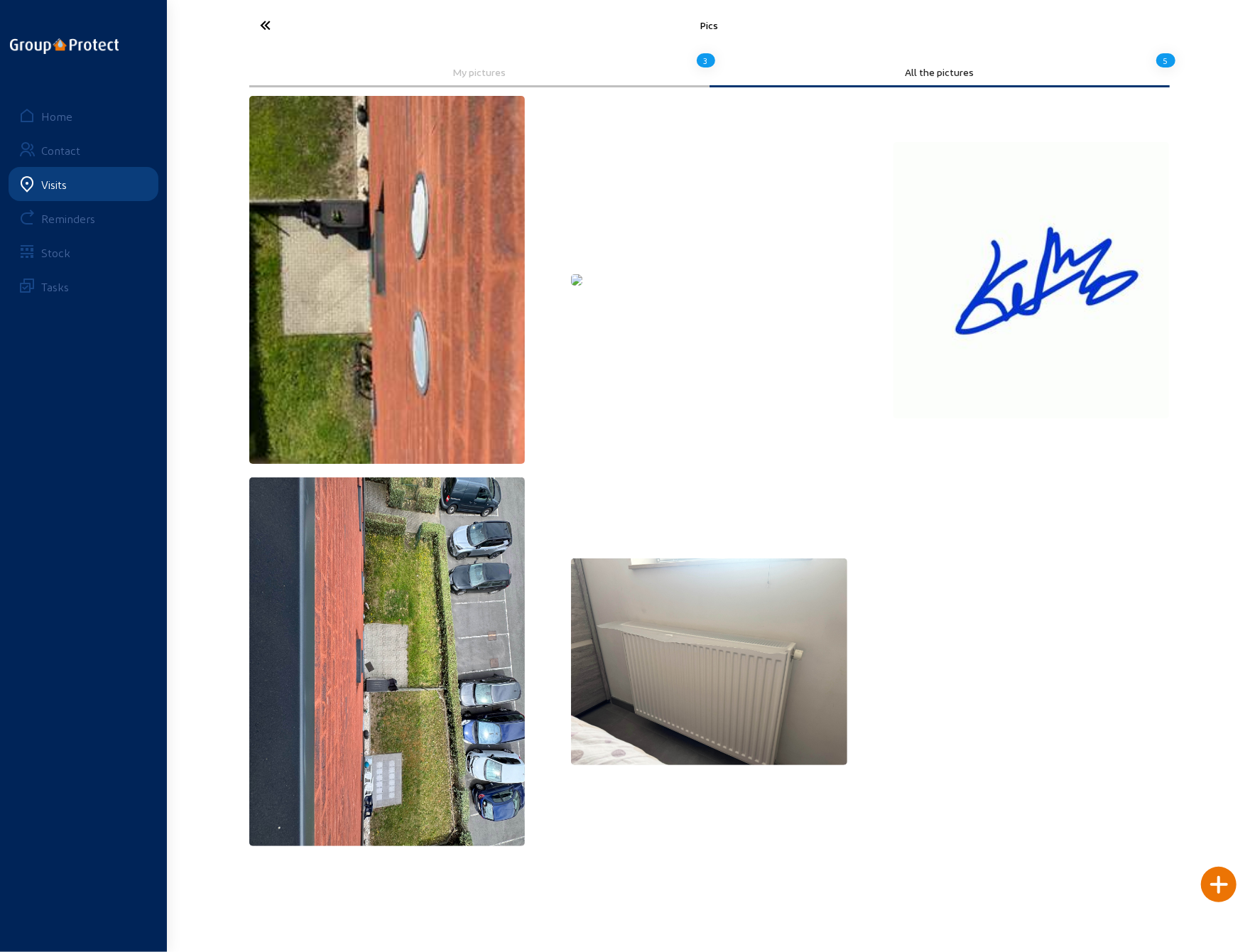
click at [582, 285] on img at bounding box center [577, 280] width 12 height 12
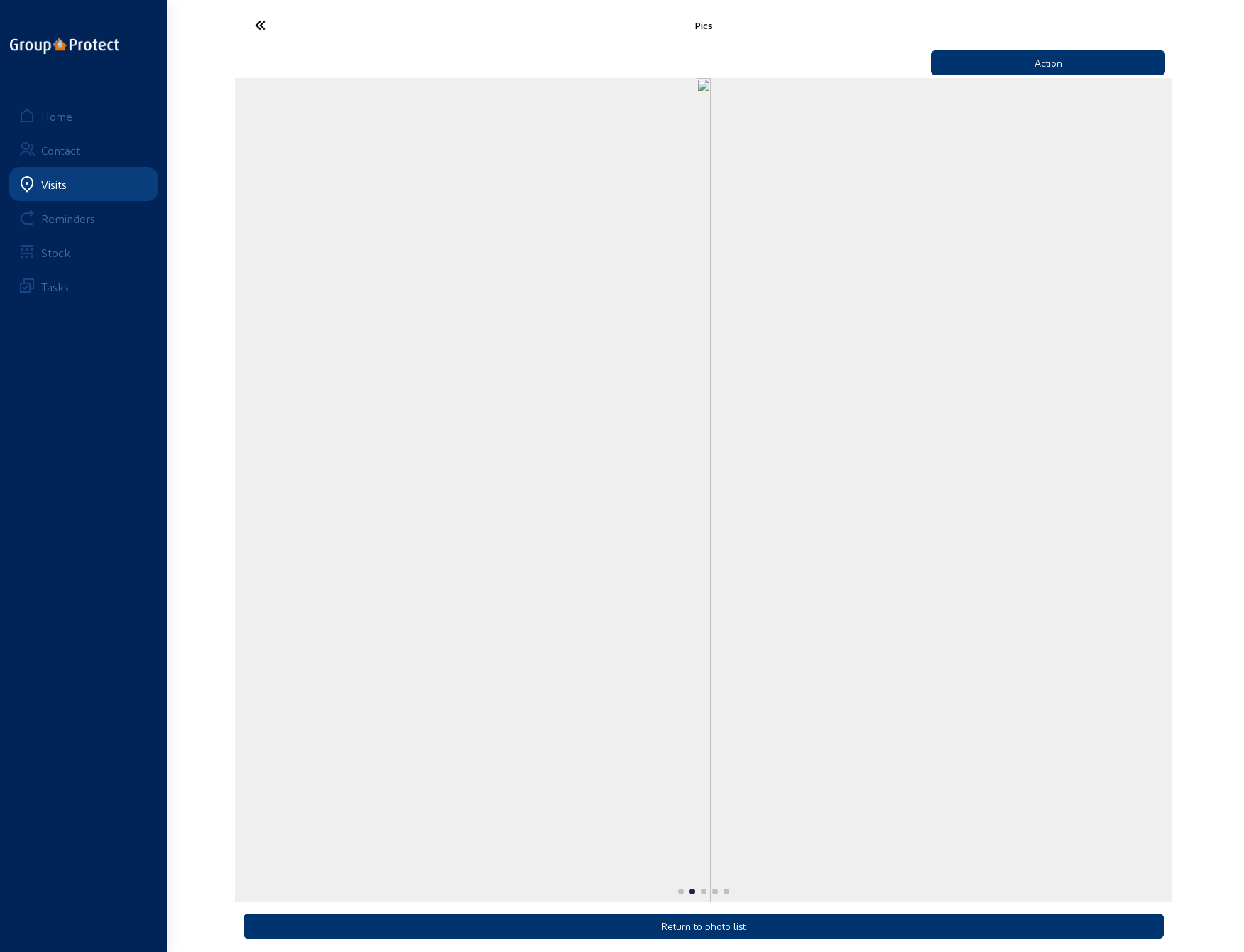
click at [253, 29] on icon at bounding box center [313, 25] width 130 height 25
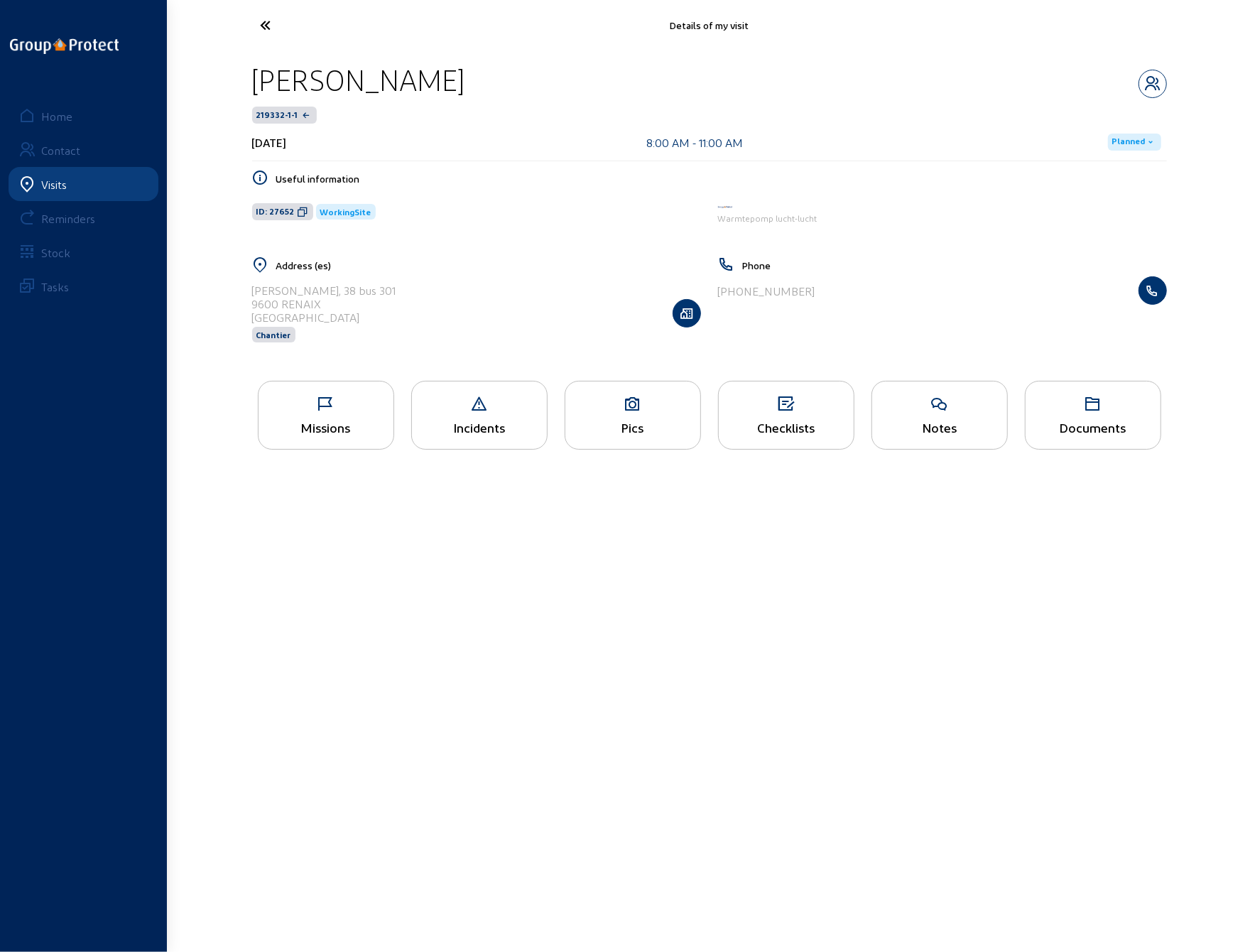
click at [627, 425] on div "Pics" at bounding box center [633, 426] width 135 height 15
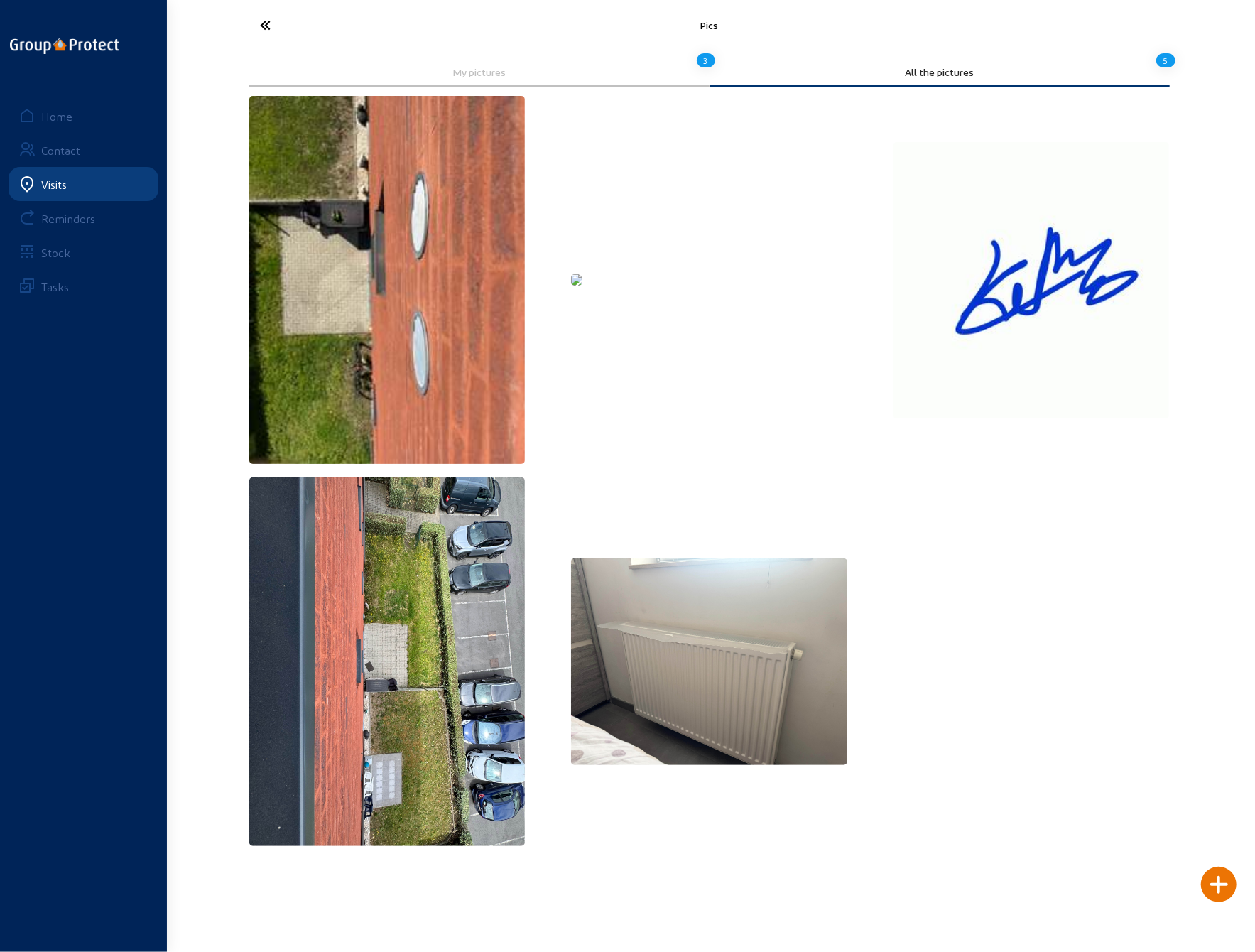
click at [582, 285] on img at bounding box center [577, 280] width 12 height 12
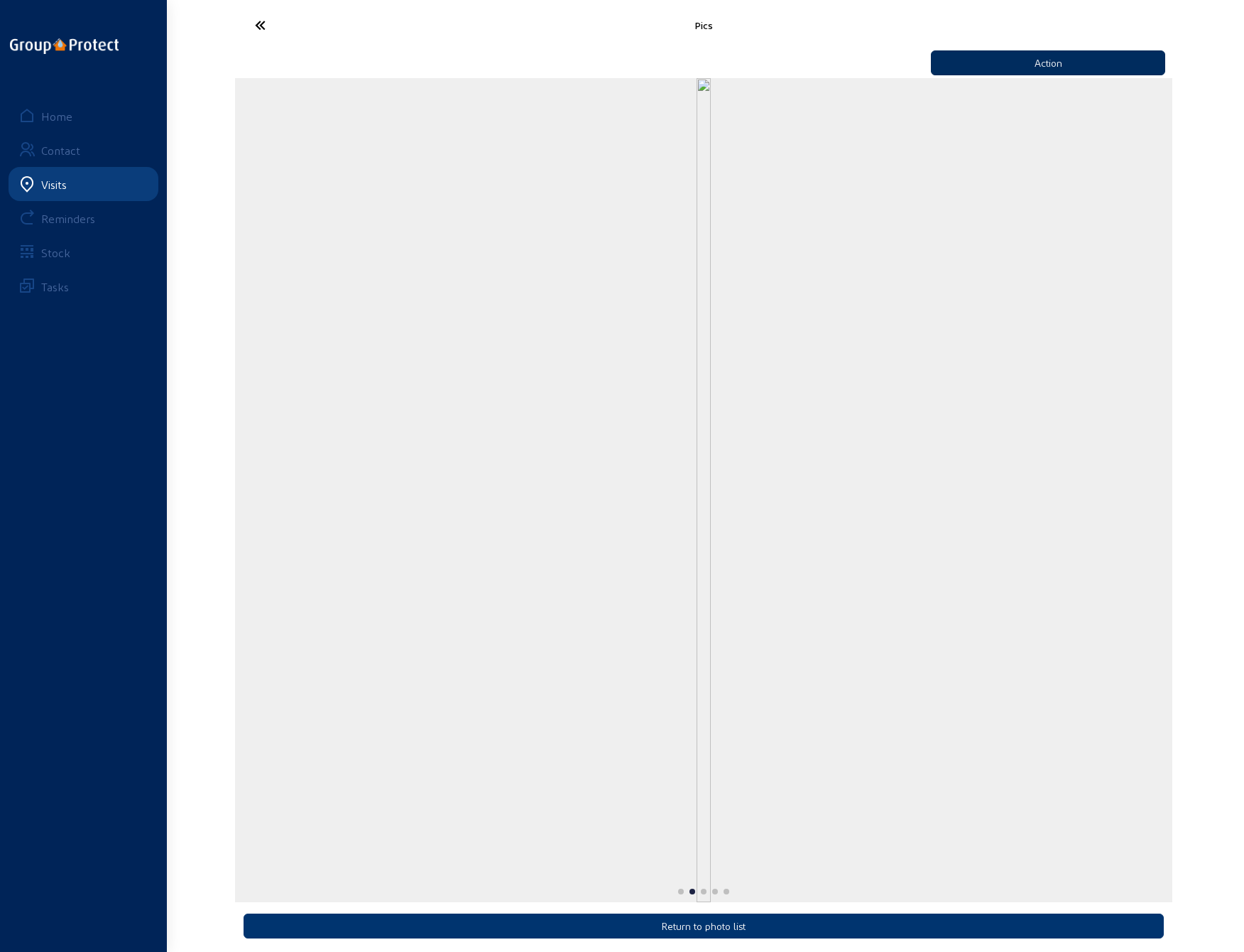
click at [1070, 63] on button "Action" at bounding box center [1048, 62] width 234 height 25
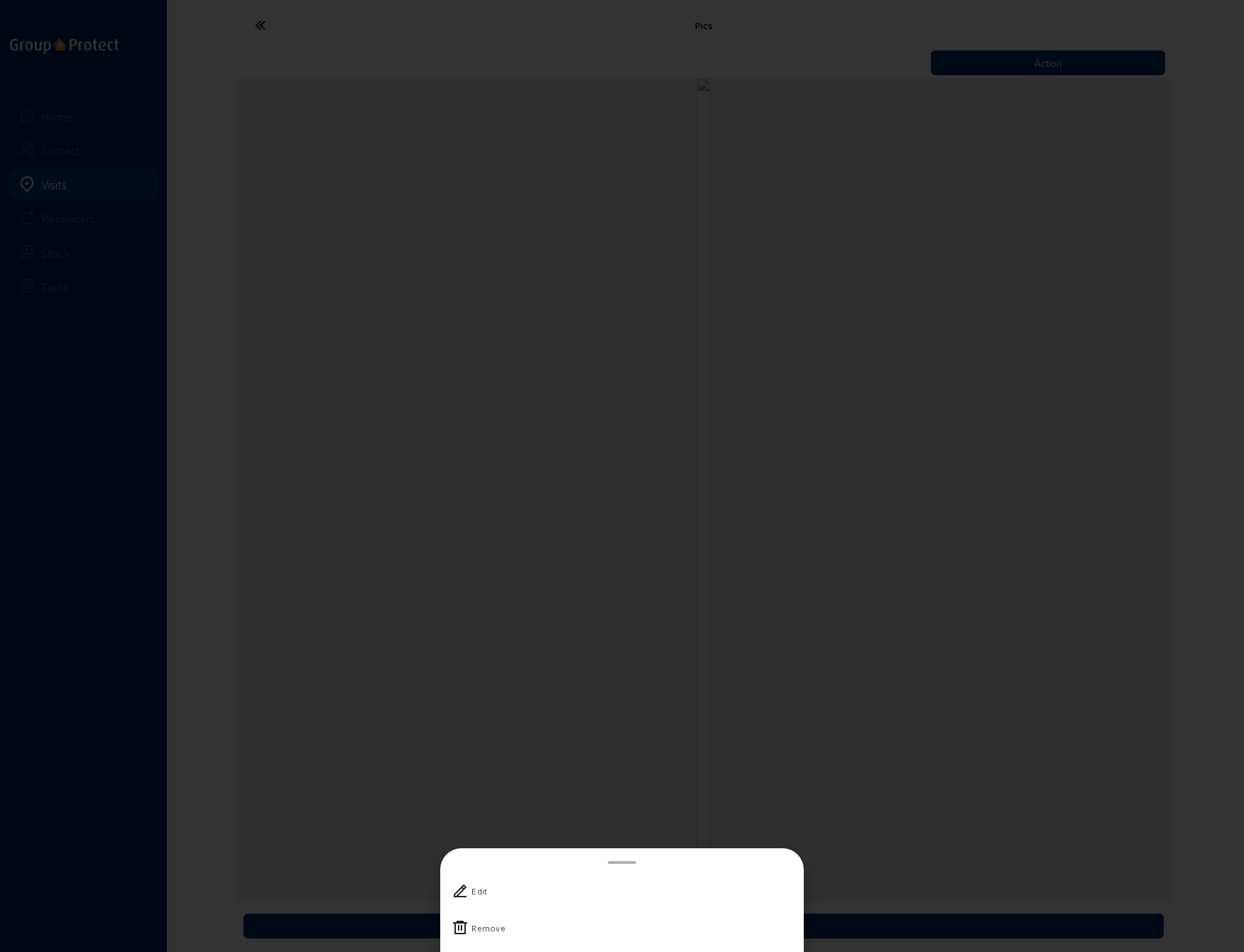
click at [483, 929] on div "Remove" at bounding box center [488, 927] width 34 height 14
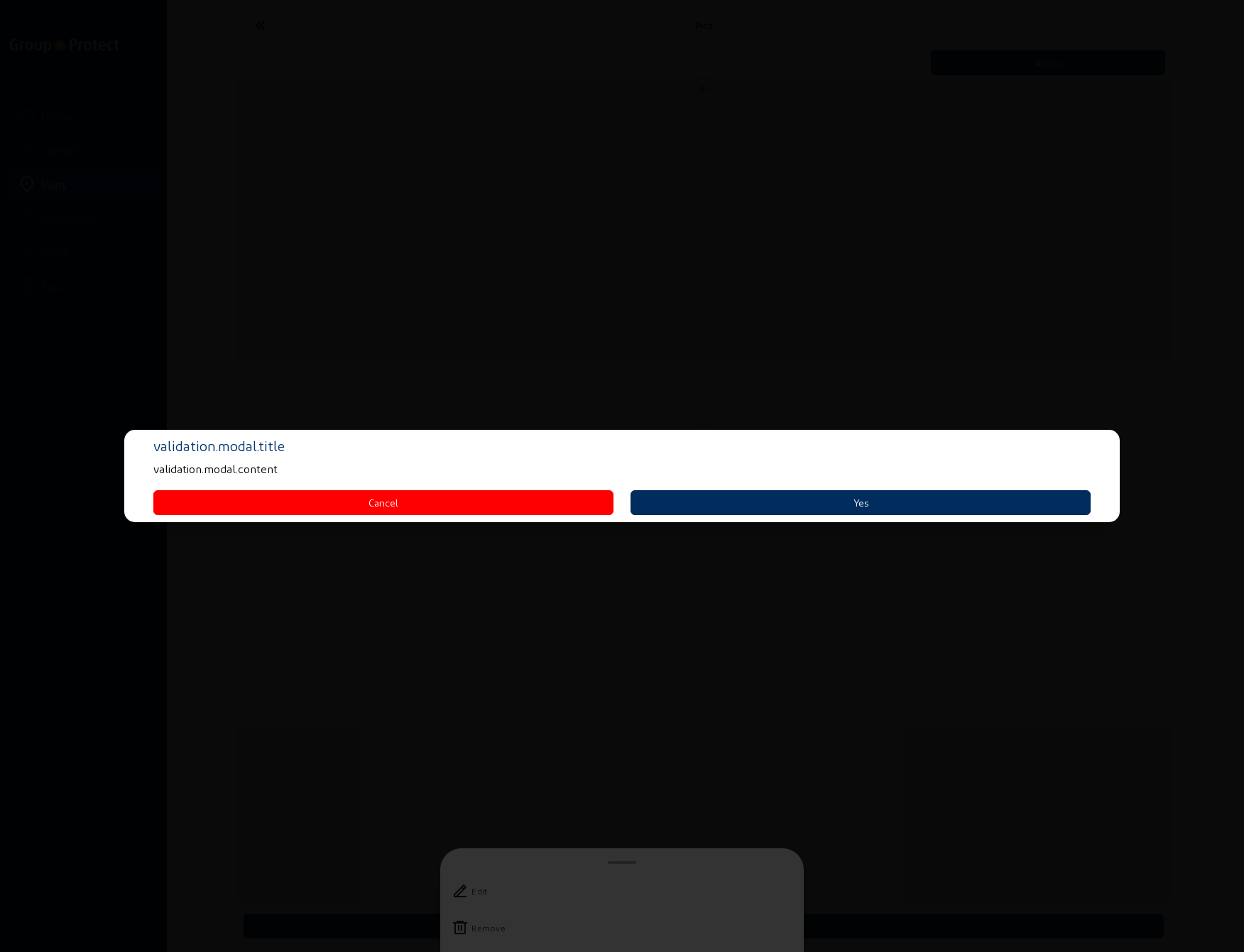
click at [781, 496] on button "Yes" at bounding box center [860, 502] width 460 height 25
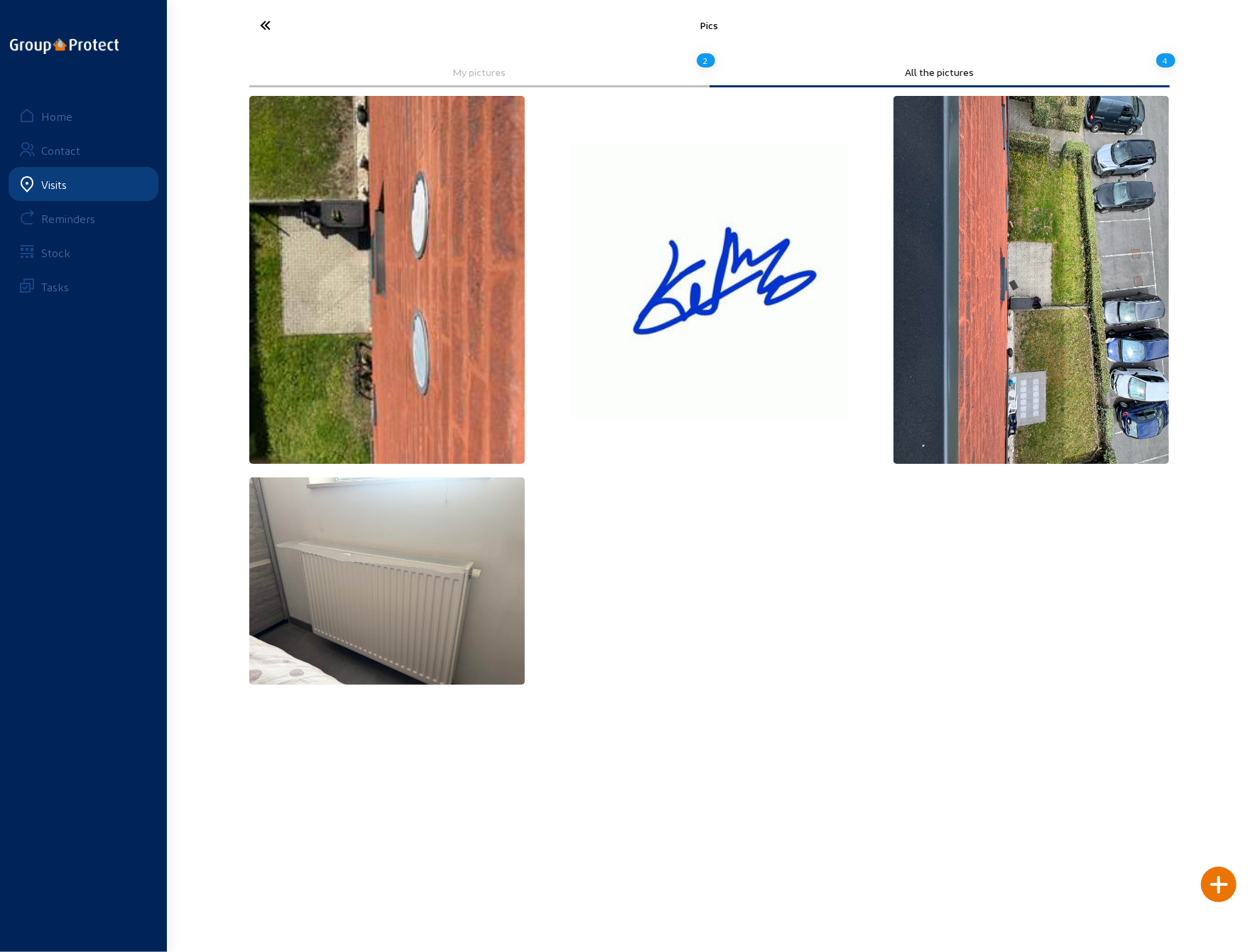
click at [264, 22] on icon at bounding box center [319, 25] width 130 height 25
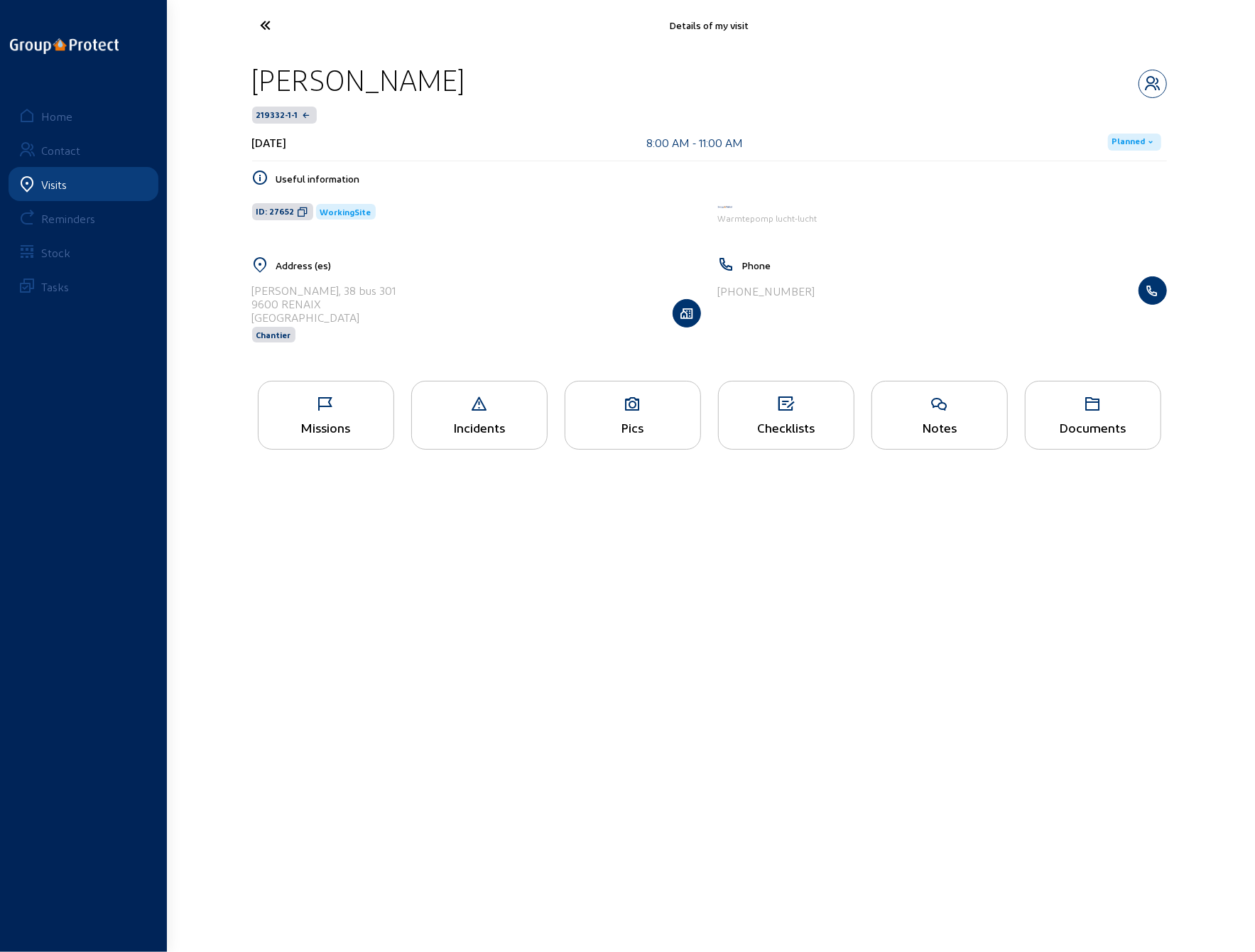
click at [795, 422] on div "Checklists" at bounding box center [786, 426] width 135 height 15
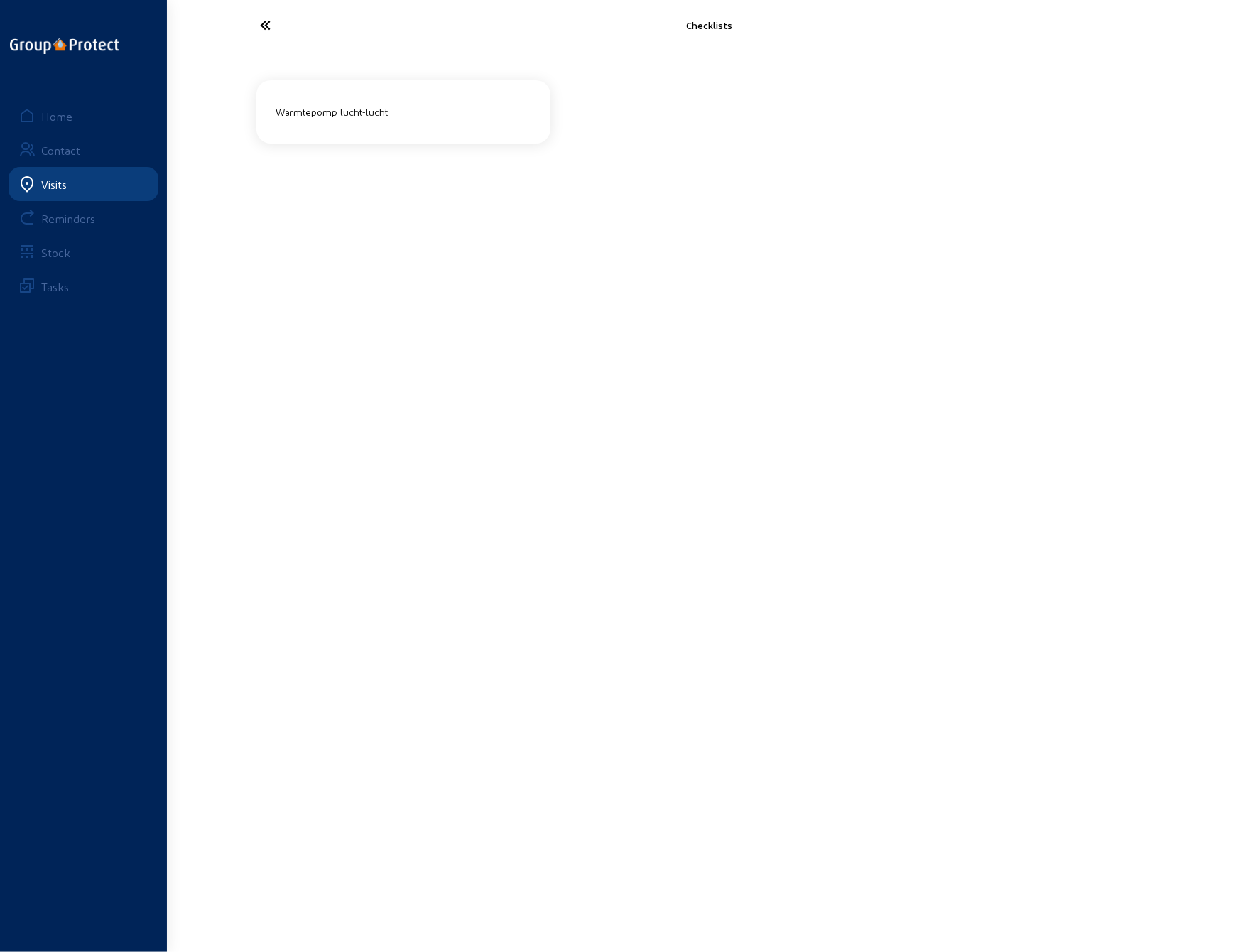
click at [395, 127] on div "Warmtepomp lucht-lucht" at bounding box center [404, 111] width 267 height 34
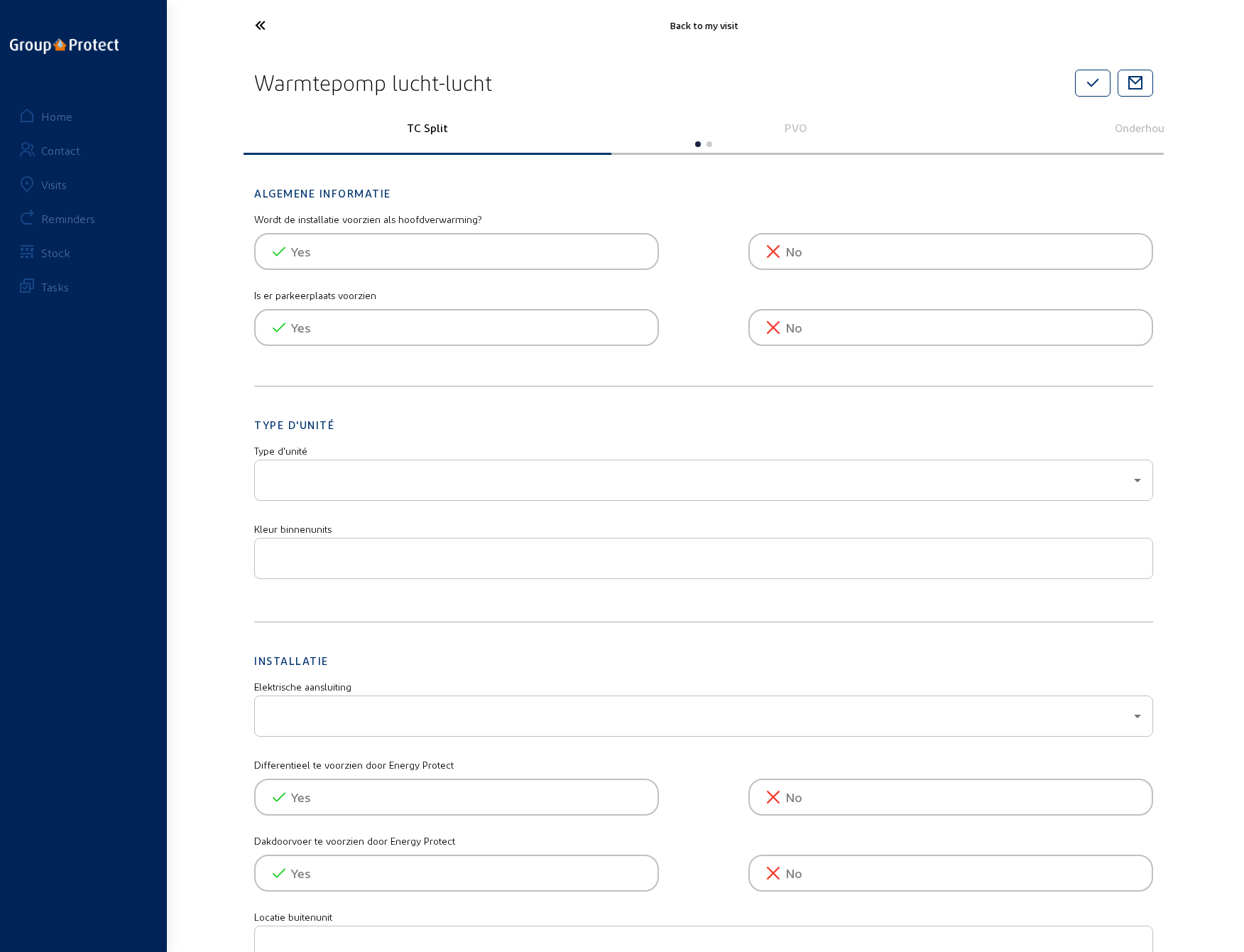
click at [800, 130] on p "PVO" at bounding box center [795, 127] width 348 height 14
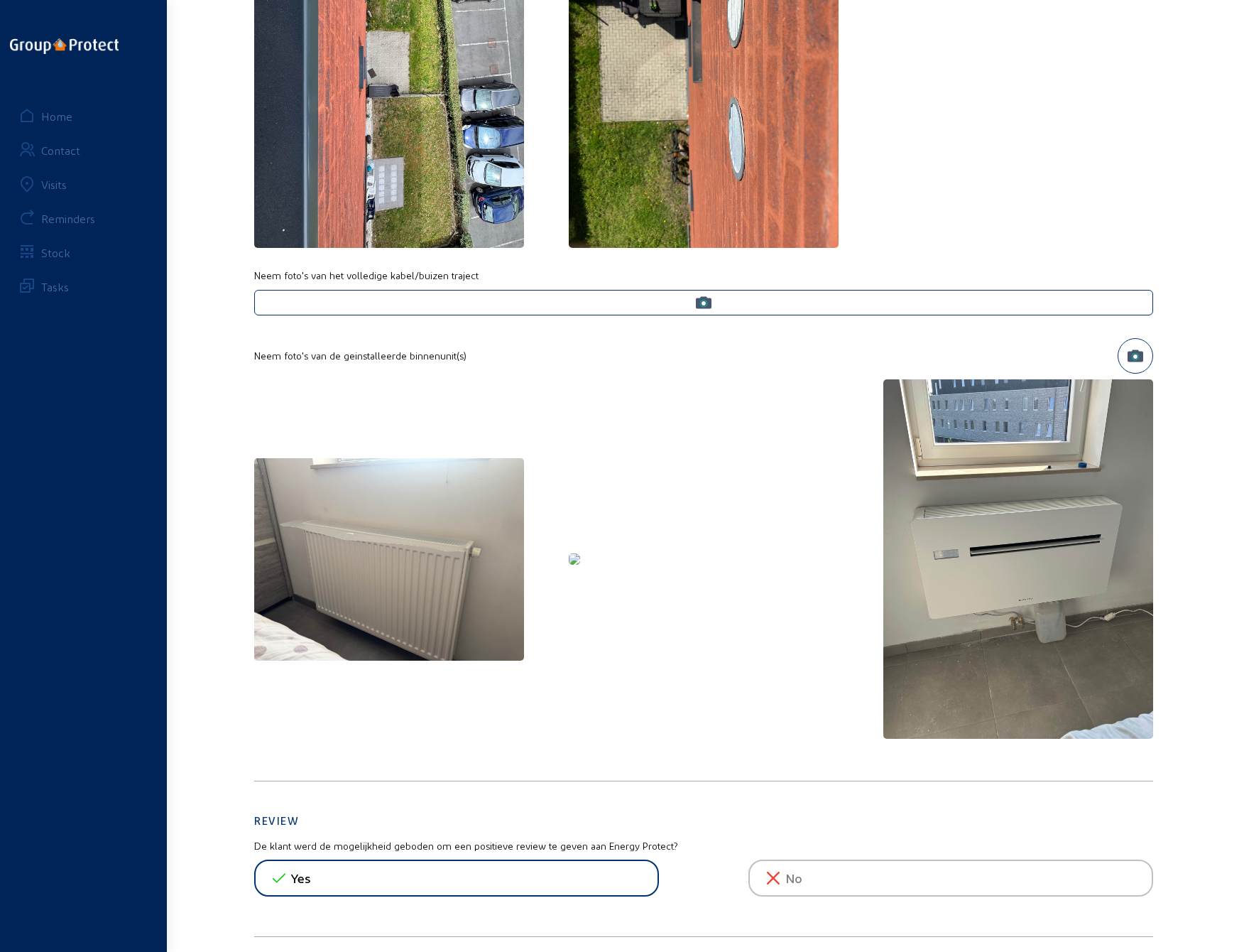
scroll to position [924, 0]
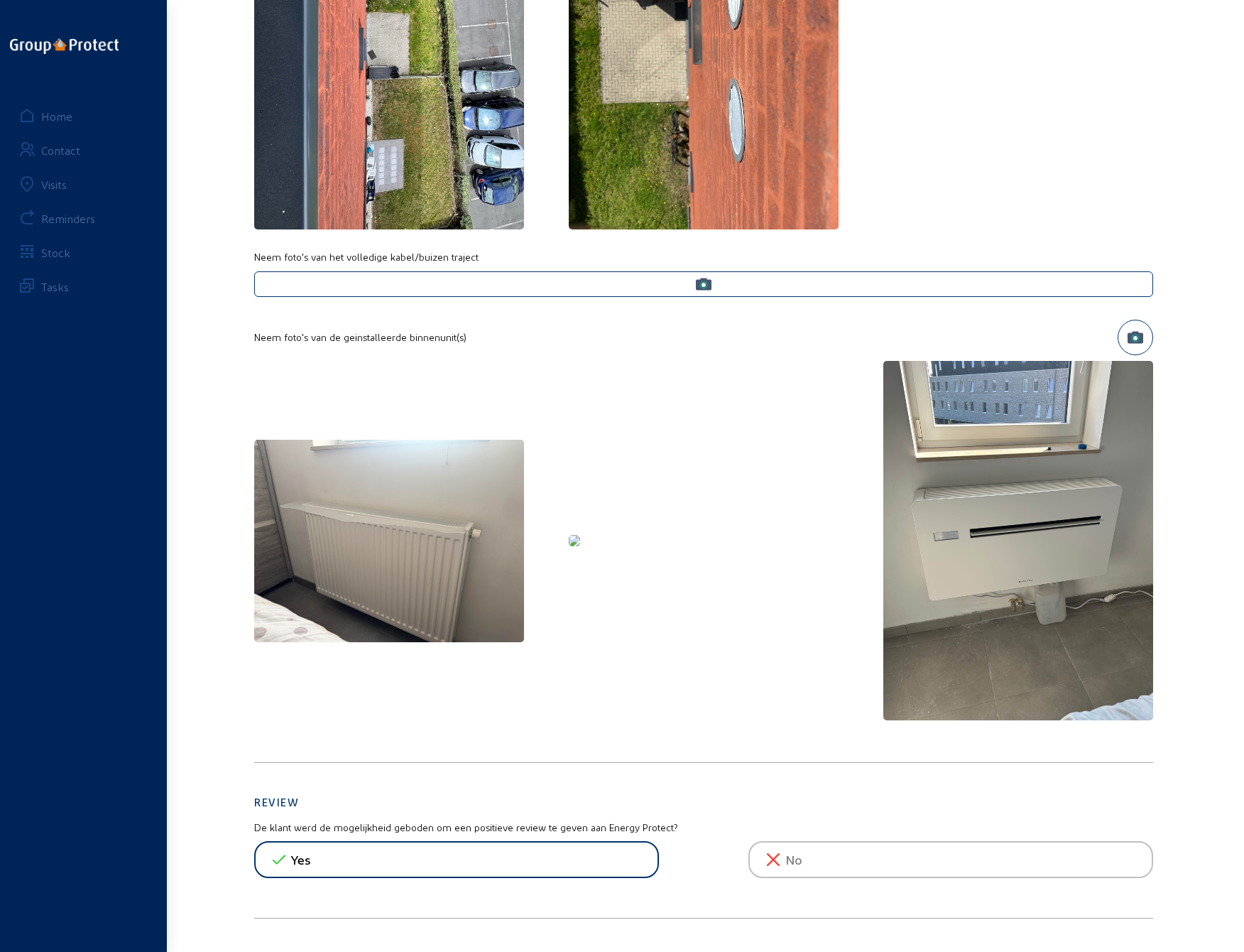
click at [580, 541] on img at bounding box center [574, 541] width 12 height 12
click at [580, 535] on img at bounding box center [574, 541] width 12 height 12
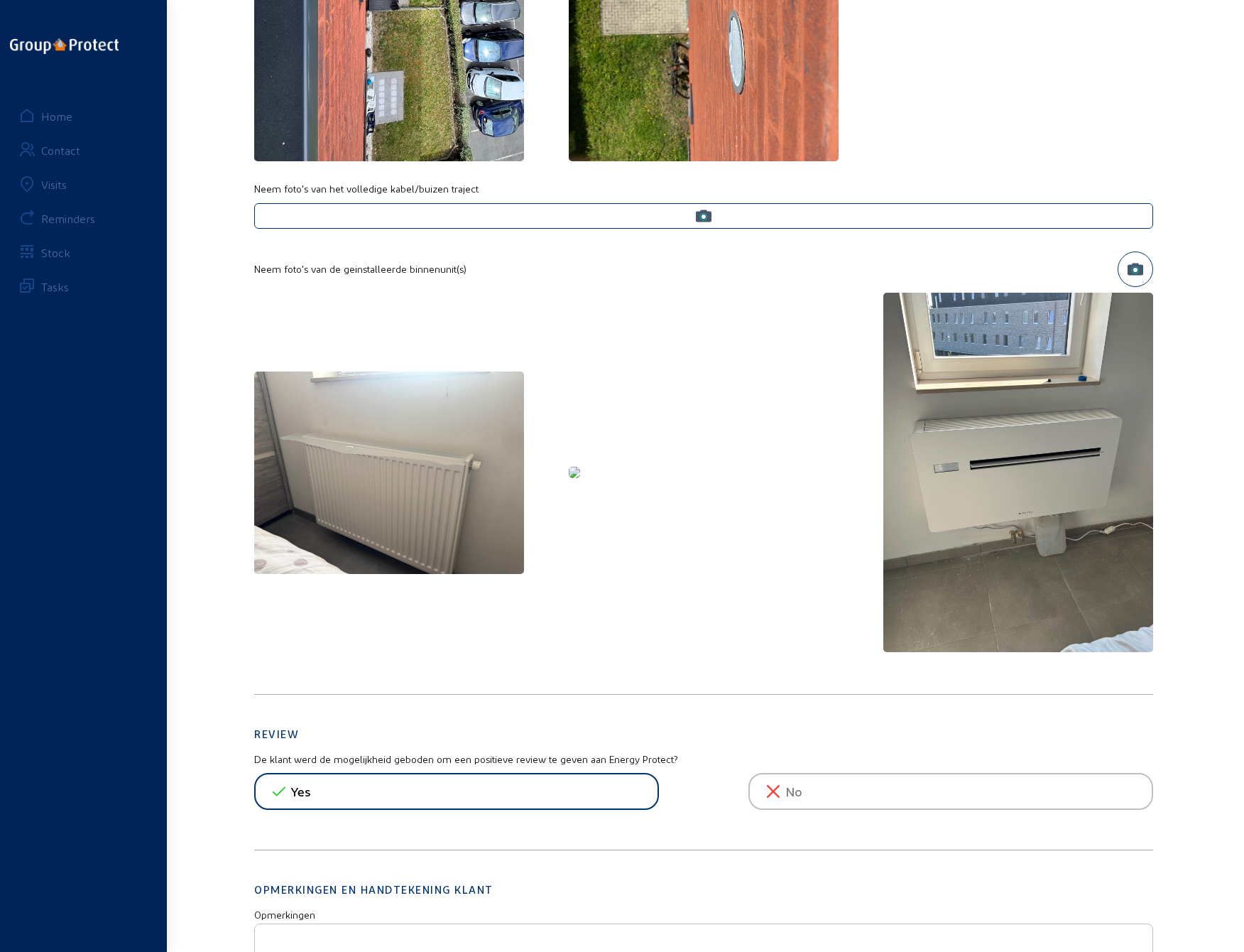
scroll to position [994, 0]
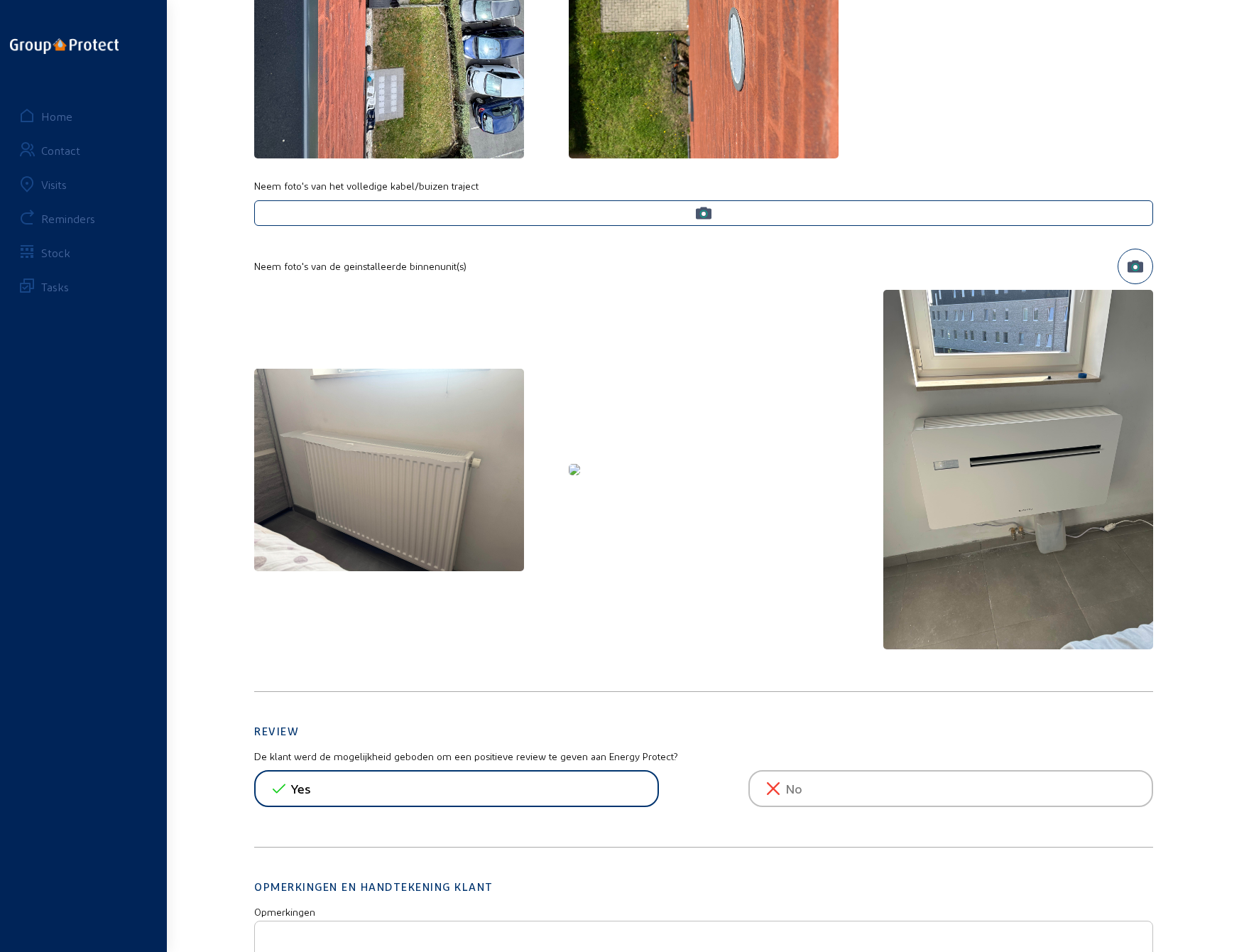
click at [580, 476] on img at bounding box center [574, 470] width 12 height 12
drag, startPoint x: 722, startPoint y: 530, endPoint x: 668, endPoint y: 542, distance: 55.3
click at [580, 476] on img at bounding box center [574, 470] width 12 height 12
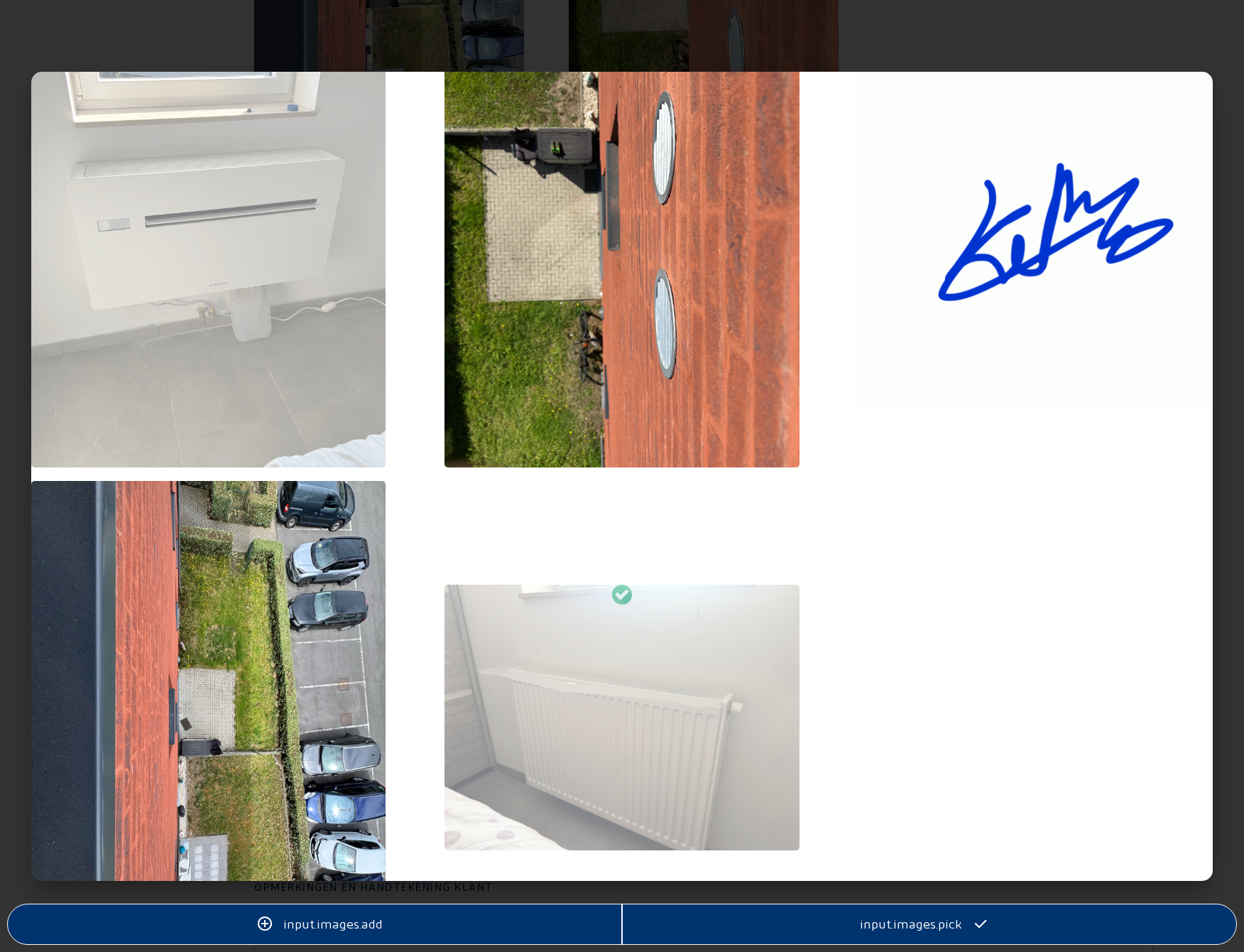
scroll to position [142, 0]
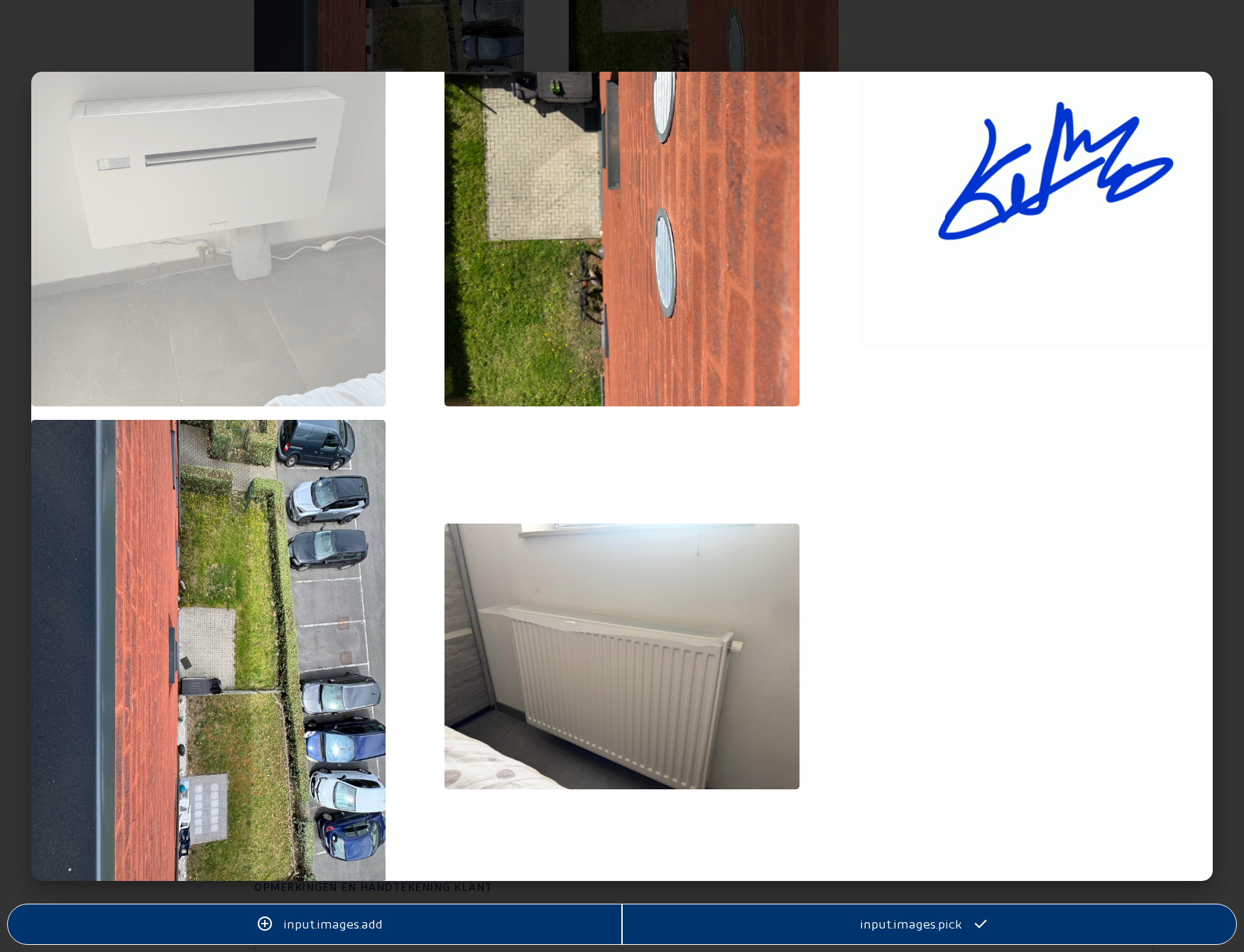
scroll to position [200, 0]
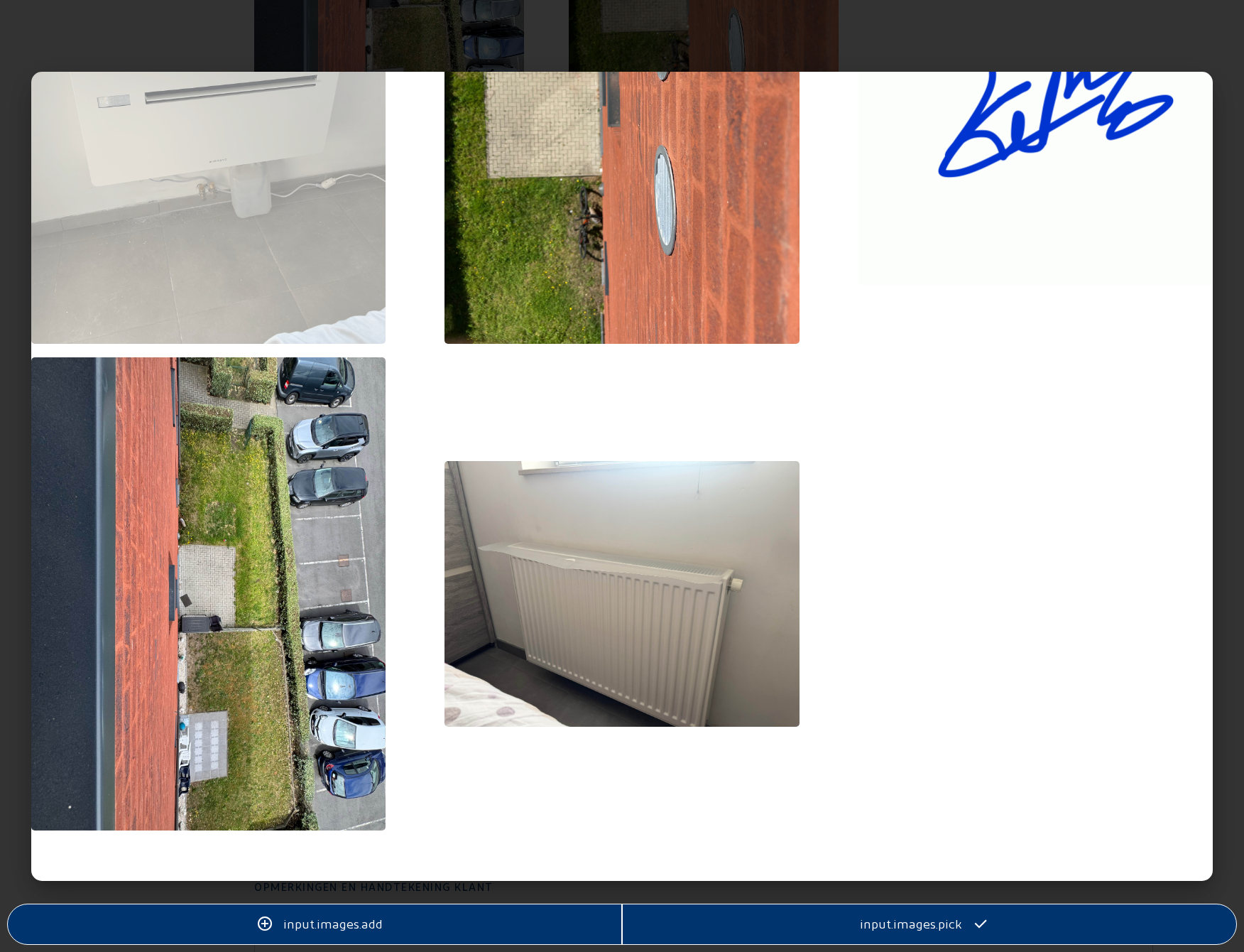
click at [608, 623] on img at bounding box center [622, 593] width 355 height 266
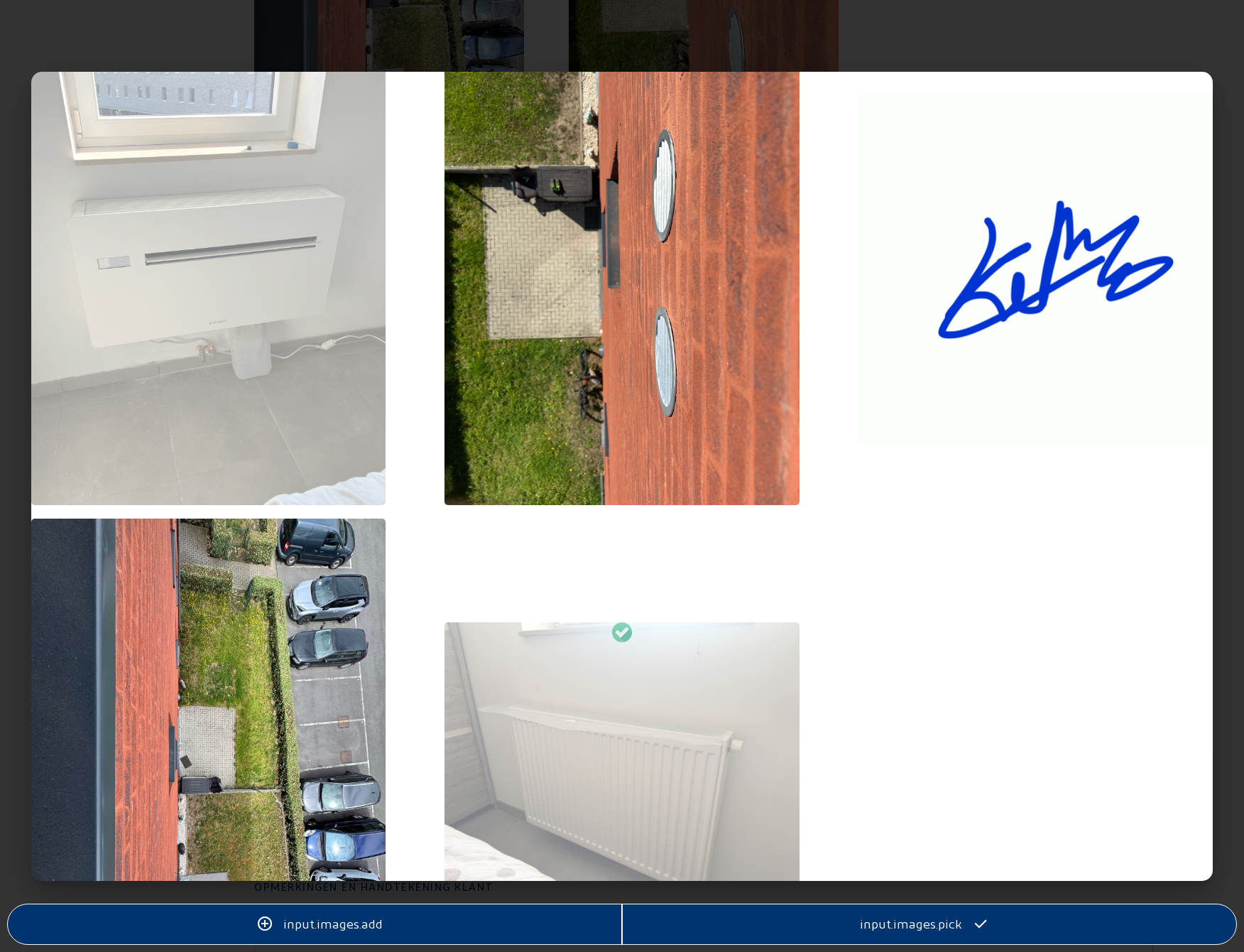
scroll to position [0, 0]
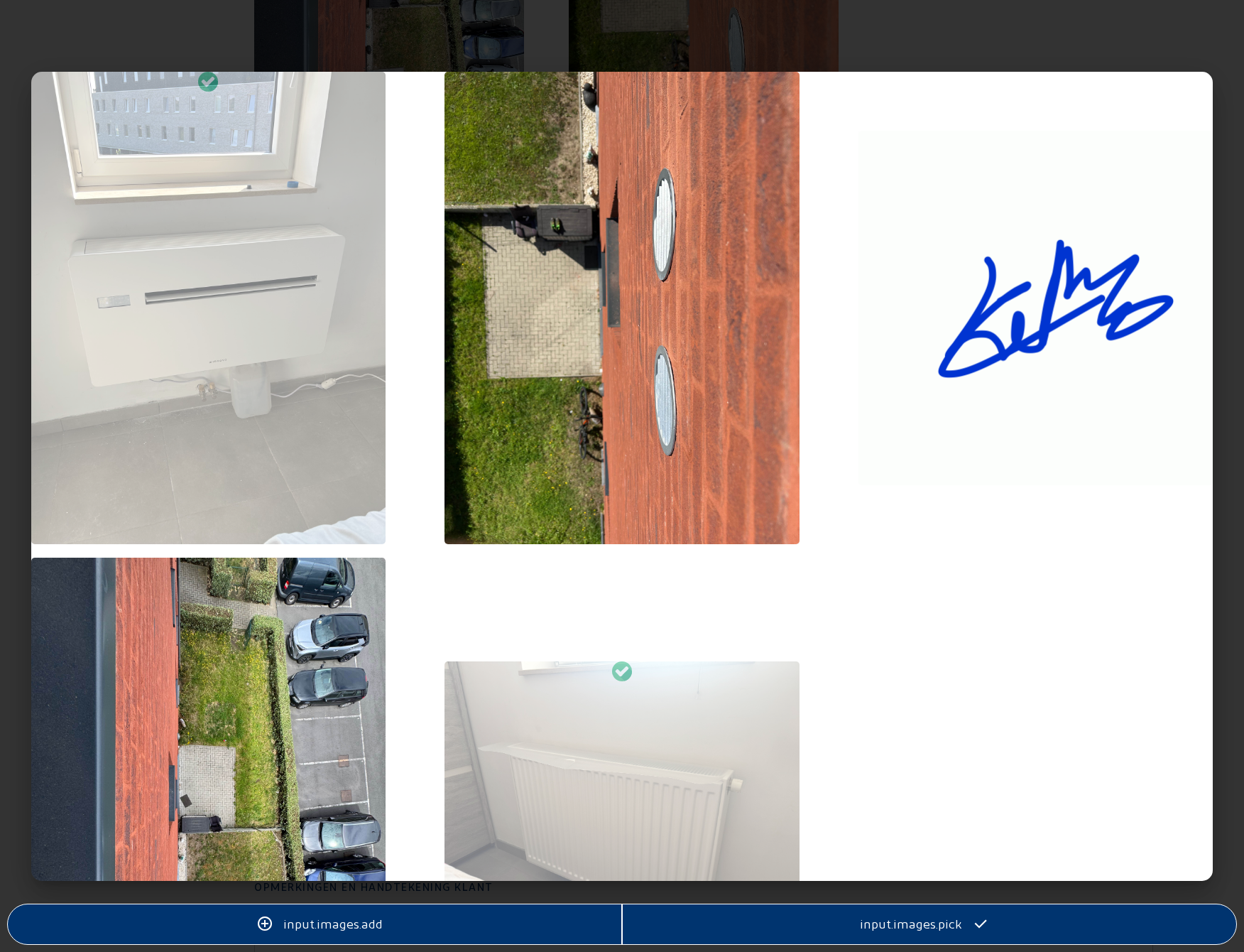
click at [921, 923] on span "input.images.pick" at bounding box center [911, 924] width 102 height 17
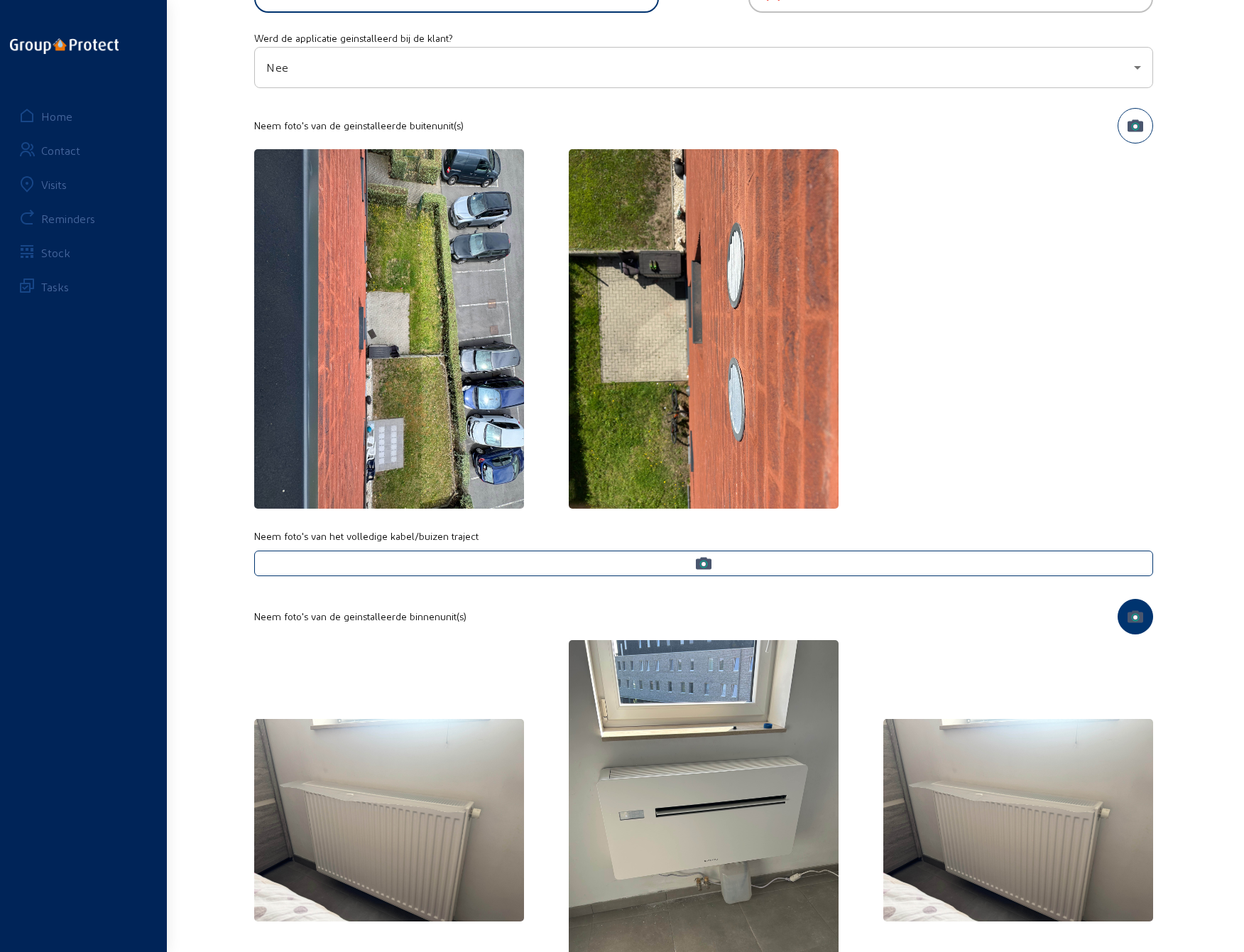
scroll to position [710, 0]
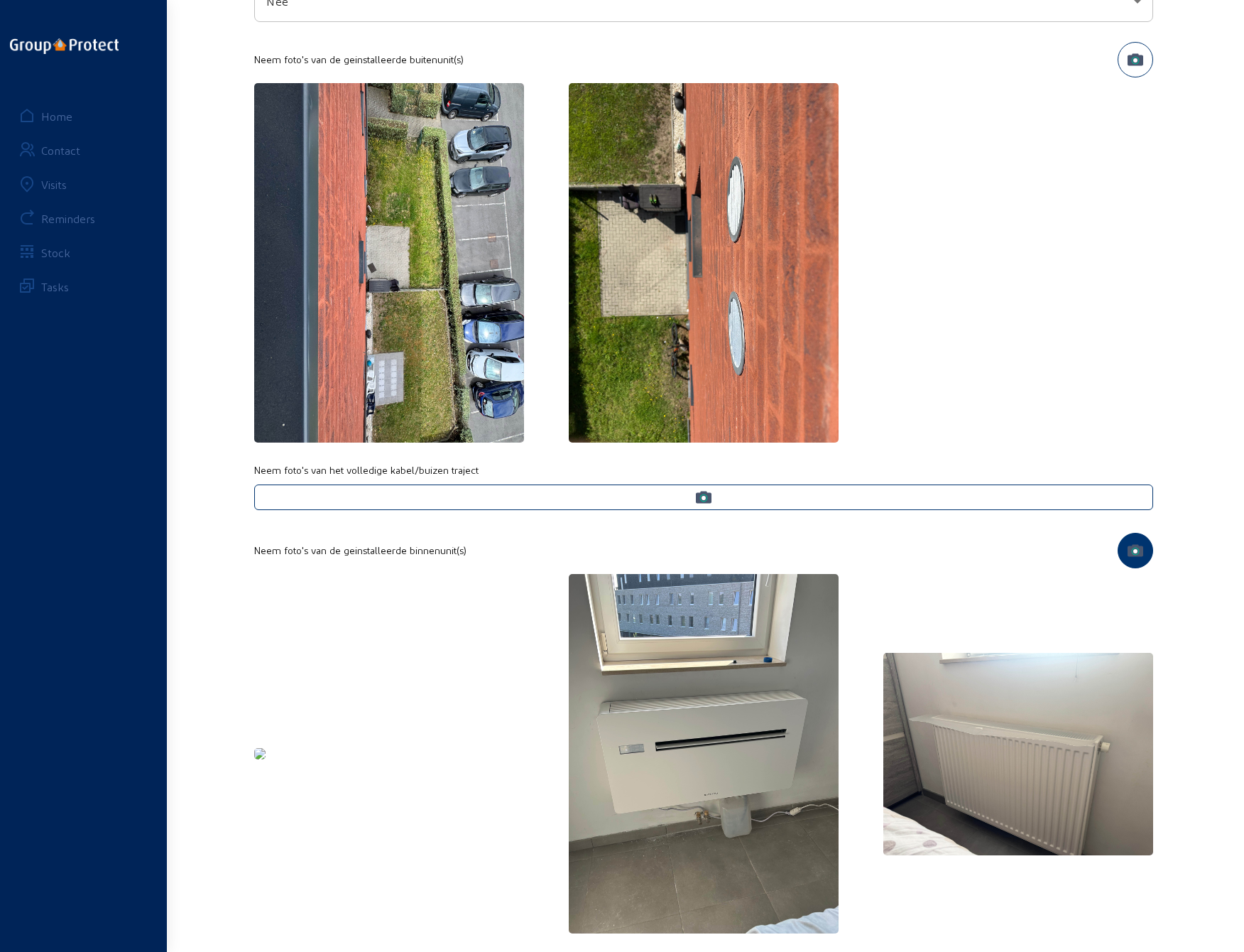
click at [266, 748] on img at bounding box center [260, 754] width 12 height 12
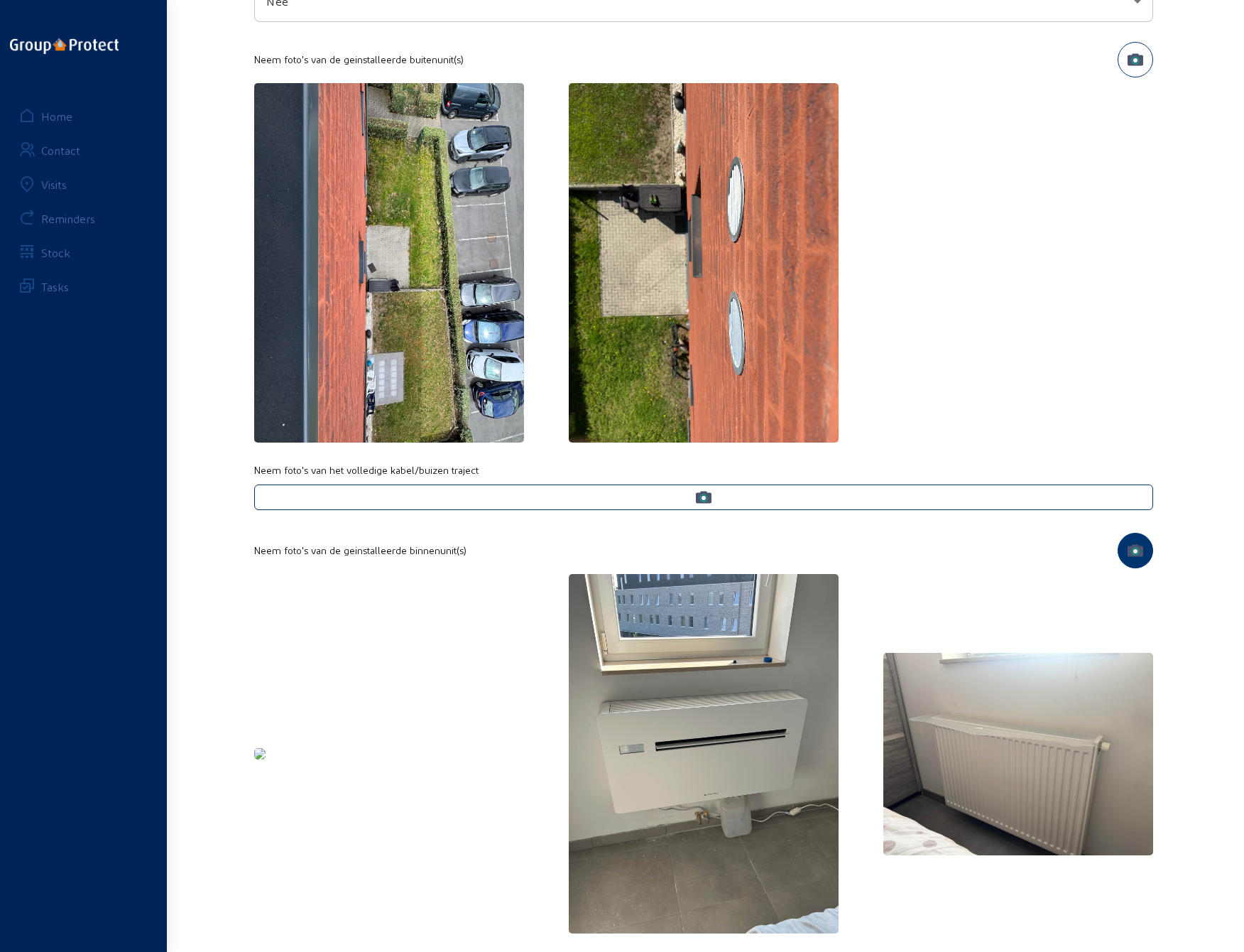
click at [1135, 66] on icon "button" at bounding box center [1135, 59] width 16 height 12
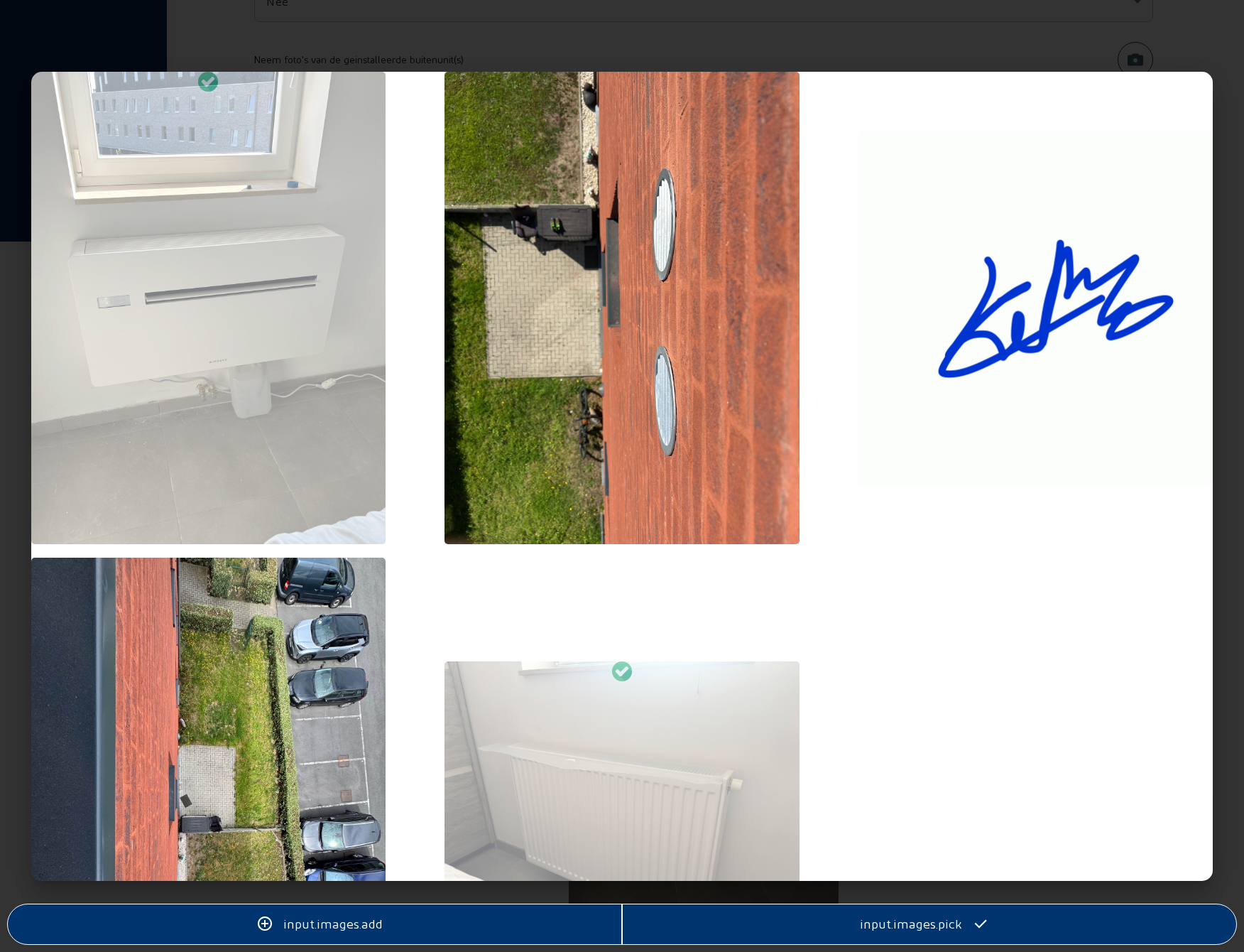
scroll to position [0, 0]
click at [700, 401] on img at bounding box center [622, 308] width 355 height 474
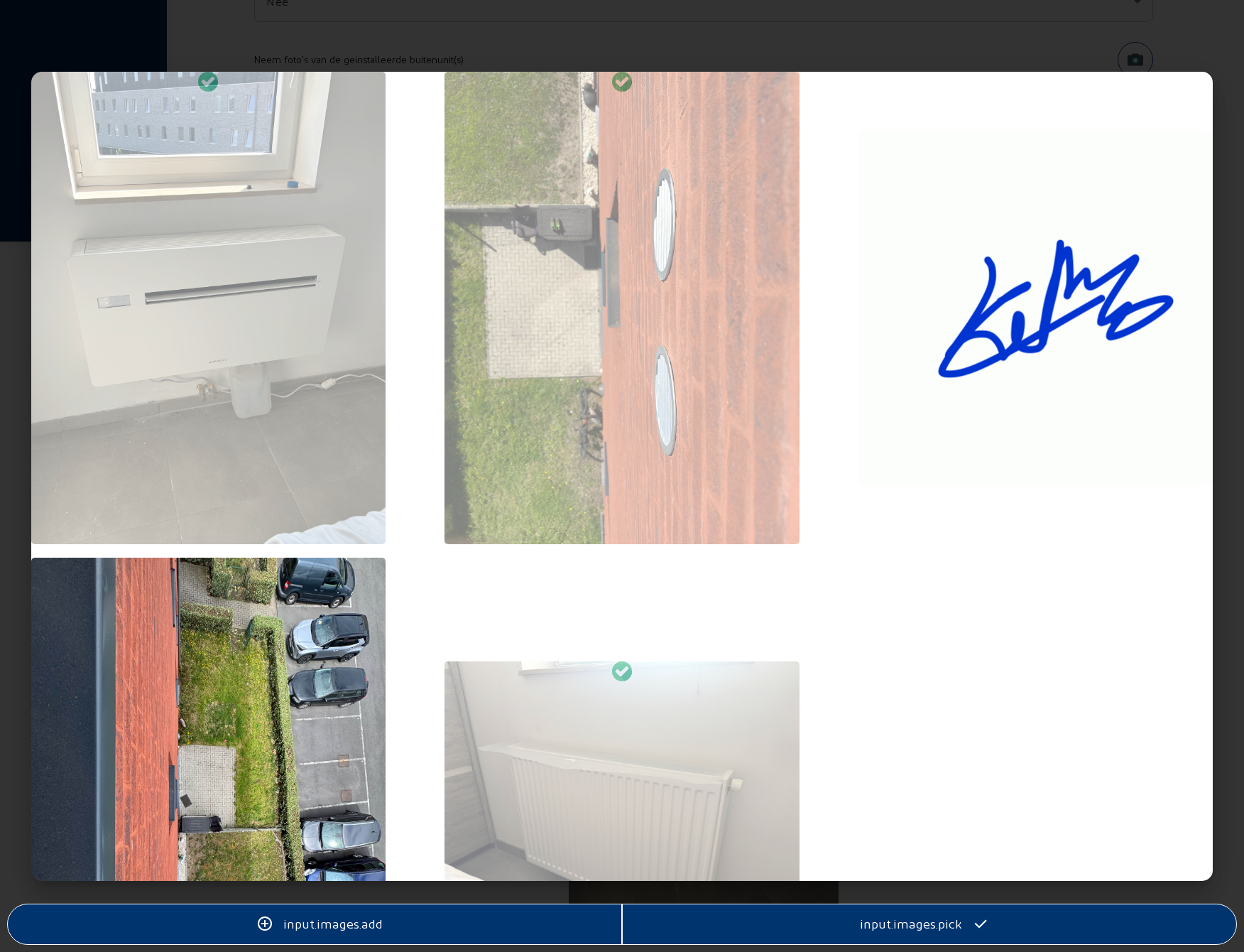
click at [878, 923] on span "input.images.pick" at bounding box center [911, 924] width 102 height 17
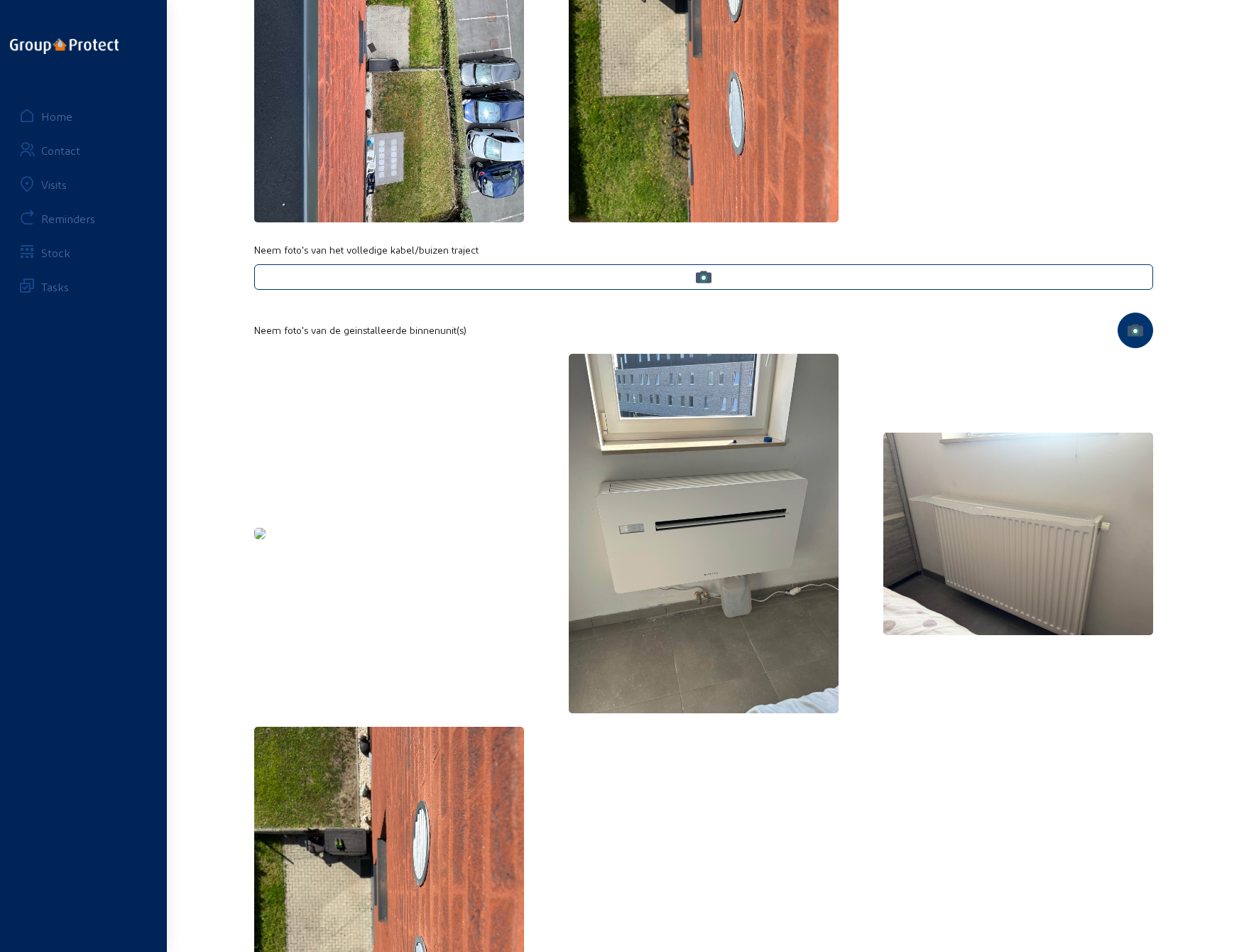
scroll to position [924, 0]
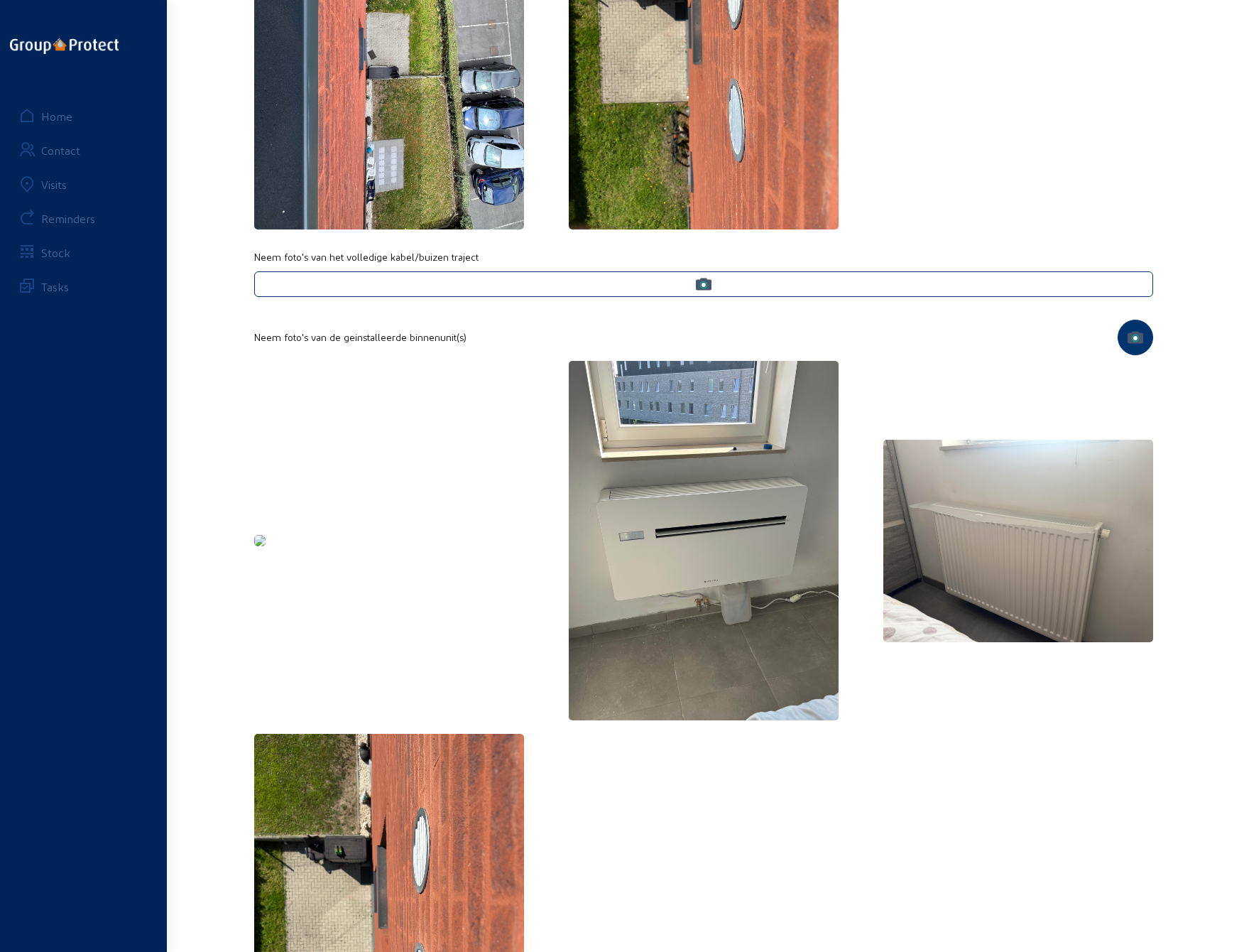
click at [266, 546] on img at bounding box center [260, 541] width 12 height 12
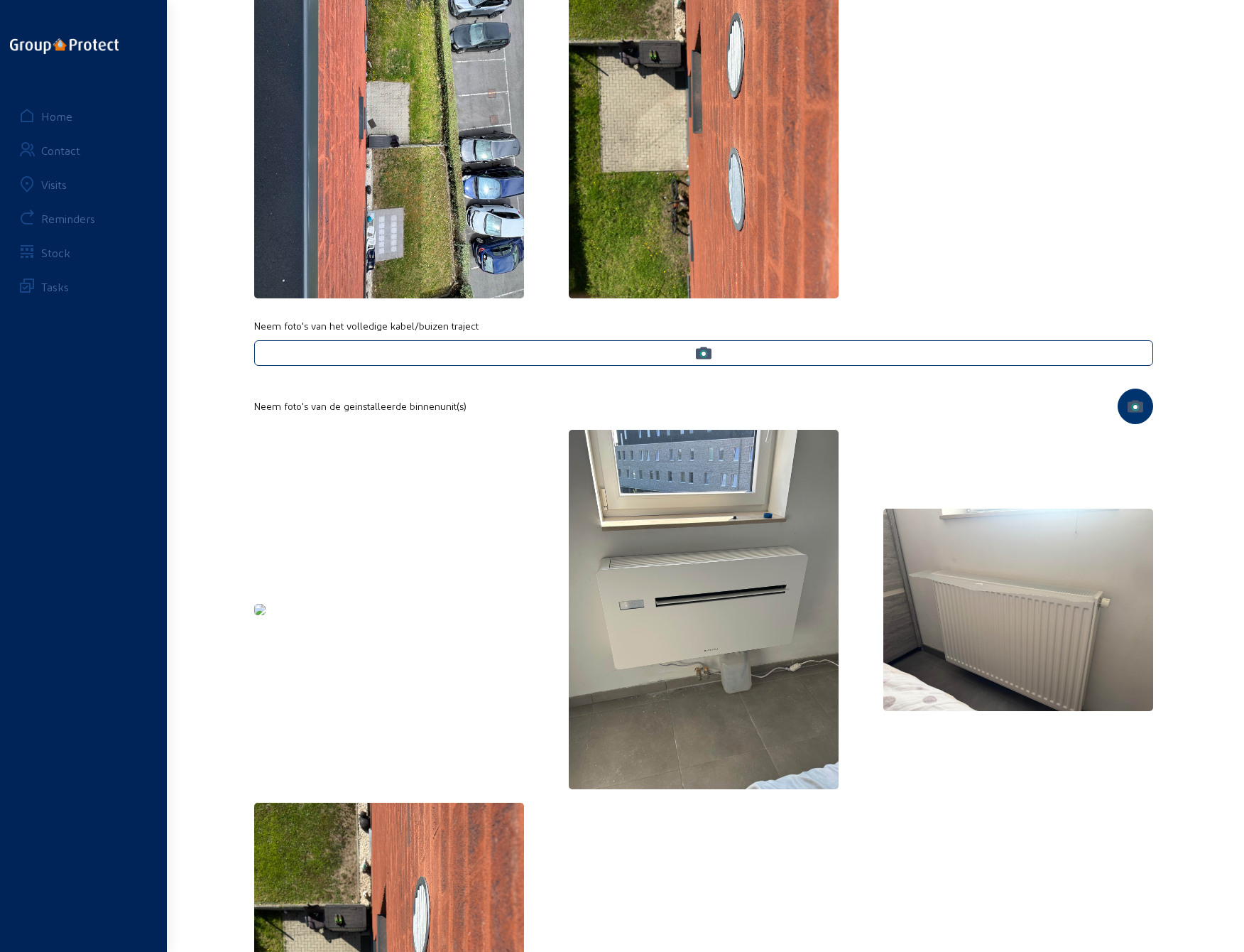
scroll to position [852, 0]
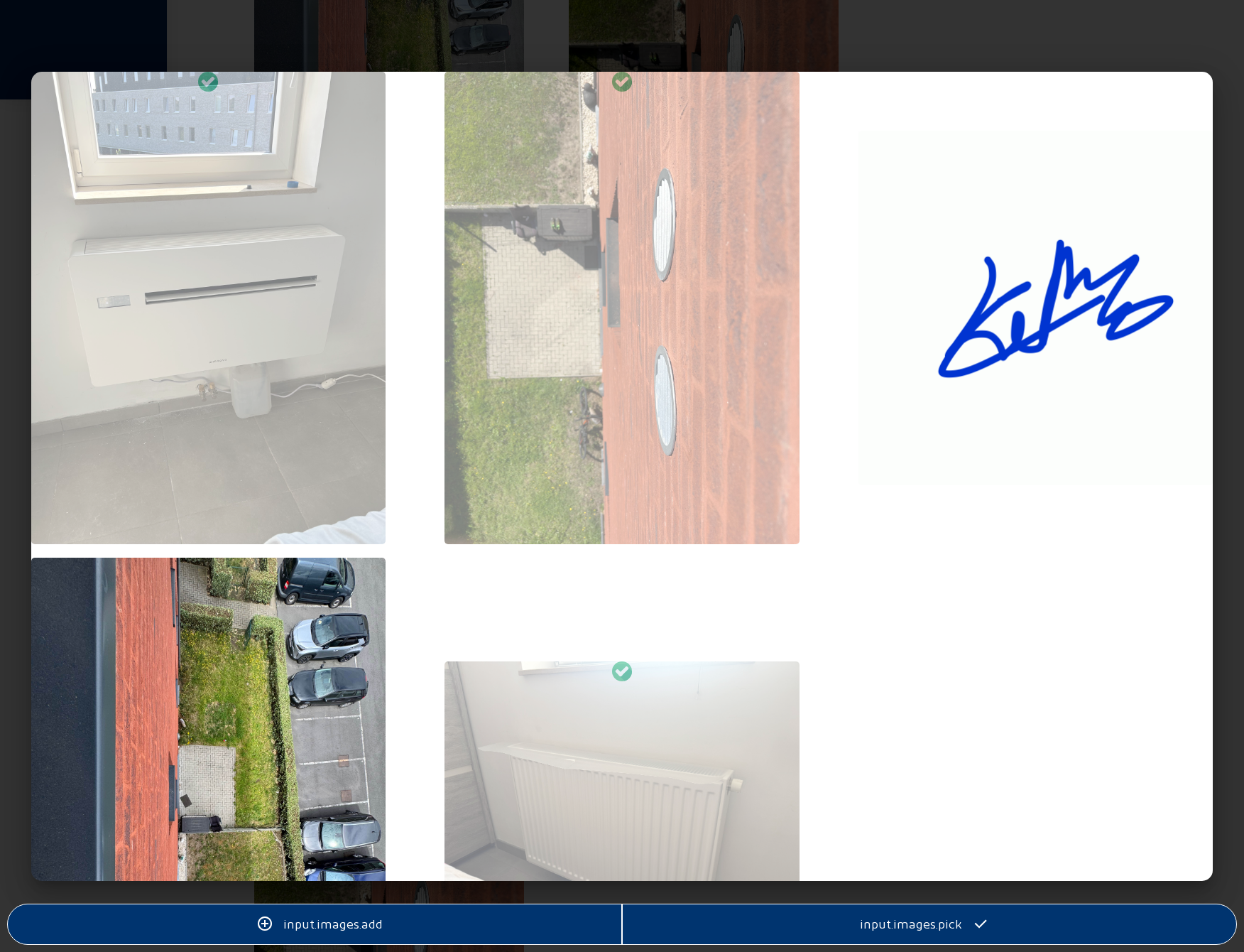
scroll to position [0, 0]
click at [643, 375] on div at bounding box center [622, 309] width 355 height 476
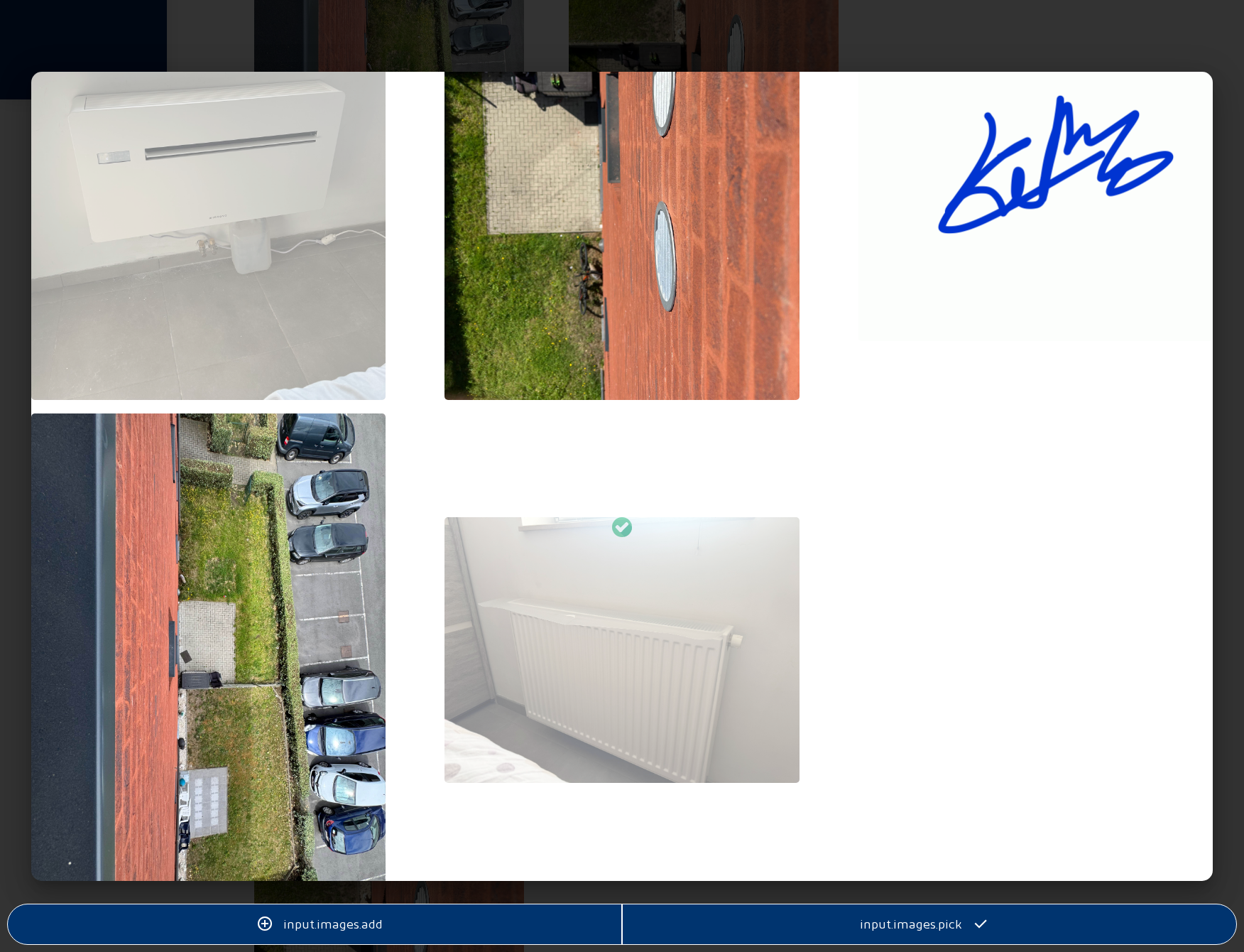
scroll to position [200, 0]
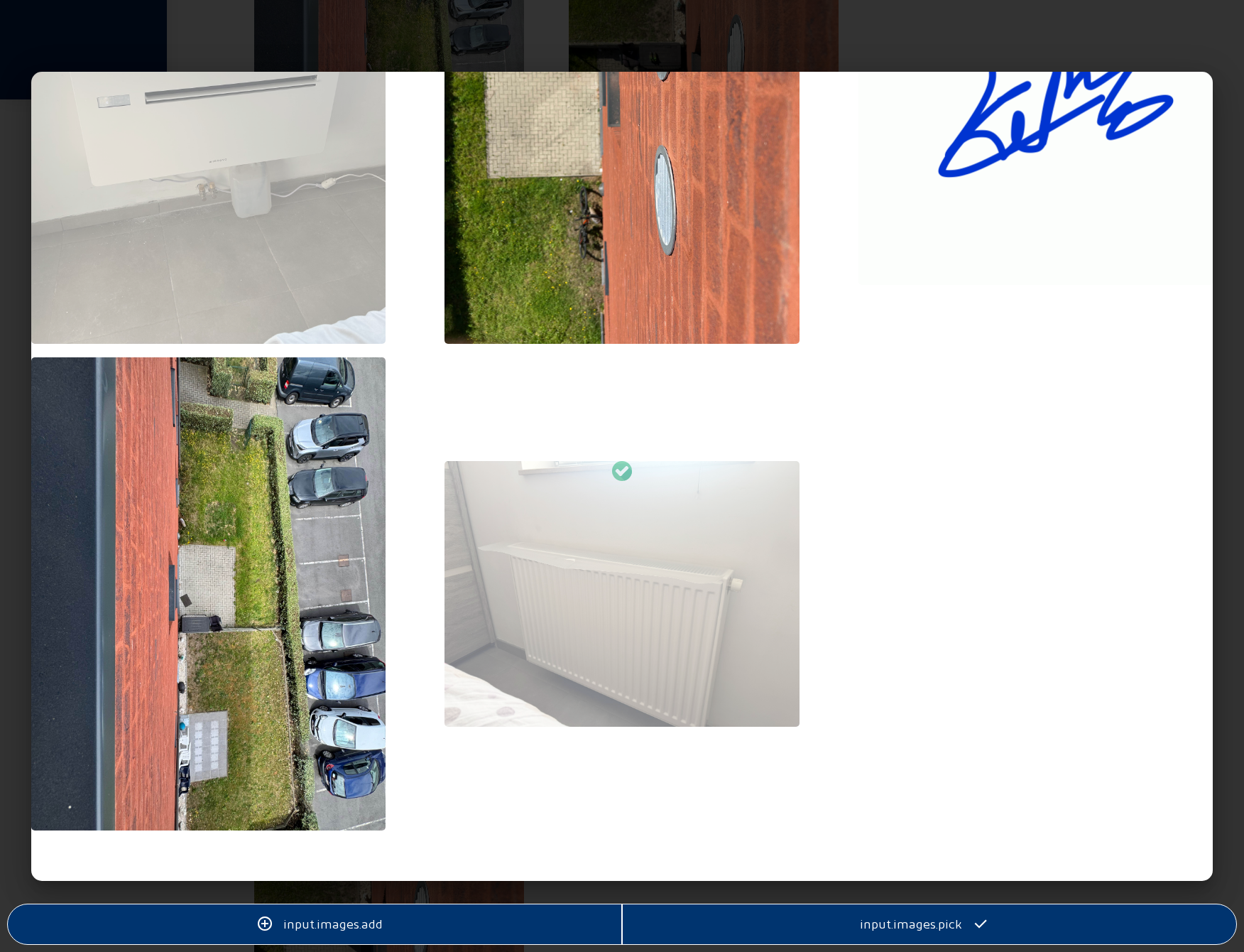
click at [772, 927] on div "input.images.pick" at bounding box center [929, 924] width 614 height 17
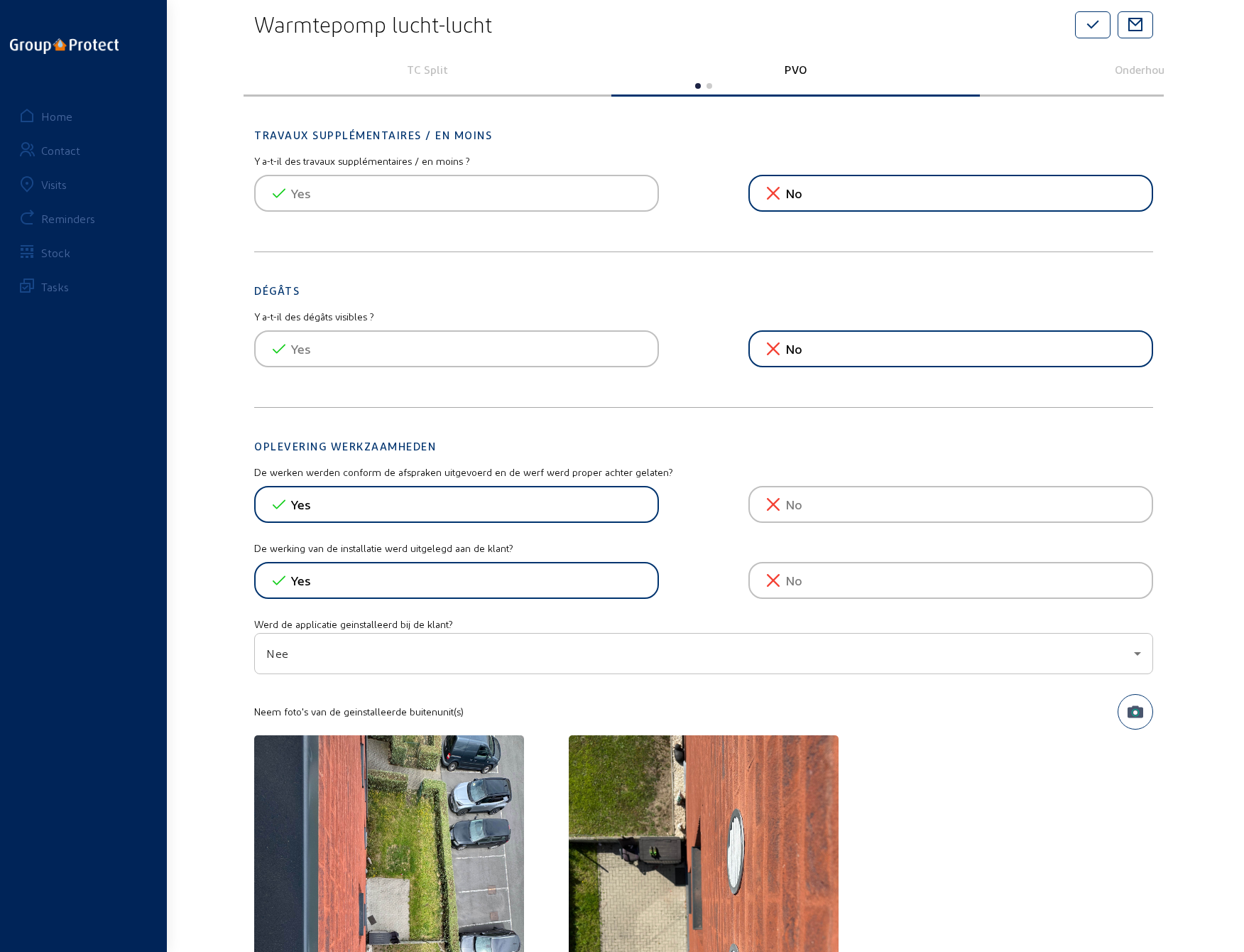
scroll to position [0, 0]
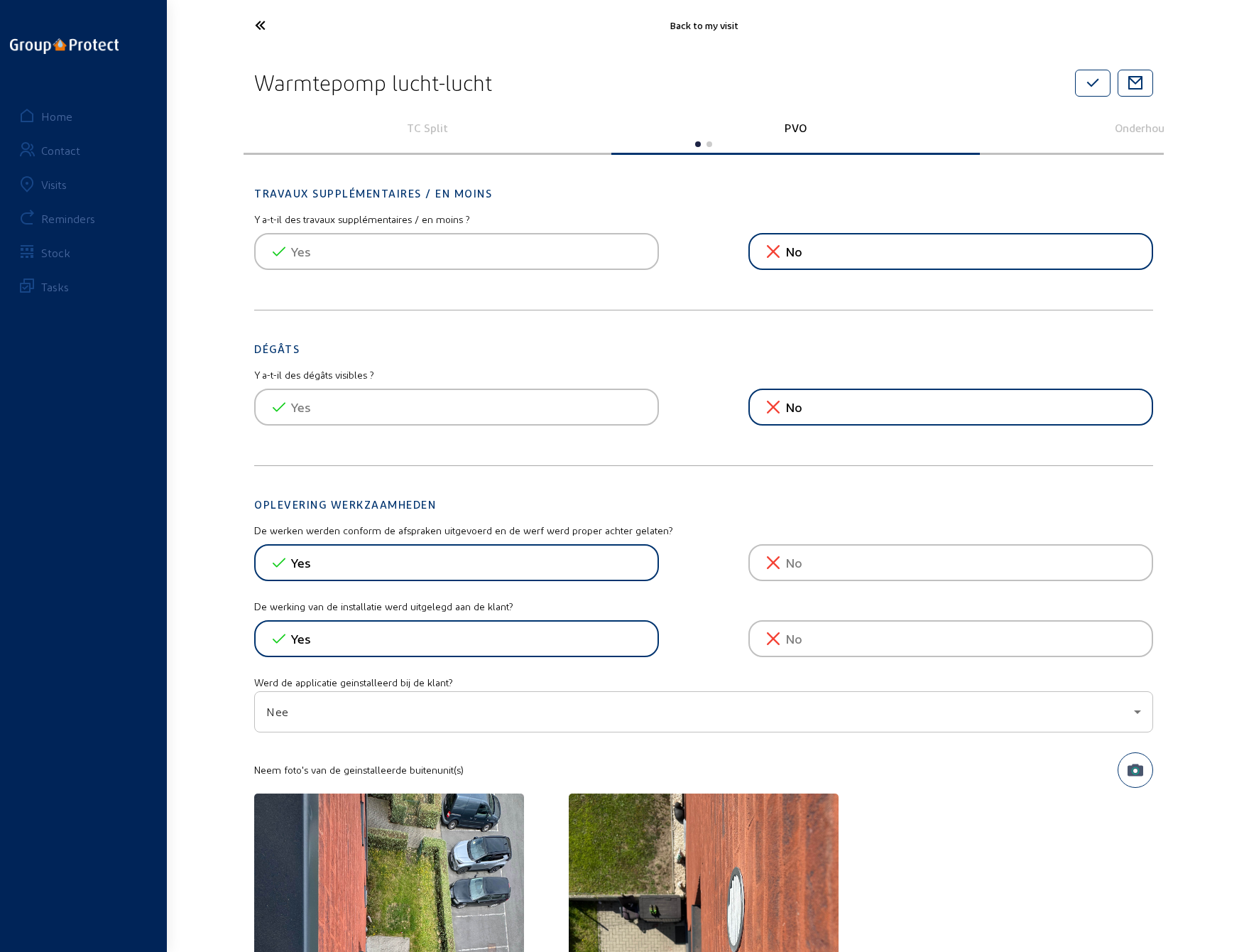
click at [258, 27] on icon at bounding box center [313, 25] width 130 height 25
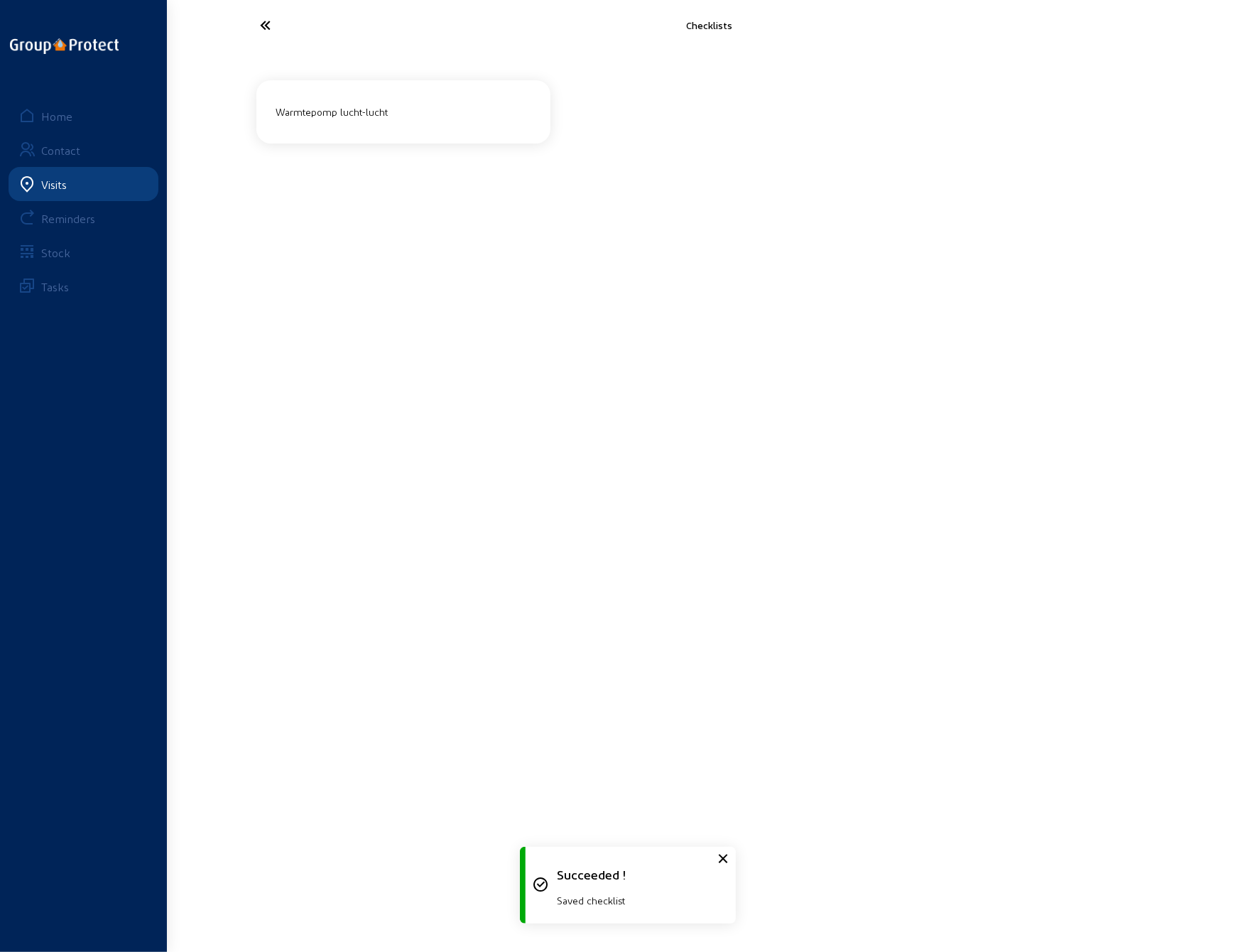
click at [258, 27] on icon at bounding box center [319, 25] width 130 height 25
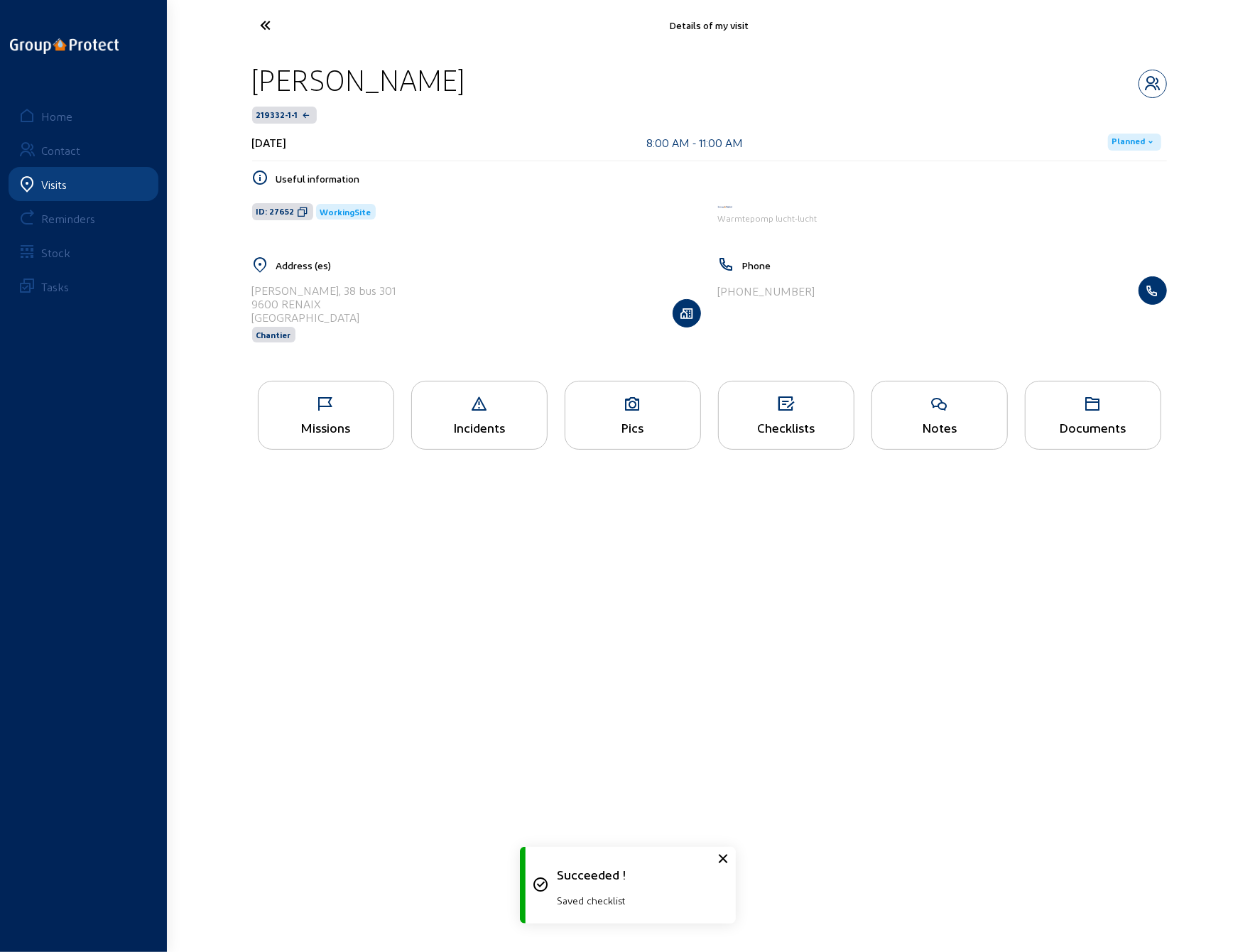
click at [613, 414] on div "Pics" at bounding box center [632, 415] width 136 height 69
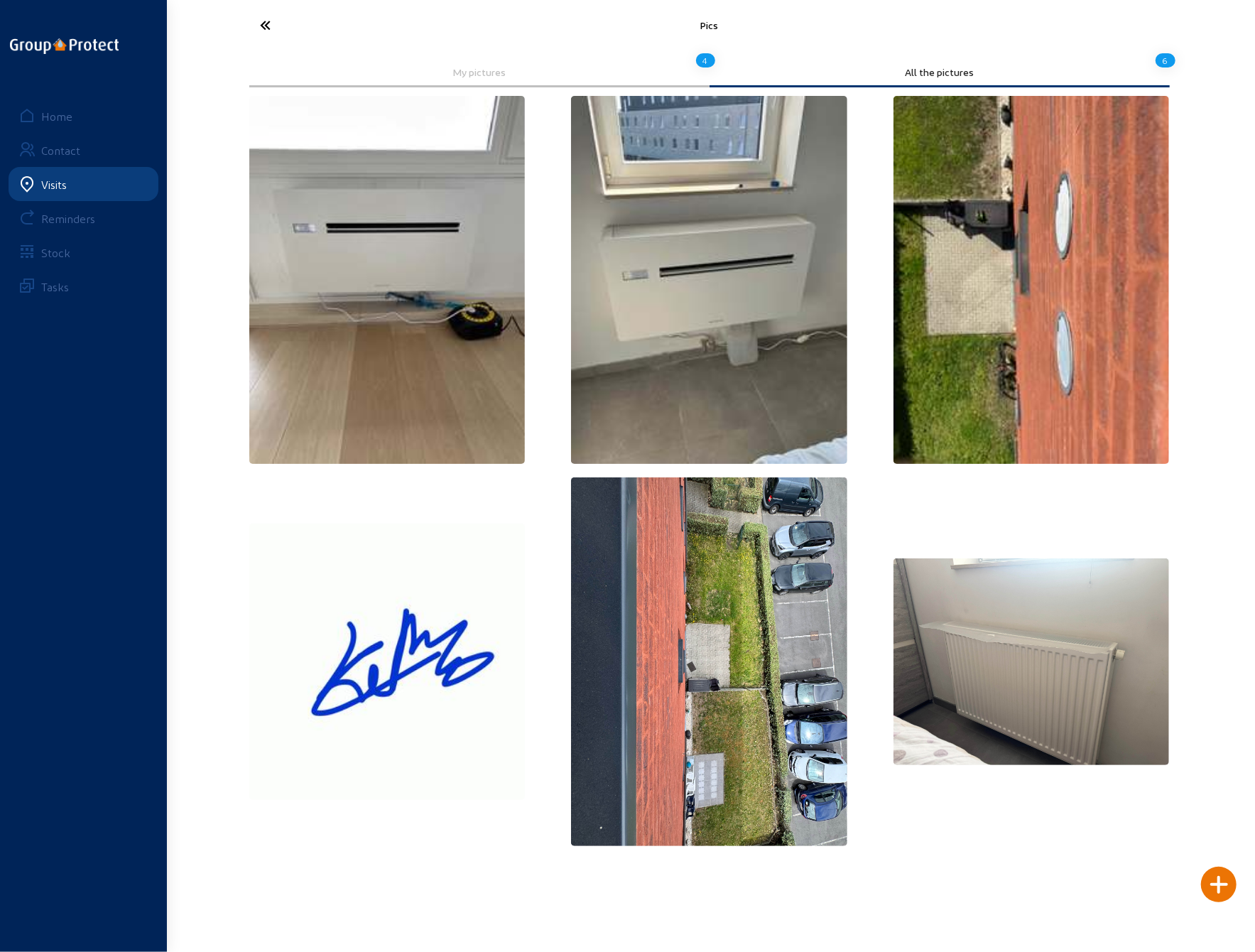
click at [264, 27] on icon at bounding box center [319, 25] width 130 height 25
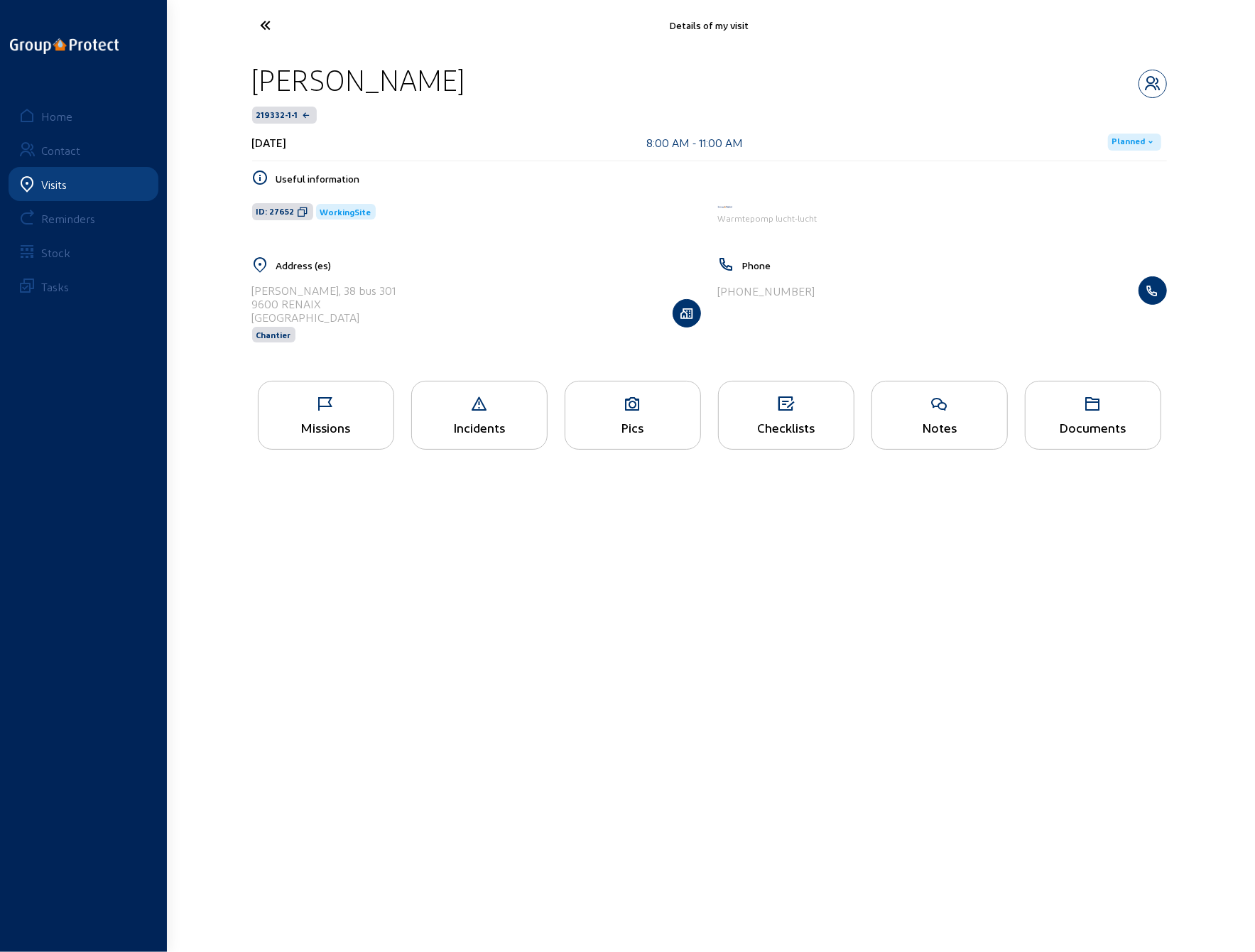
click at [483, 404] on icon at bounding box center [479, 404] width 135 height 17
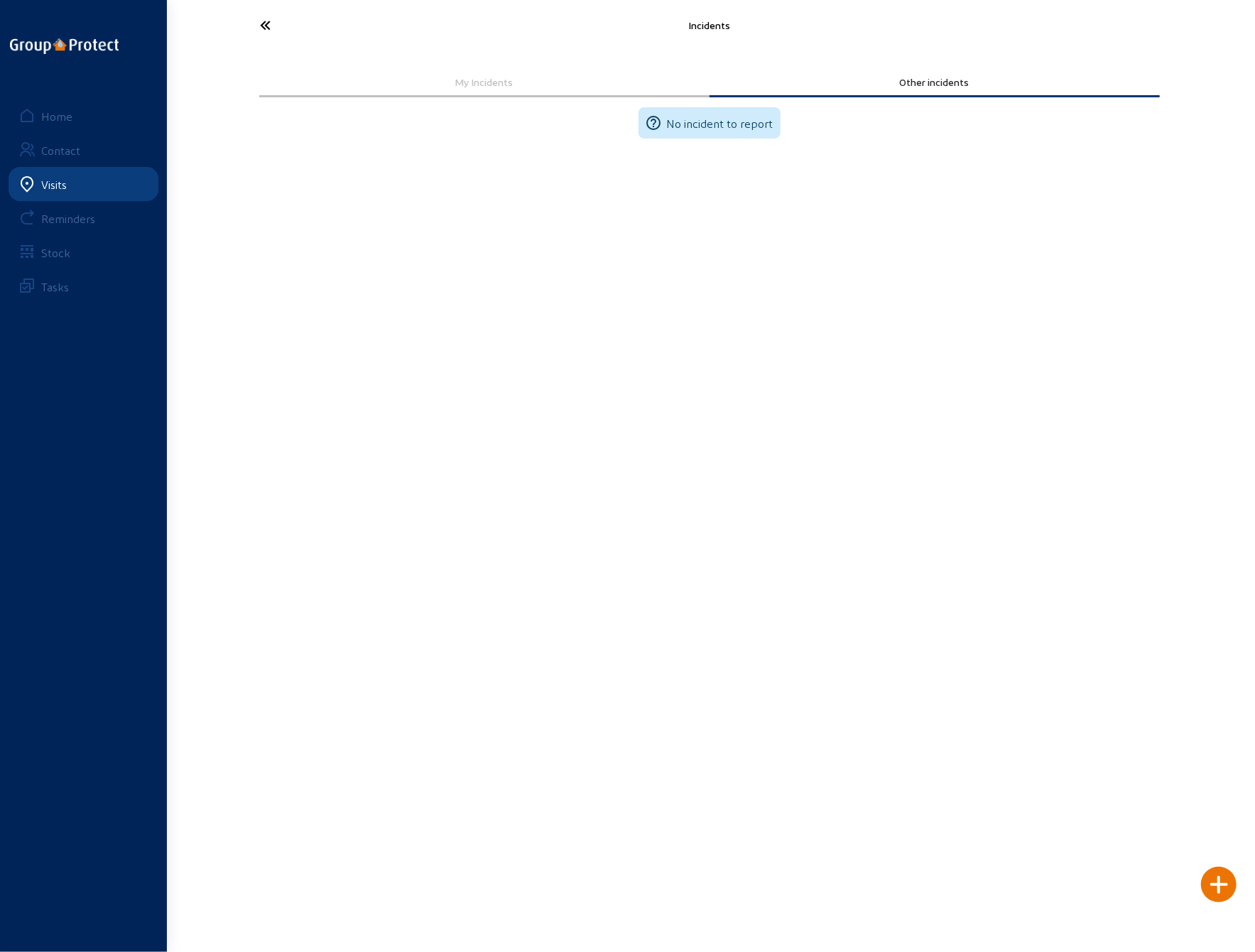
click at [253, 19] on cam-font-icon at bounding box center [319, 25] width 139 height 33
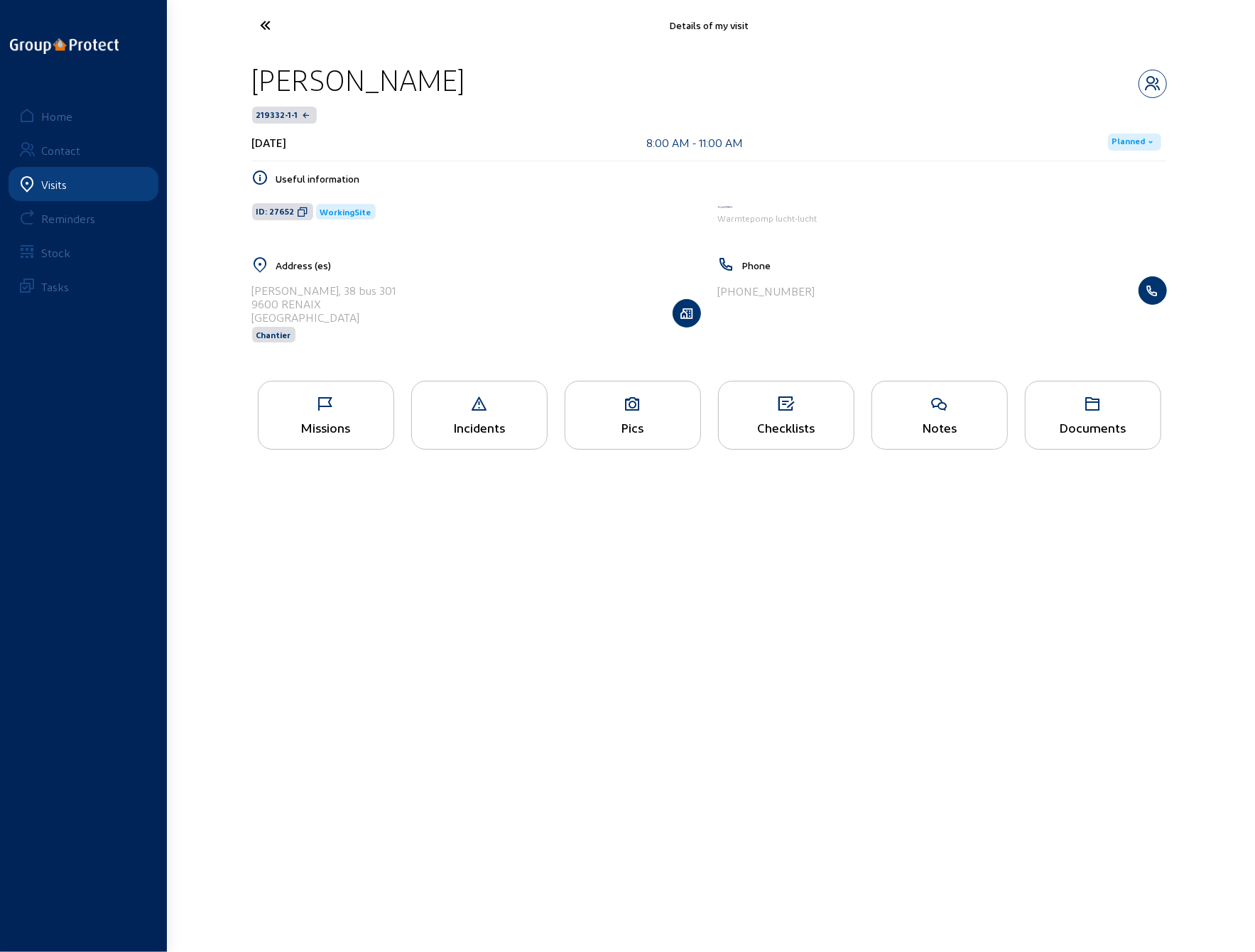
click at [1084, 406] on icon at bounding box center [1093, 404] width 135 height 17
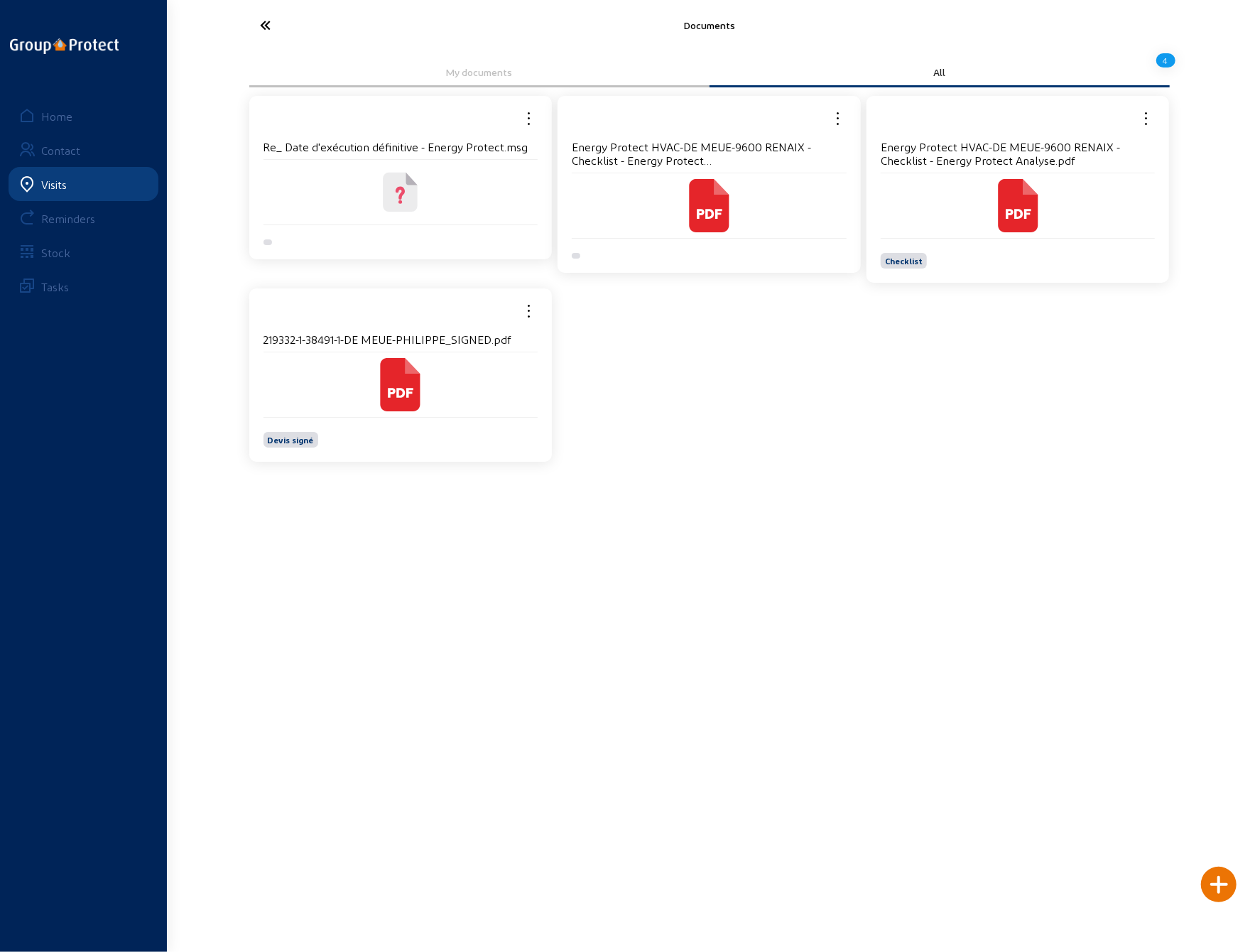
click at [262, 21] on icon at bounding box center [319, 25] width 130 height 25
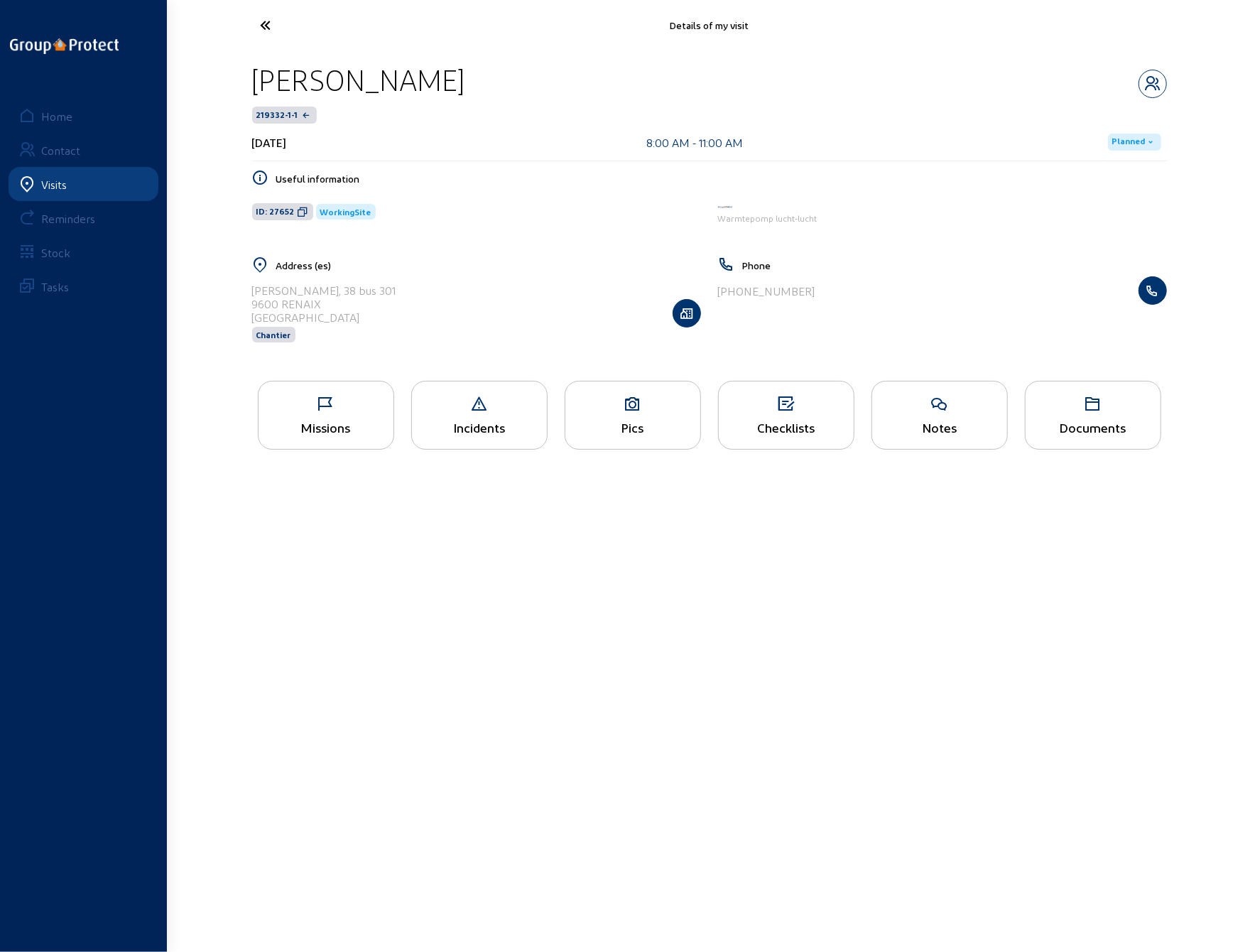
click at [316, 420] on div "Missions" at bounding box center [326, 426] width 135 height 15
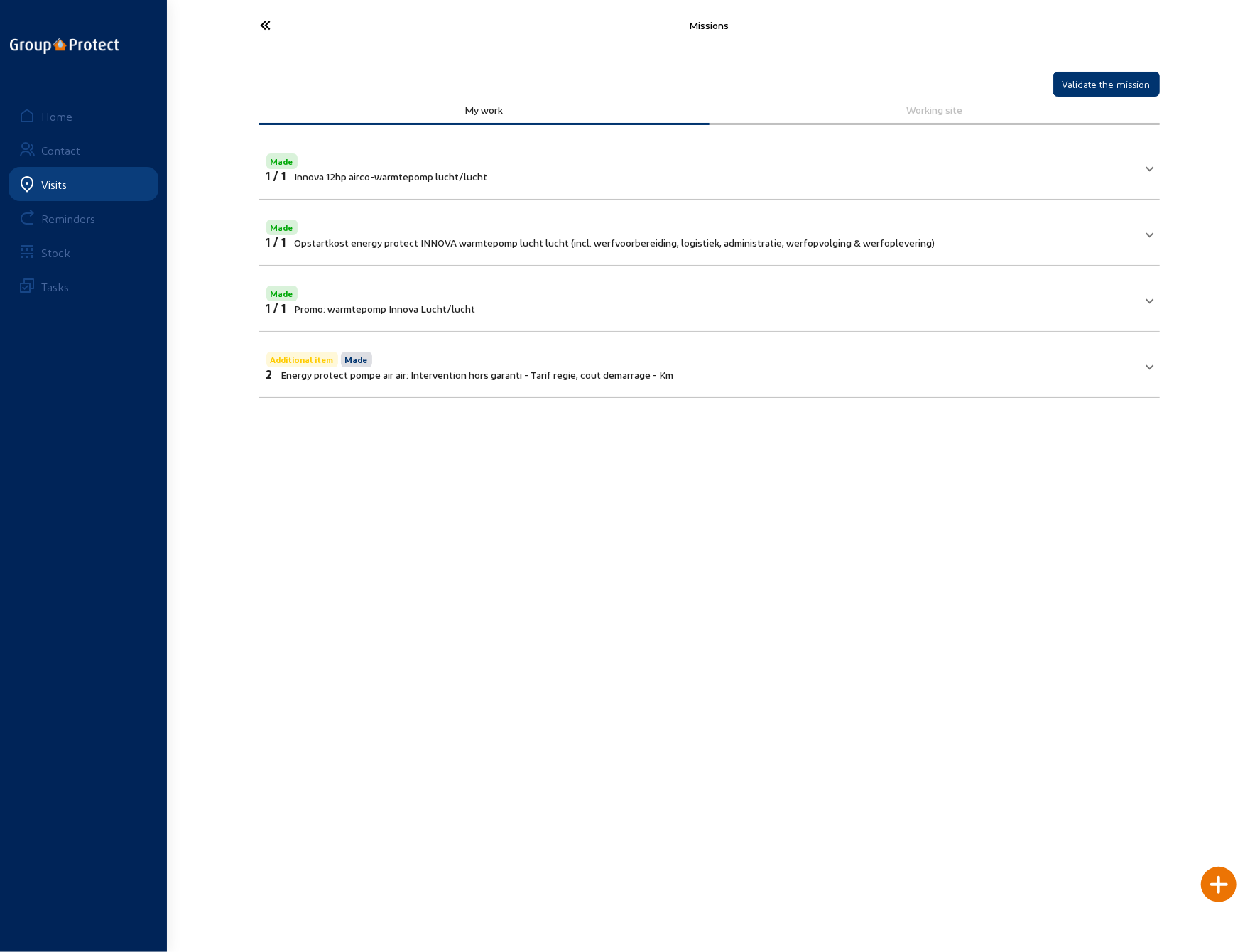
click at [268, 18] on icon at bounding box center [319, 25] width 130 height 25
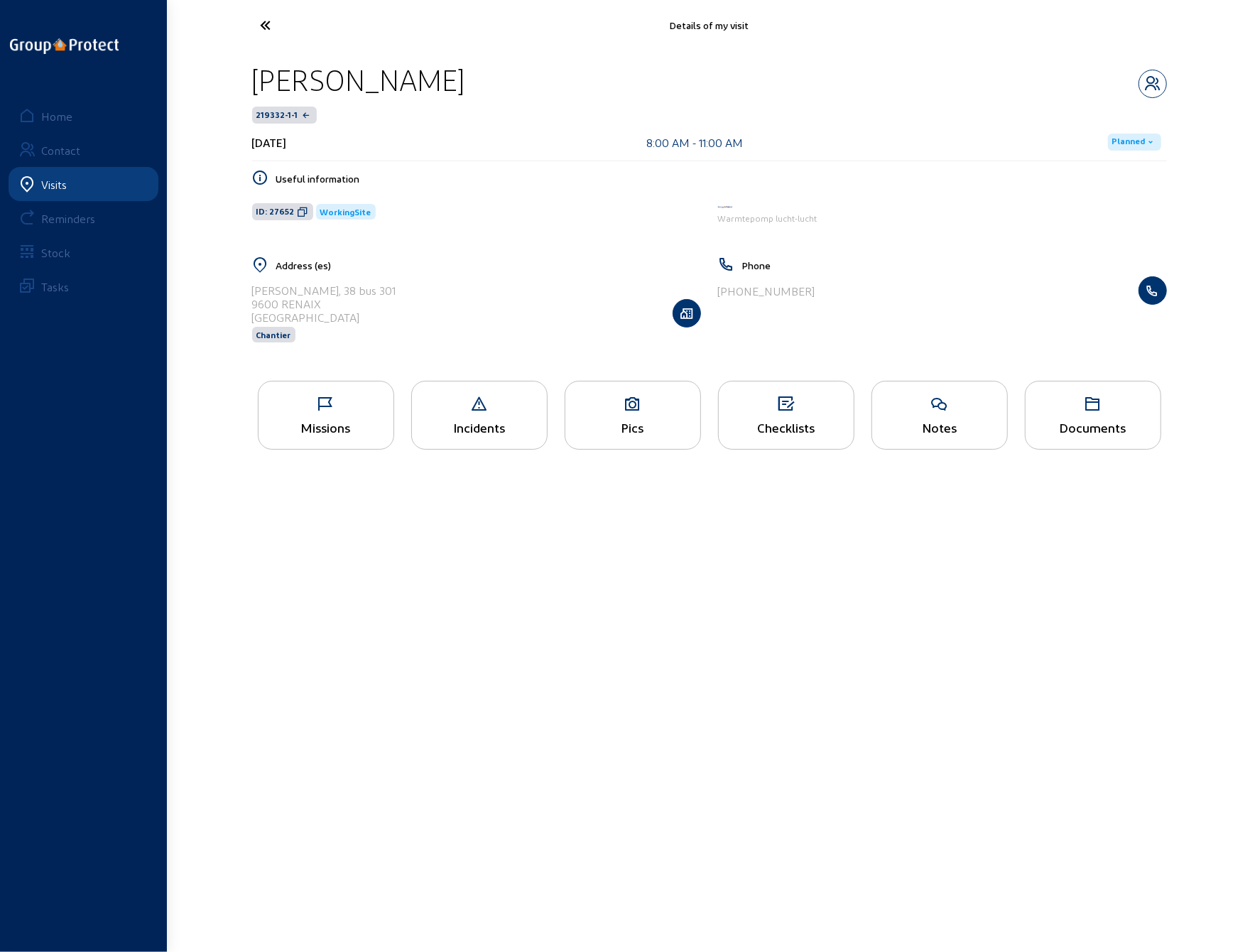
click at [268, 18] on icon at bounding box center [319, 25] width 130 height 25
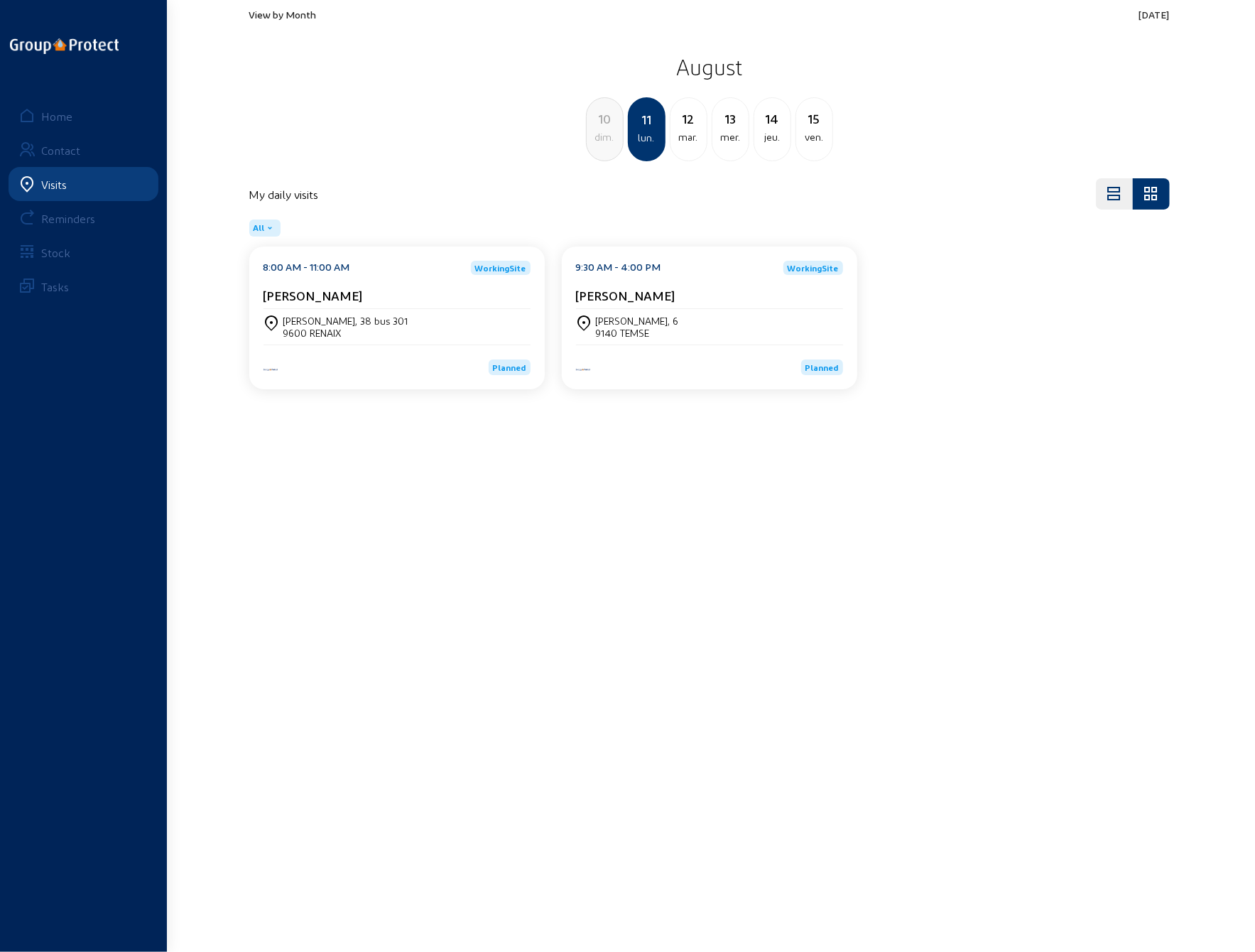
click at [651, 303] on div "[PERSON_NAME]" at bounding box center [710, 298] width 267 height 22
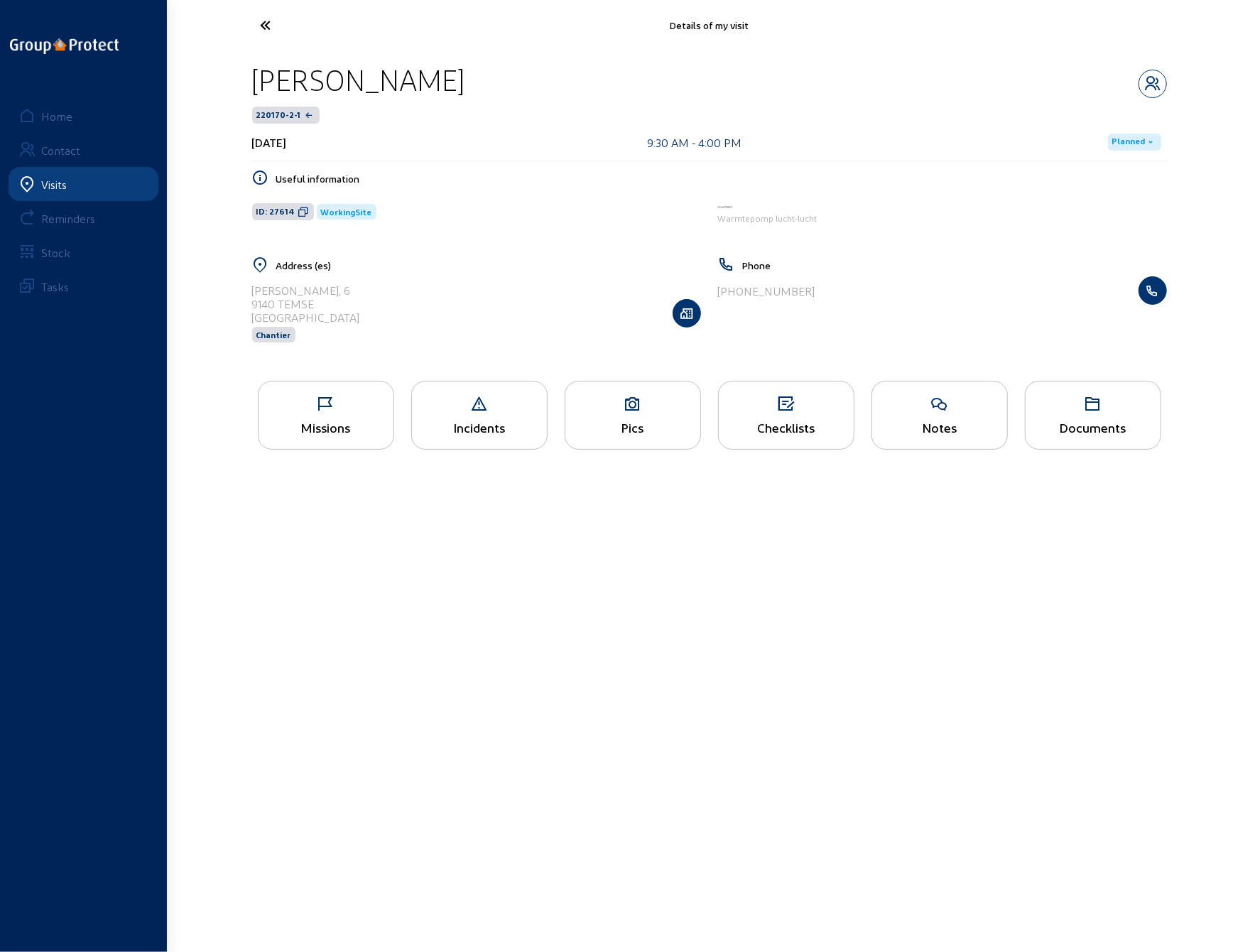
click at [319, 416] on div "Missions" at bounding box center [326, 415] width 136 height 69
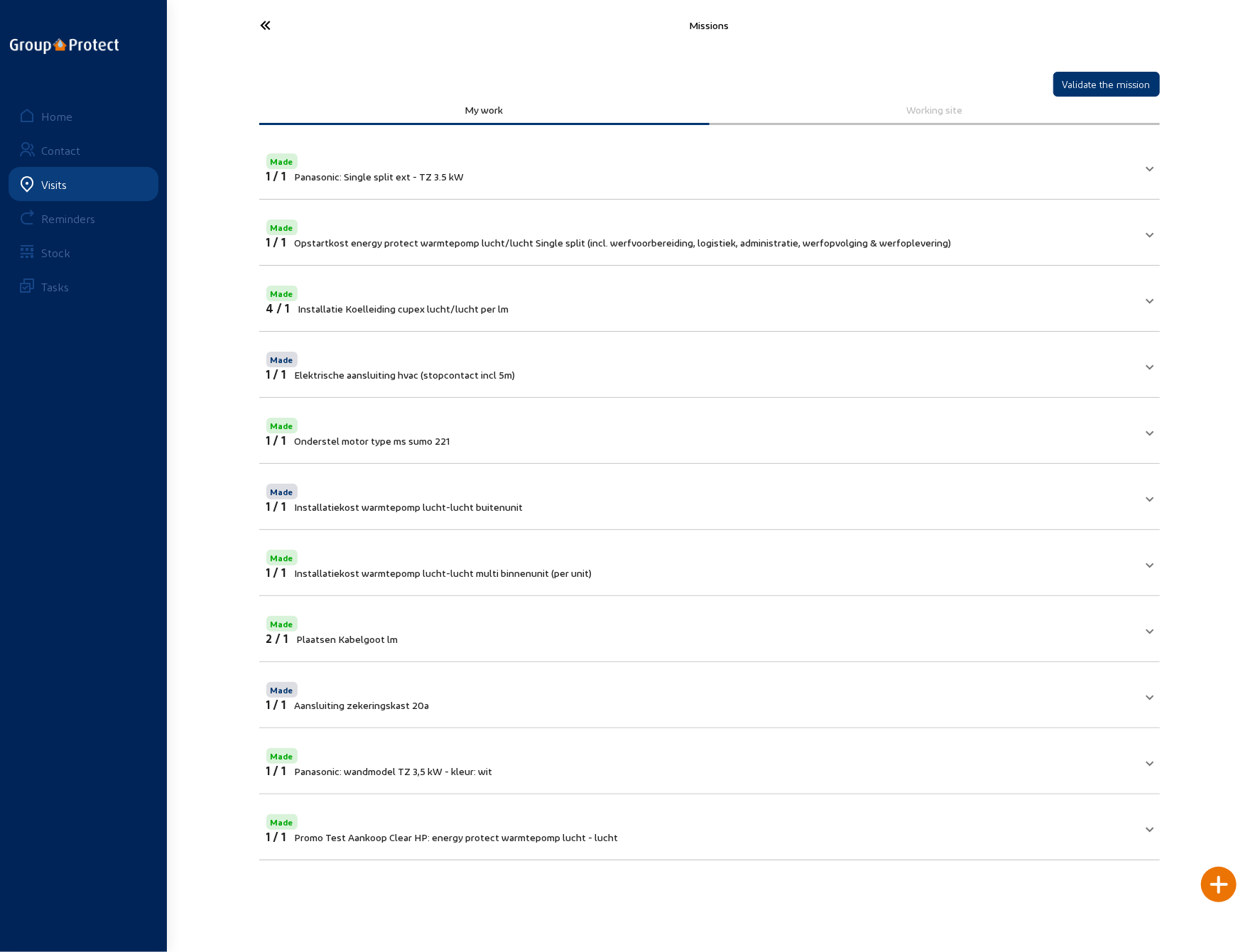
click at [266, 26] on icon at bounding box center [319, 25] width 130 height 25
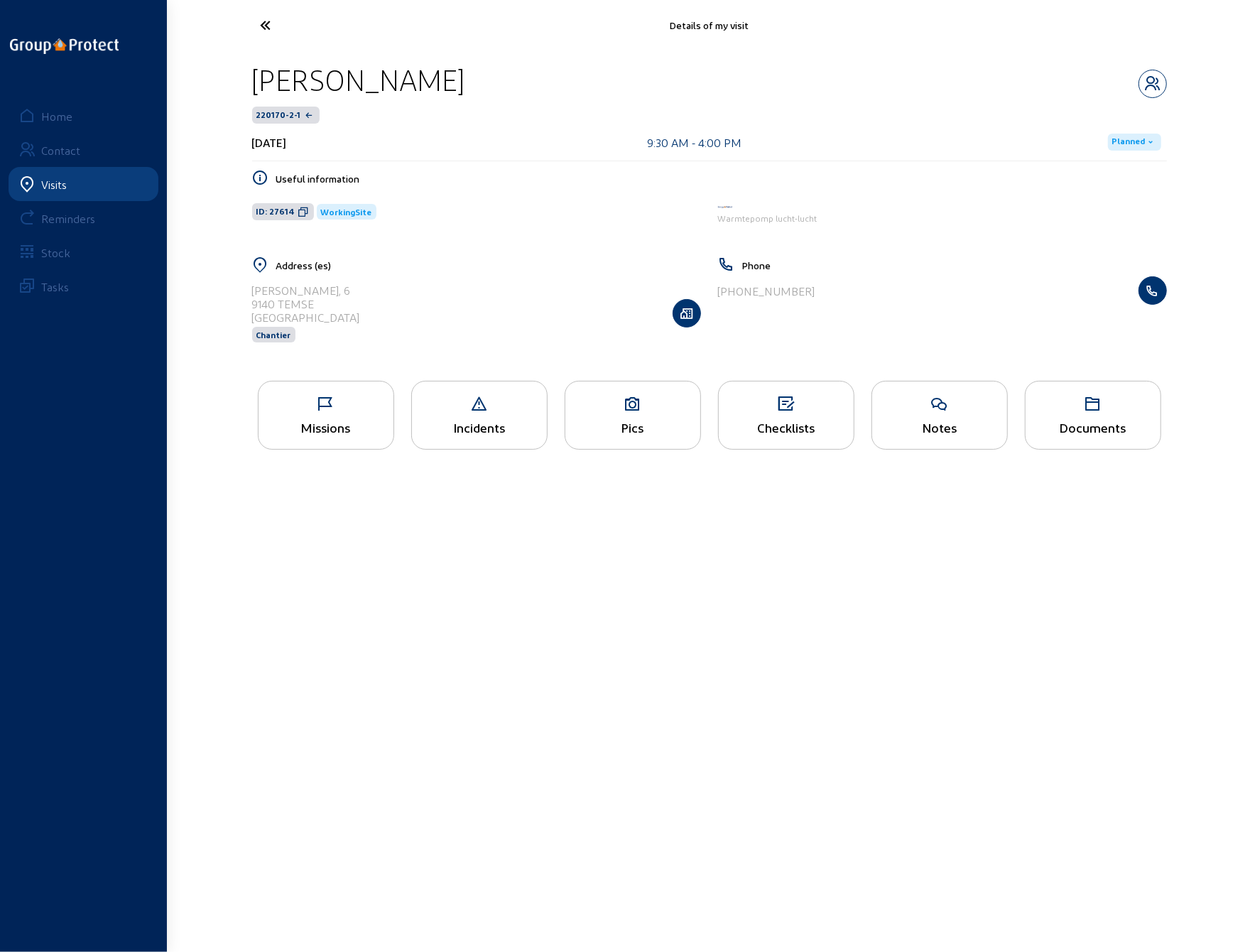
click at [646, 416] on div "Pics" at bounding box center [632, 415] width 136 height 69
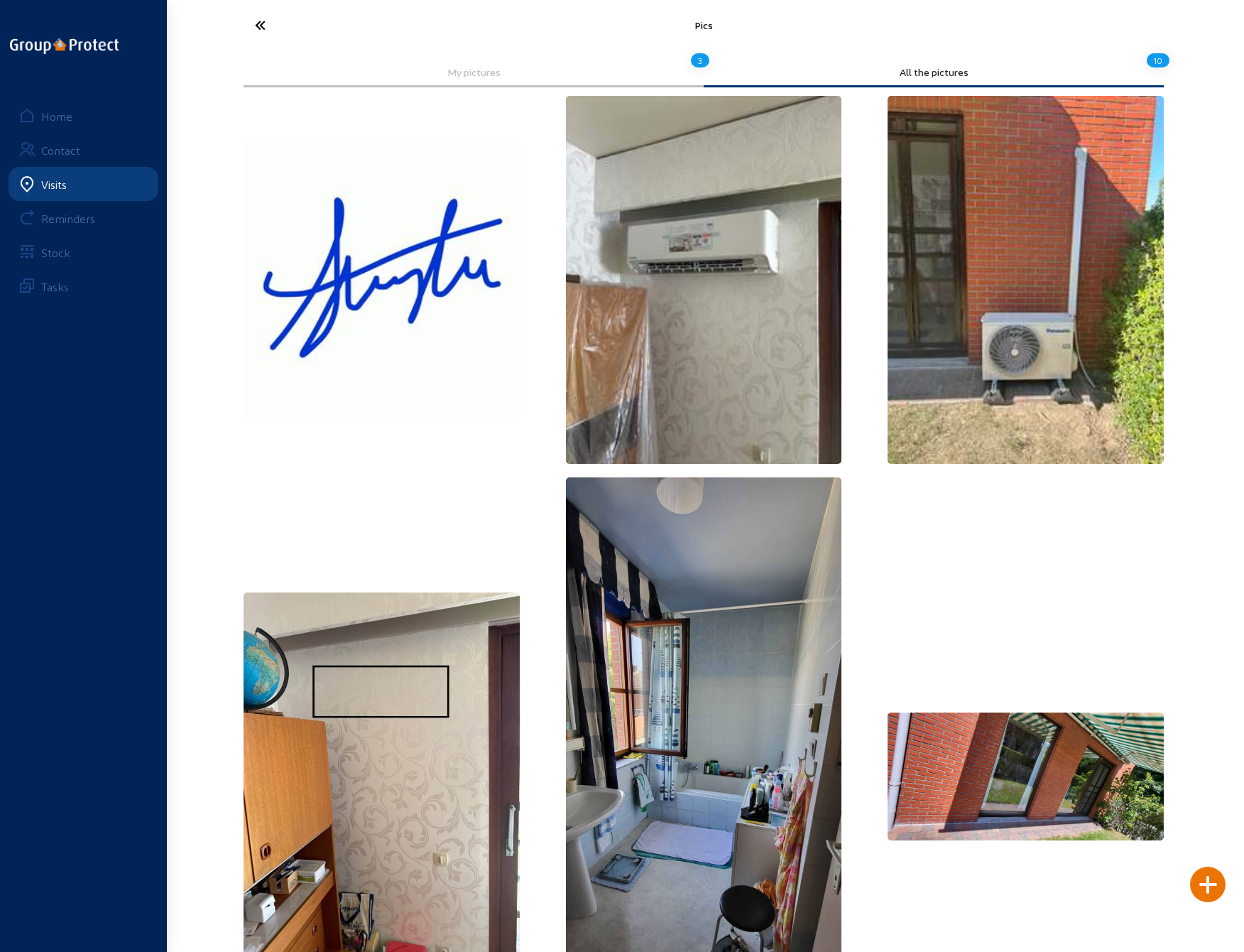
click at [1020, 305] on img at bounding box center [1026, 279] width 276 height 368
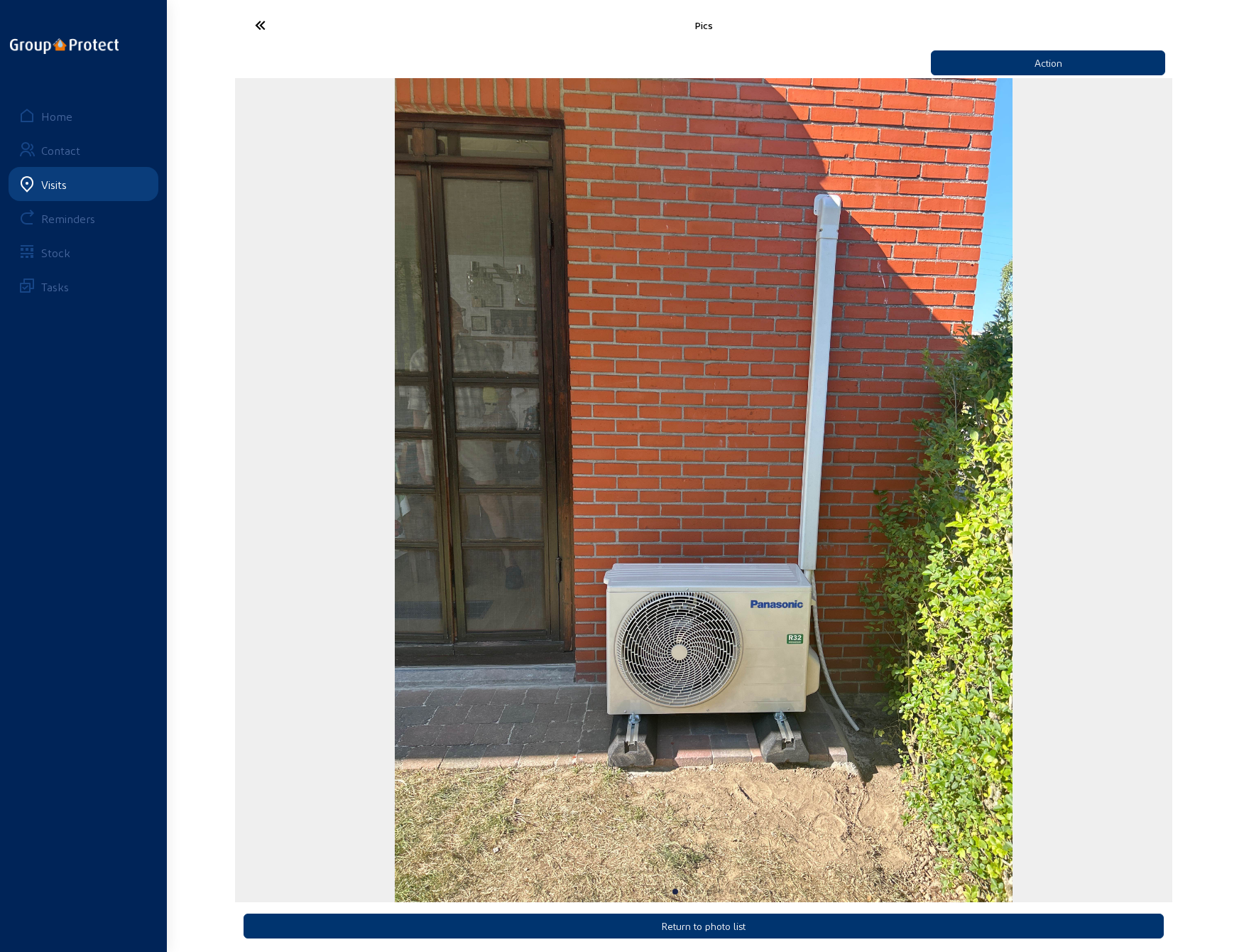
click at [257, 21] on icon at bounding box center [313, 25] width 130 height 25
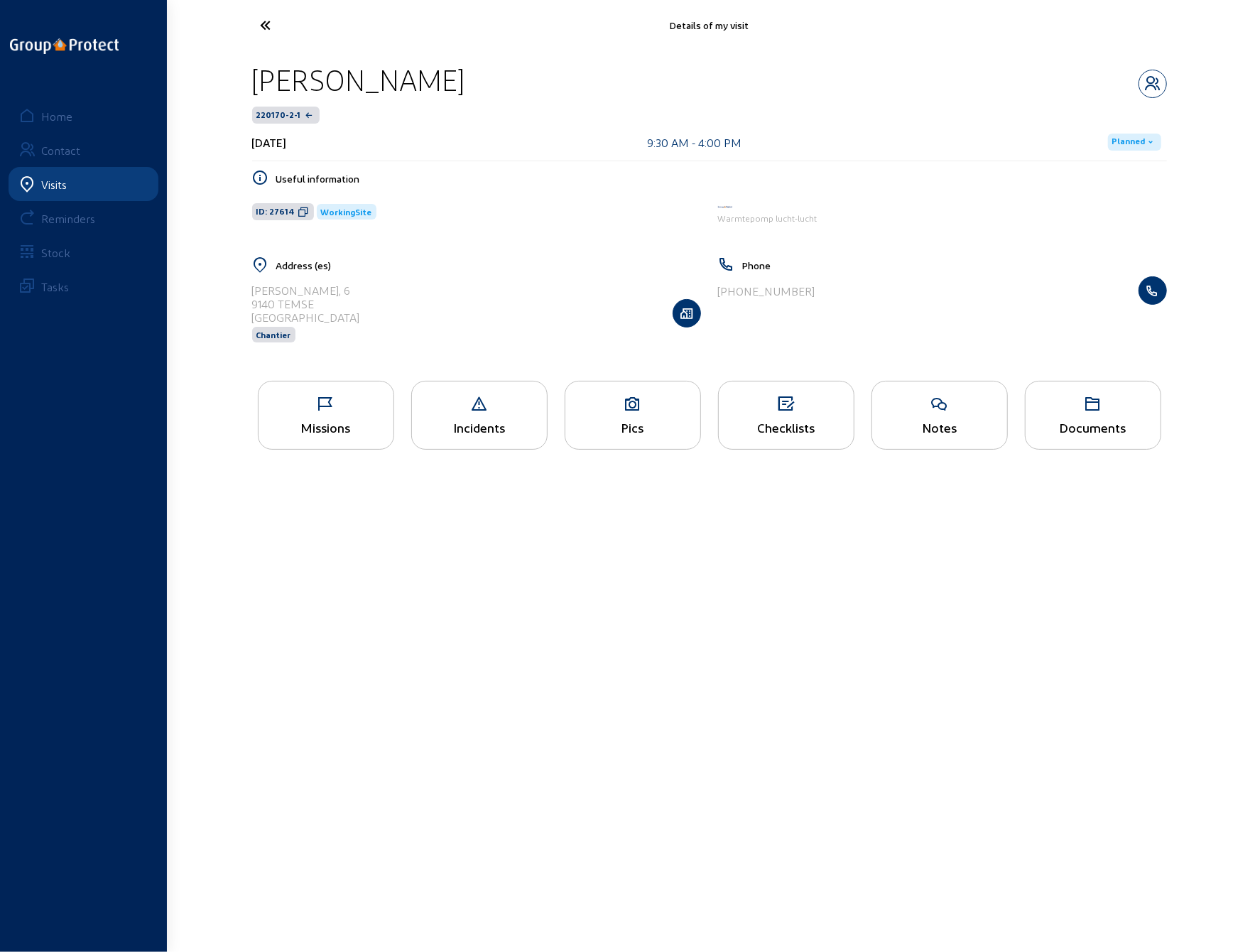
click at [257, 21] on icon at bounding box center [319, 25] width 130 height 25
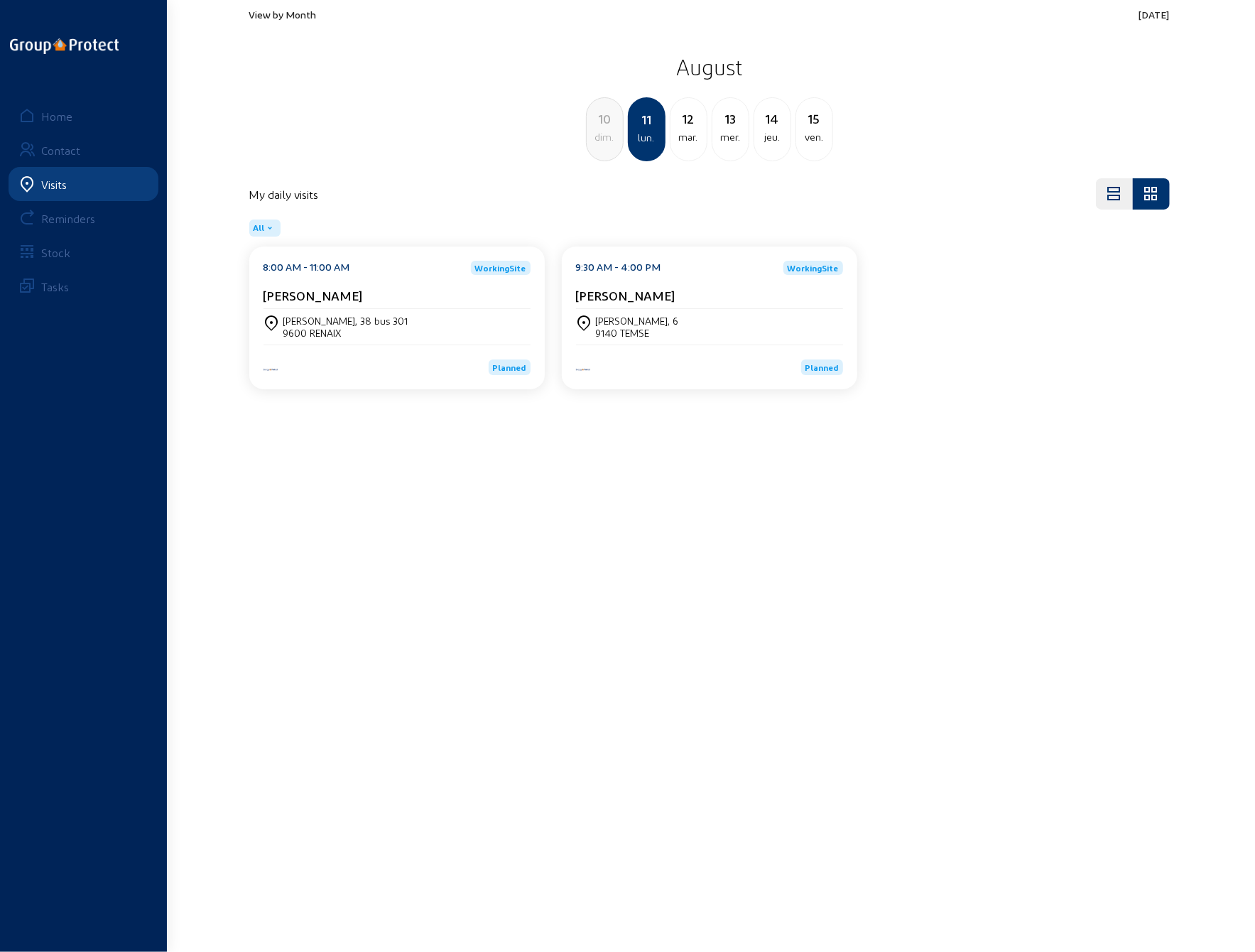
click at [687, 130] on div "mar." at bounding box center [688, 136] width 36 height 17
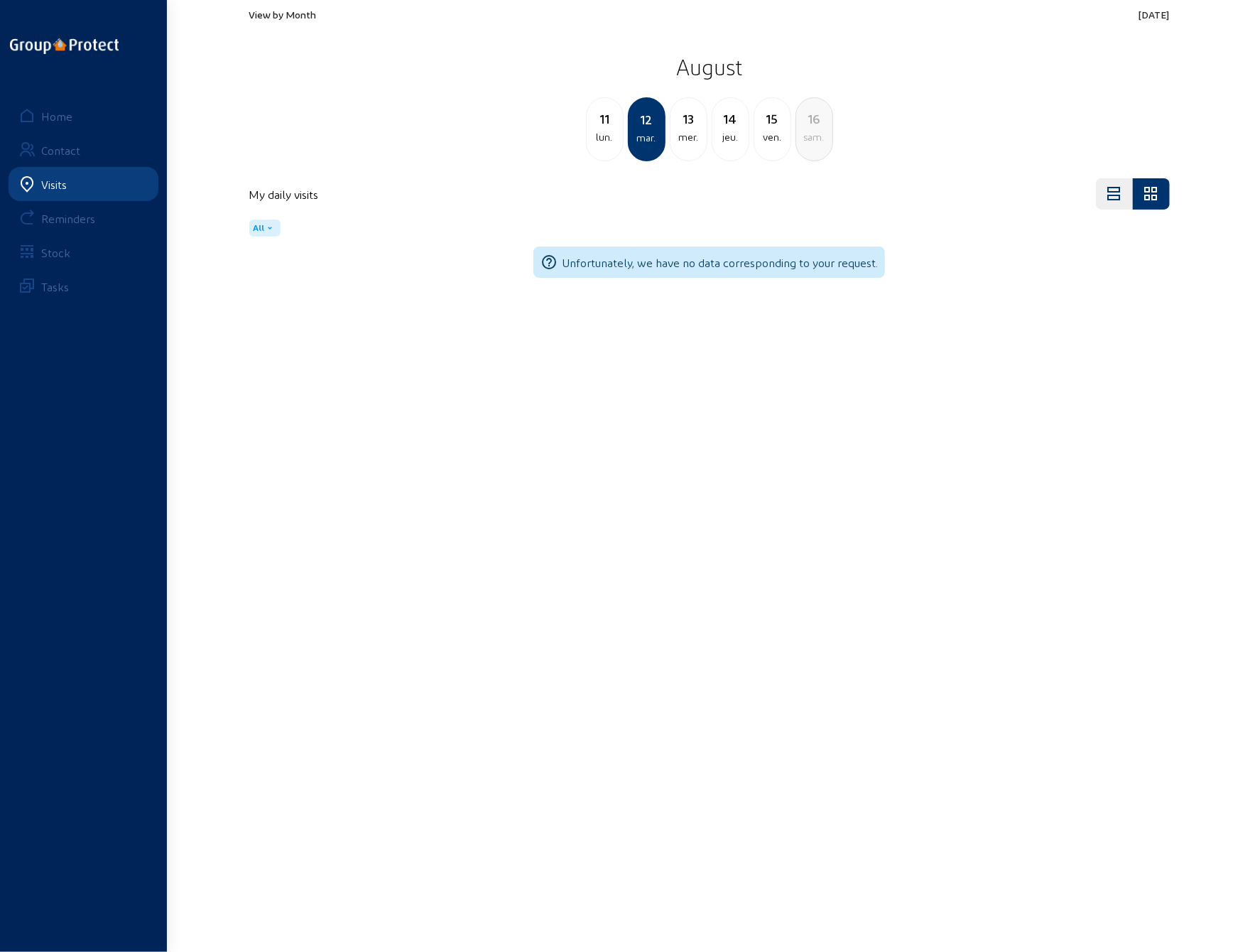
click at [270, 226] on icon at bounding box center [271, 228] width 12 height 12
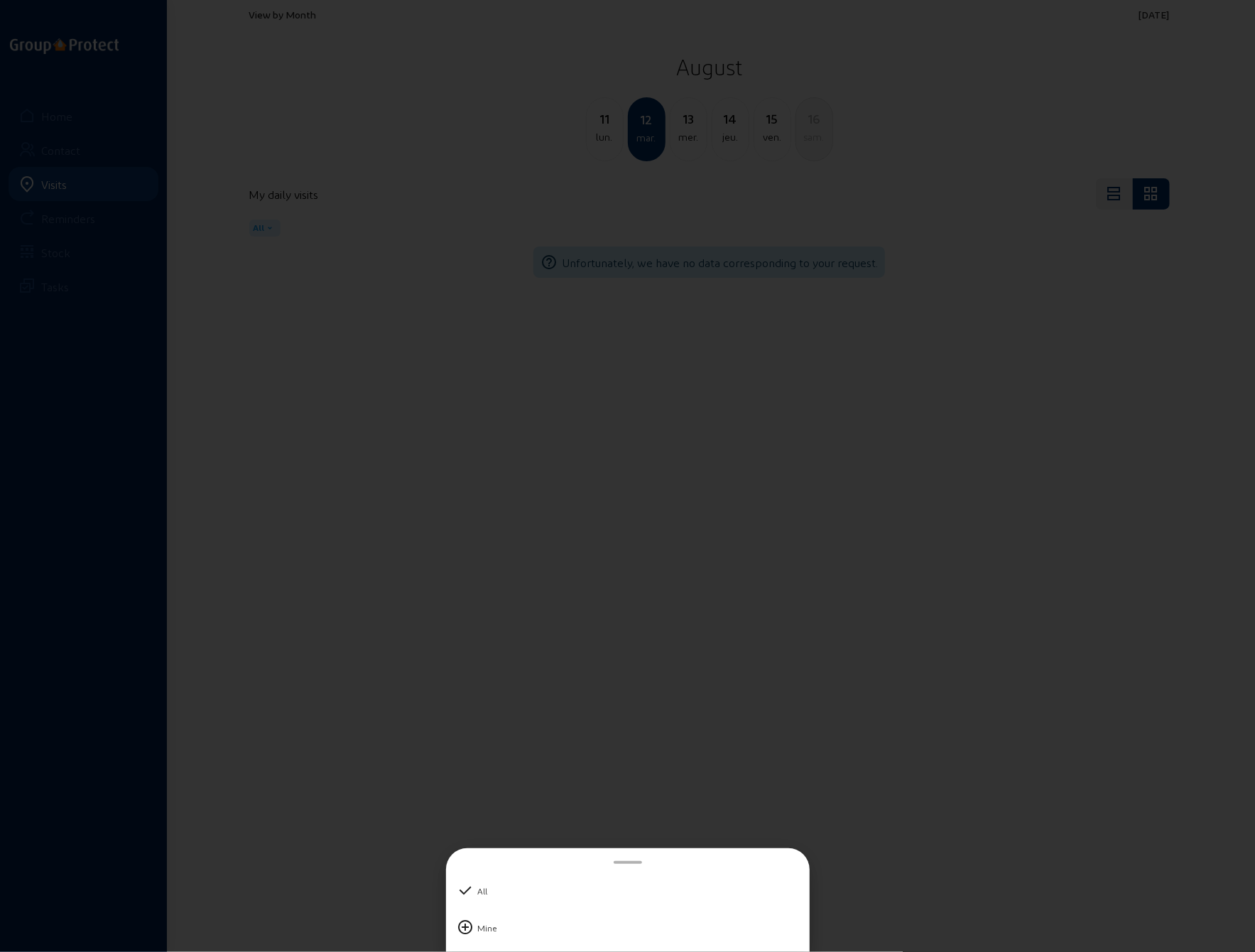
click at [393, 395] on div at bounding box center [628, 476] width 1255 height 952
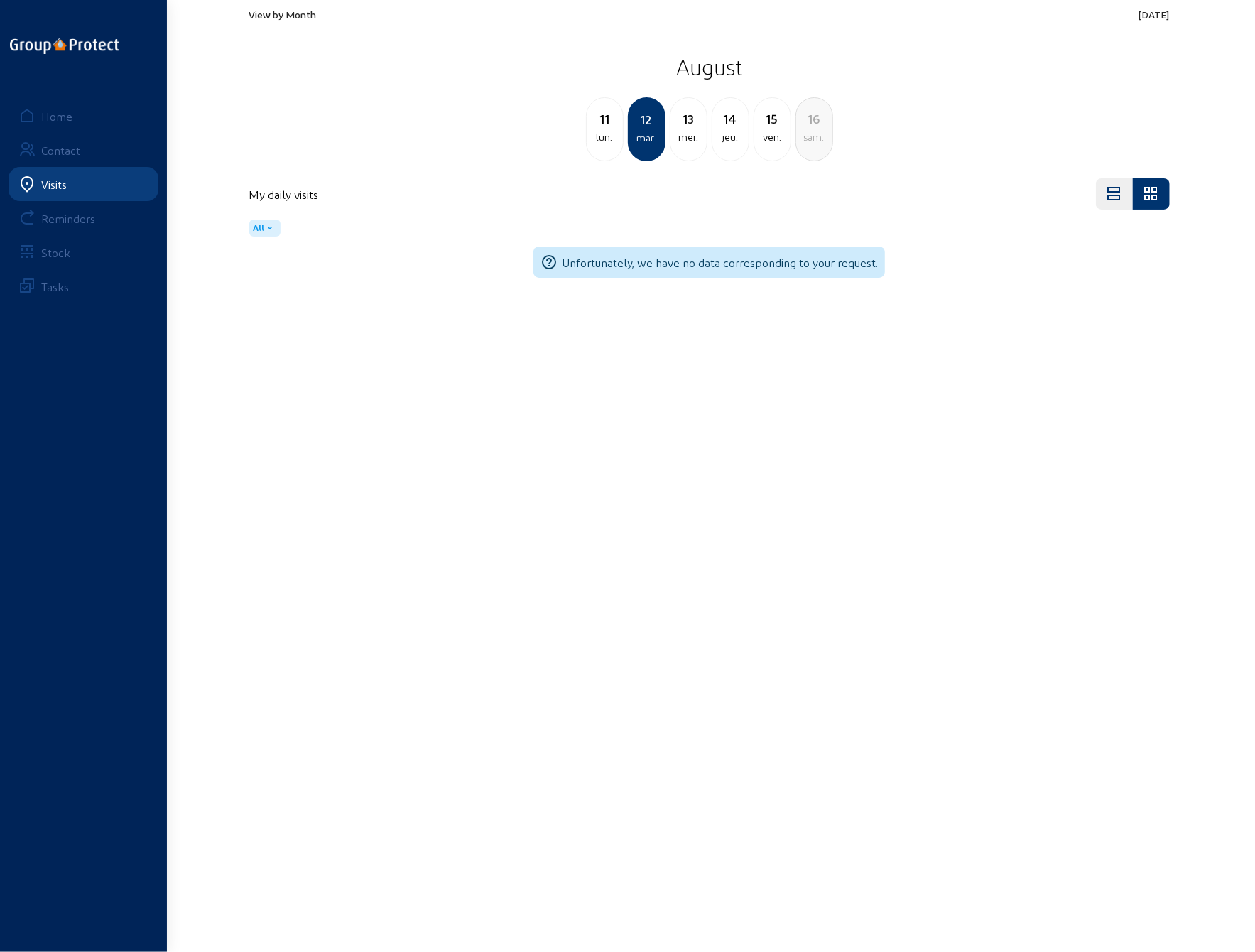
click at [943, 377] on main "View by Month [DATE] [DATE] lun. [DATE] mer. 14 jeu. 15 ven. 16 [PERSON_NAME]. …" at bounding box center [628, 454] width 1255 height 909
